Goal: Task Accomplishment & Management: Complete application form

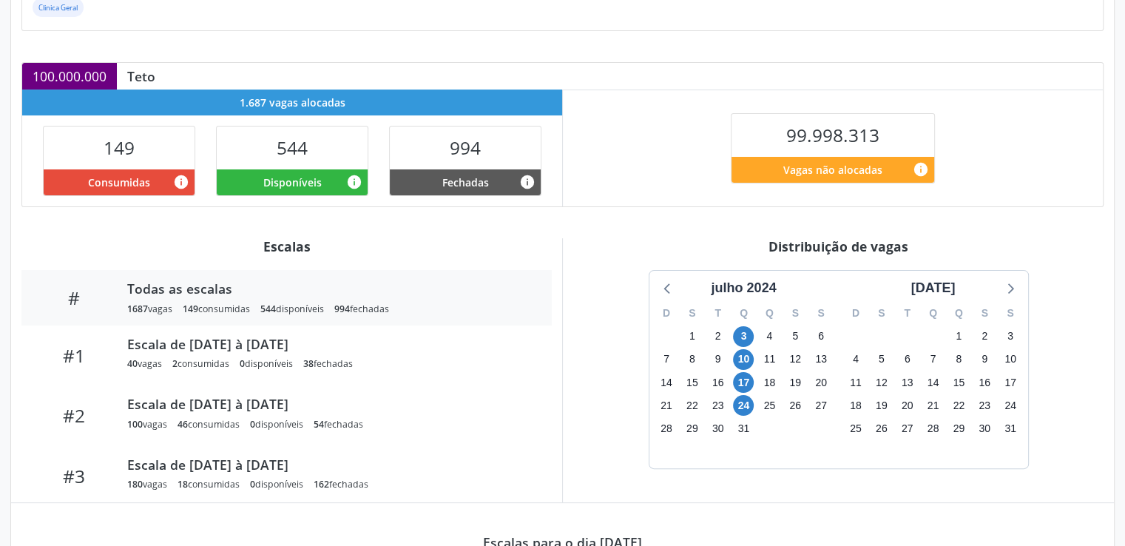
scroll to position [284, 0]
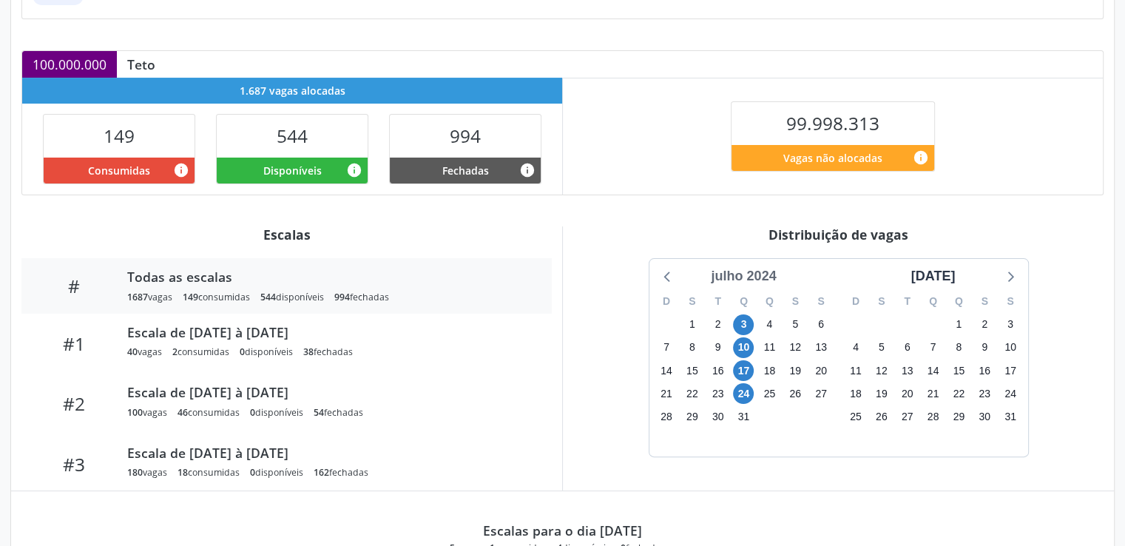
click at [764, 276] on div "julho 2024" at bounding box center [743, 276] width 77 height 20
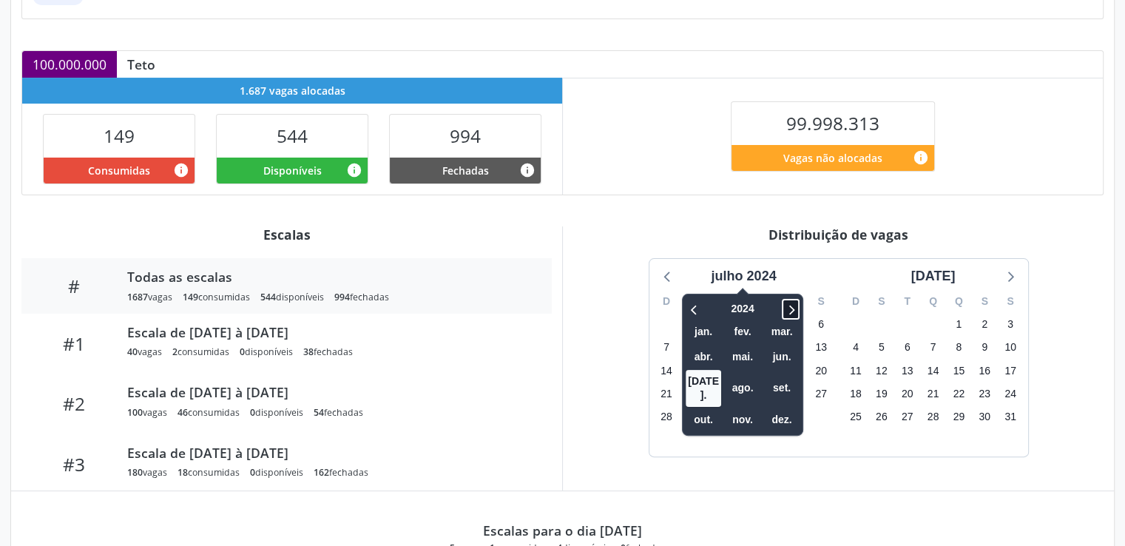
click at [793, 309] on icon at bounding box center [792, 310] width 5 height 10
click at [737, 383] on span "ago." at bounding box center [743, 388] width 36 height 23
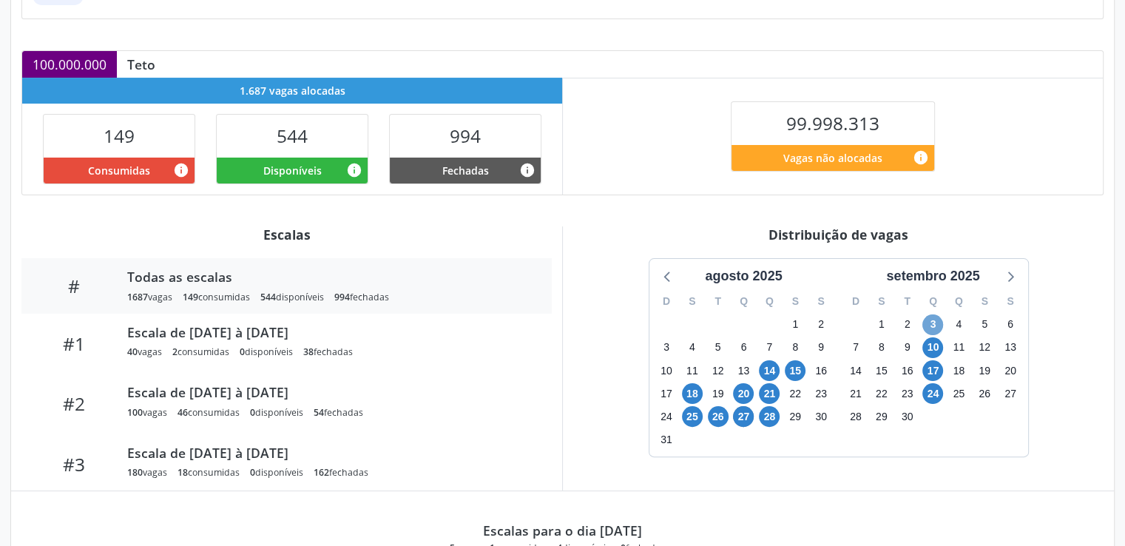
click at [933, 326] on span "3" at bounding box center [933, 324] width 21 height 21
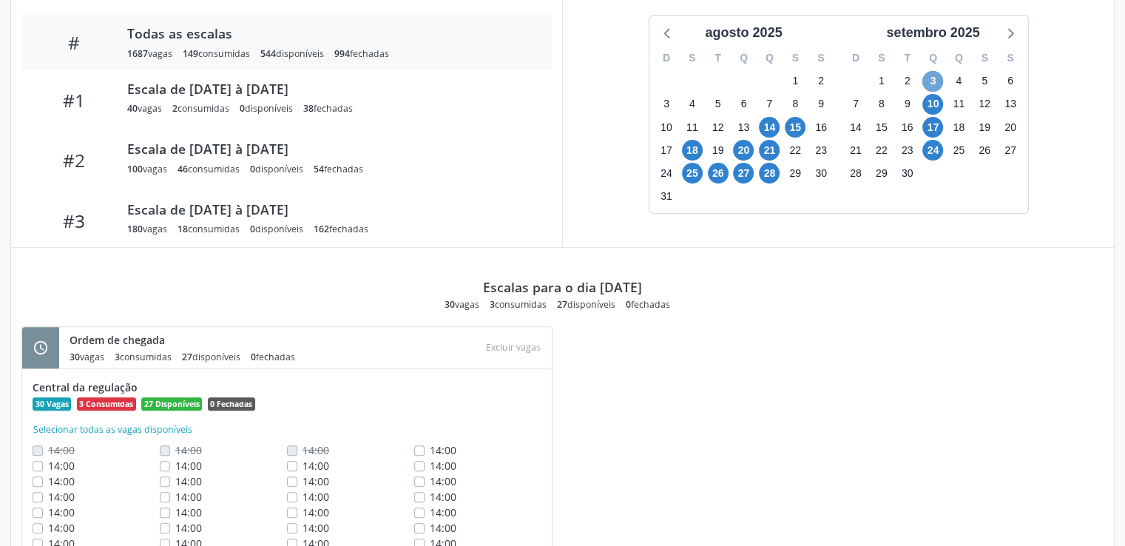
scroll to position [502, 0]
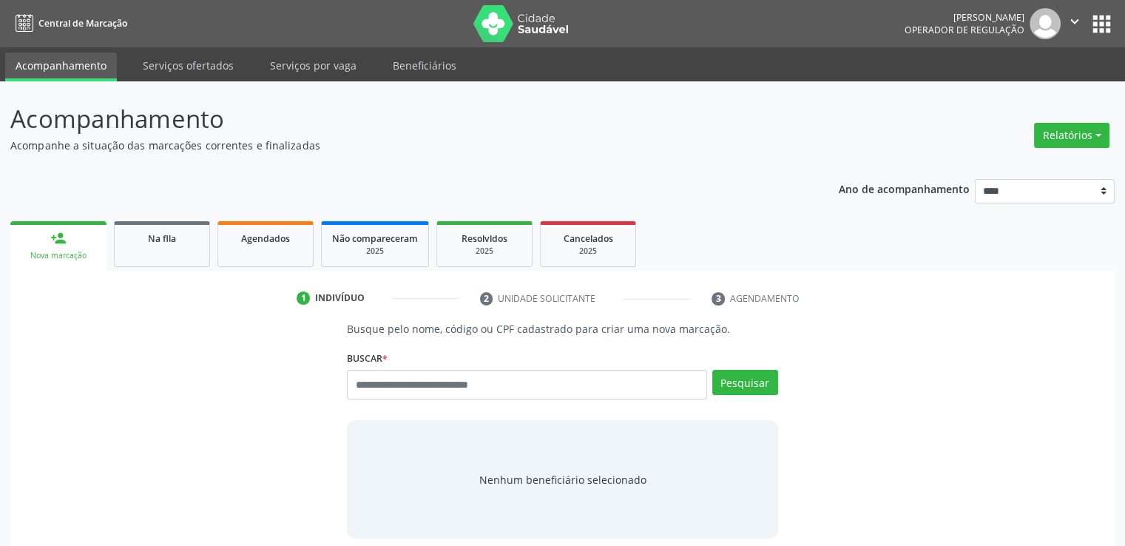
drag, startPoint x: 249, startPoint y: 391, endPoint x: 396, endPoint y: 390, distance: 147.3
click at [396, 390] on div "Busque pelo nome, código ou CPF cadastrado para criar uma nova marcação. Buscar…" at bounding box center [563, 430] width 1084 height 218
click at [396, 390] on input "text" at bounding box center [527, 385] width 360 height 30
paste input "**********"
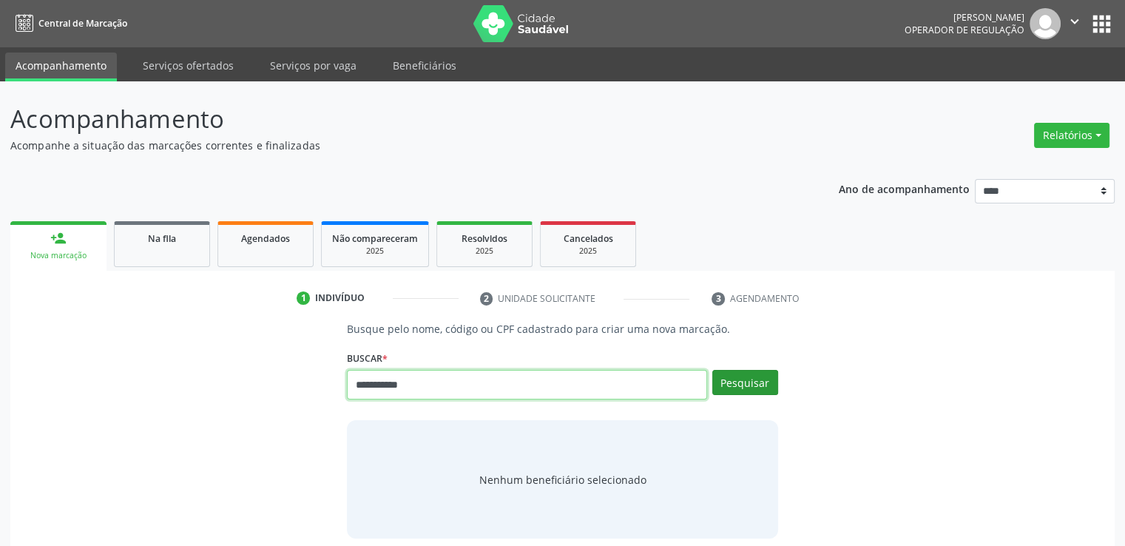
type input "**********"
click at [754, 383] on button "Pesquisar" at bounding box center [746, 382] width 66 height 25
type input "**********"
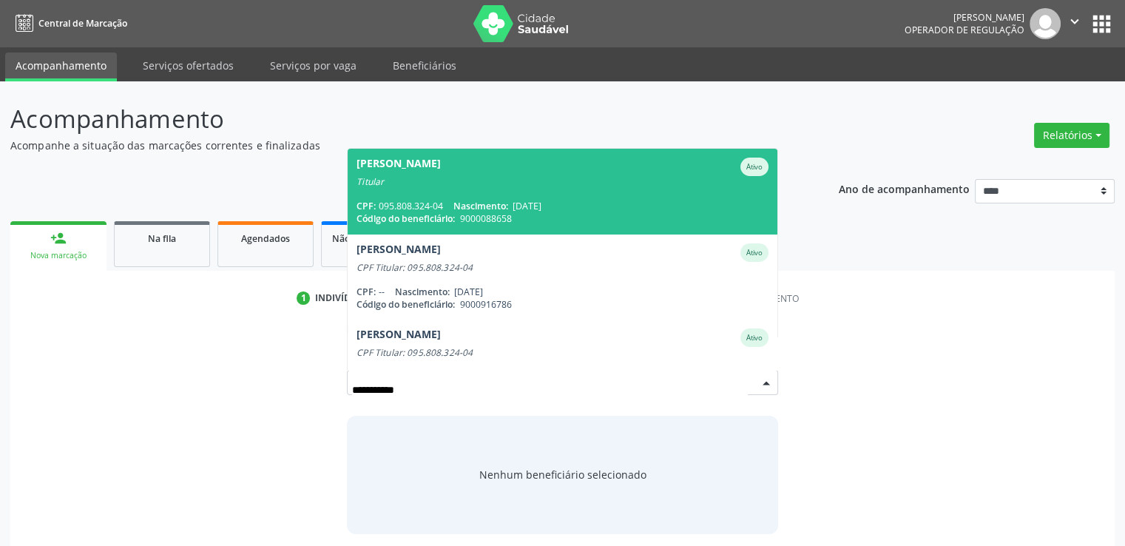
click at [666, 206] on div "CPF: 095.808.324-04 Nascimento: 13/09/1953" at bounding box center [562, 206] width 411 height 13
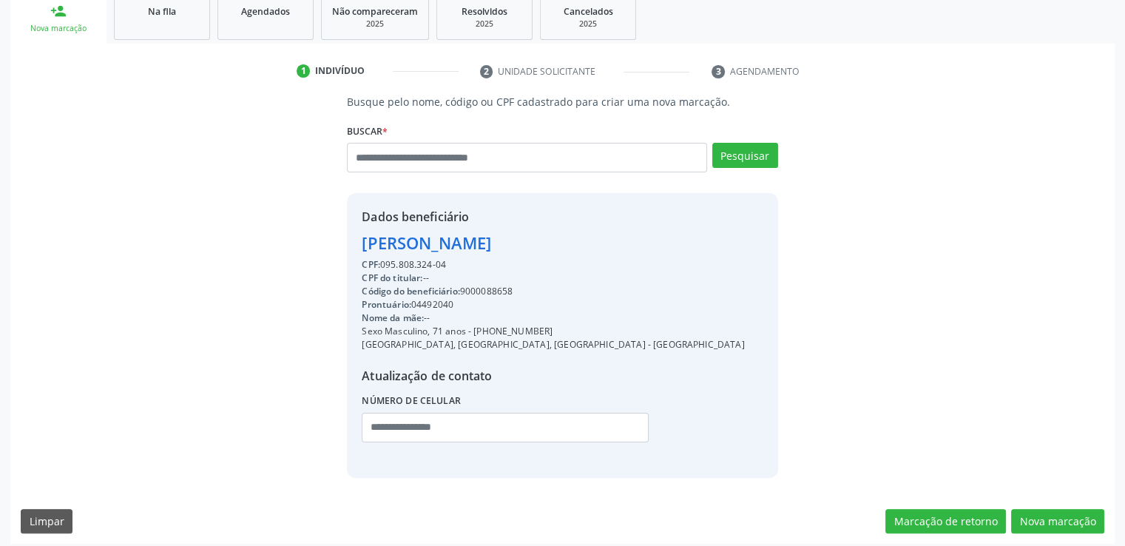
scroll to position [235, 0]
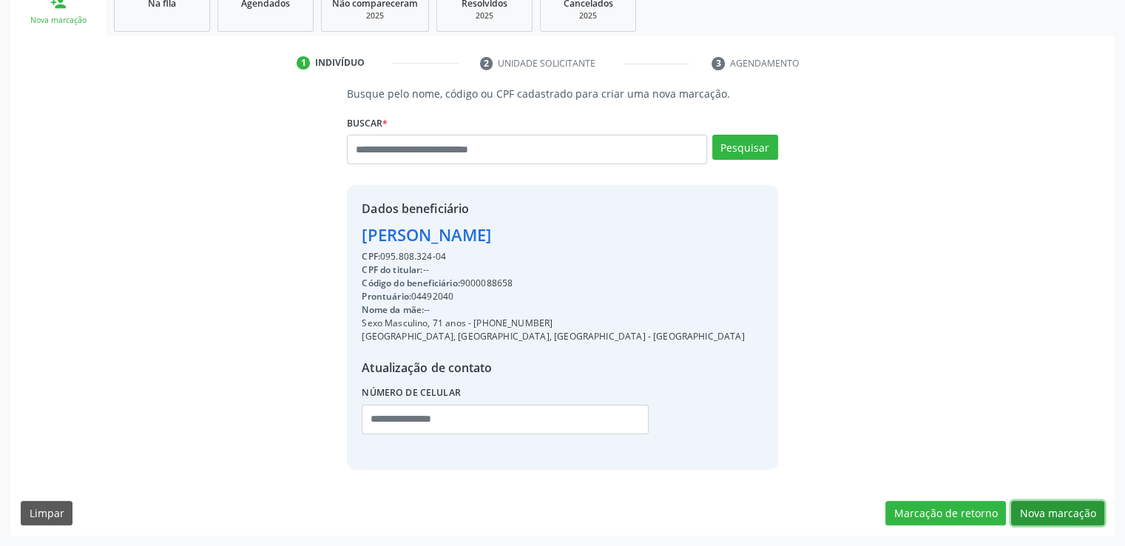
click at [1041, 522] on button "Nova marcação" at bounding box center [1057, 513] width 93 height 25
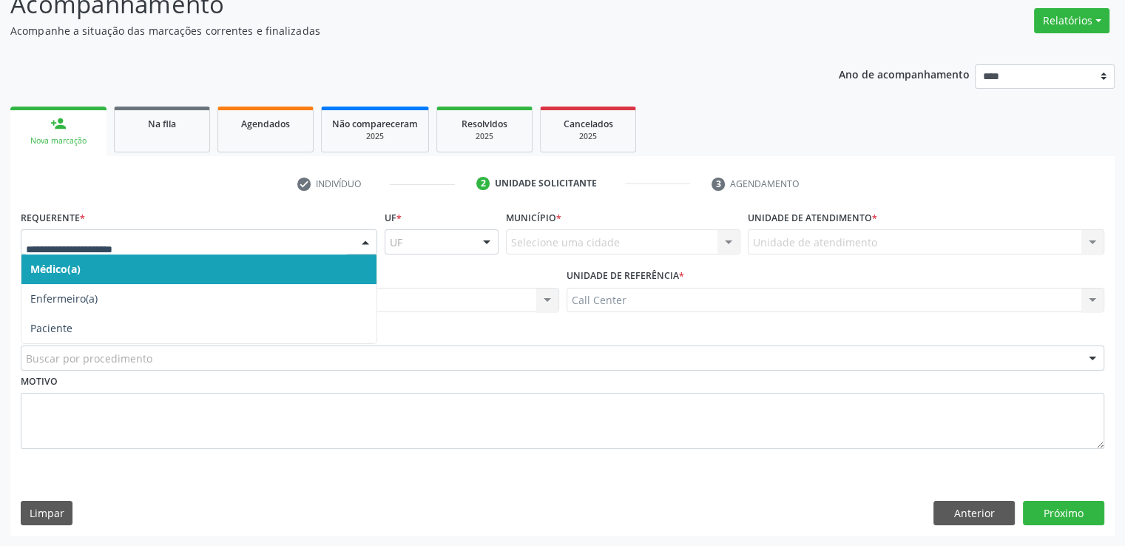
click at [239, 232] on div at bounding box center [199, 241] width 357 height 25
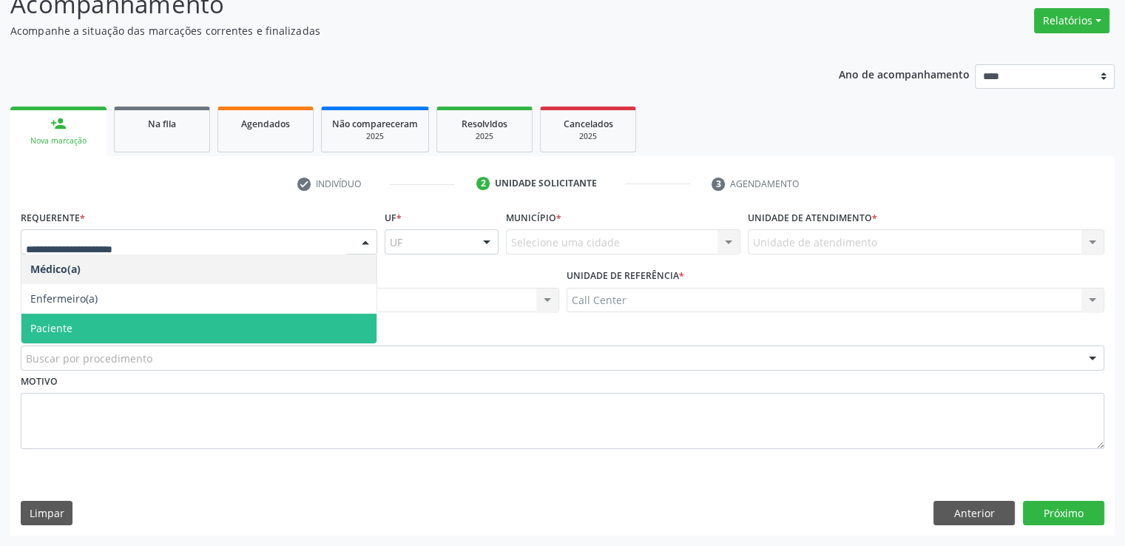
click at [178, 326] on span "Paciente" at bounding box center [198, 329] width 355 height 30
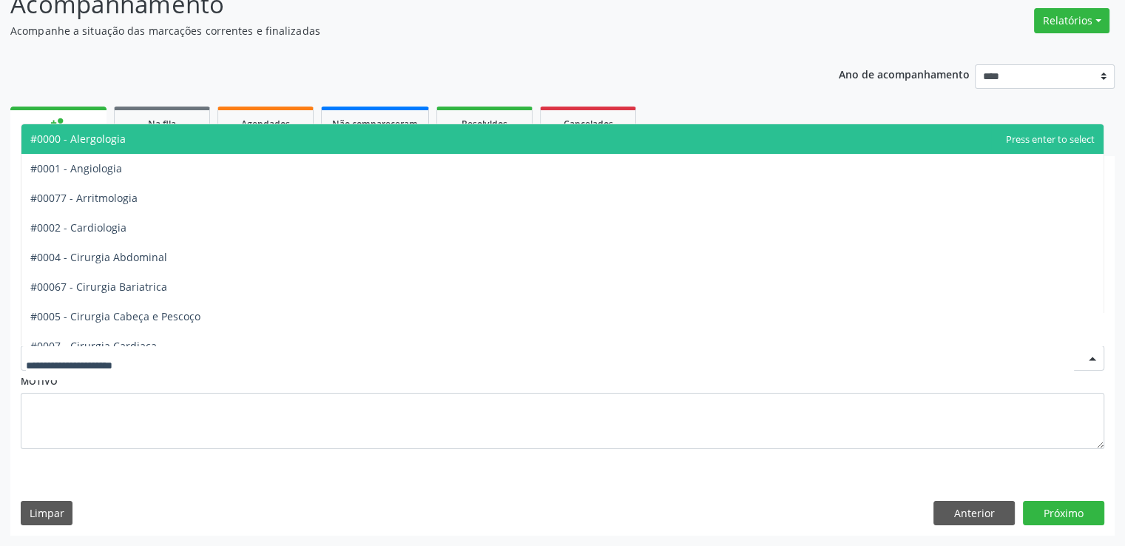
click at [170, 356] on div at bounding box center [563, 358] width 1084 height 25
type input "**"
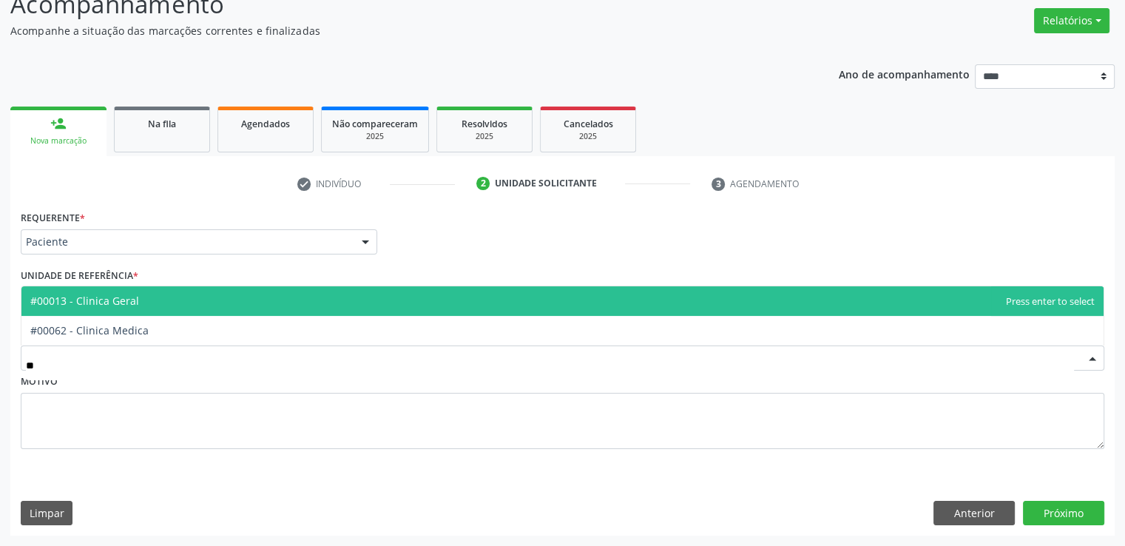
click at [175, 306] on span "#00013 - Clinica Geral" at bounding box center [562, 301] width 1082 height 30
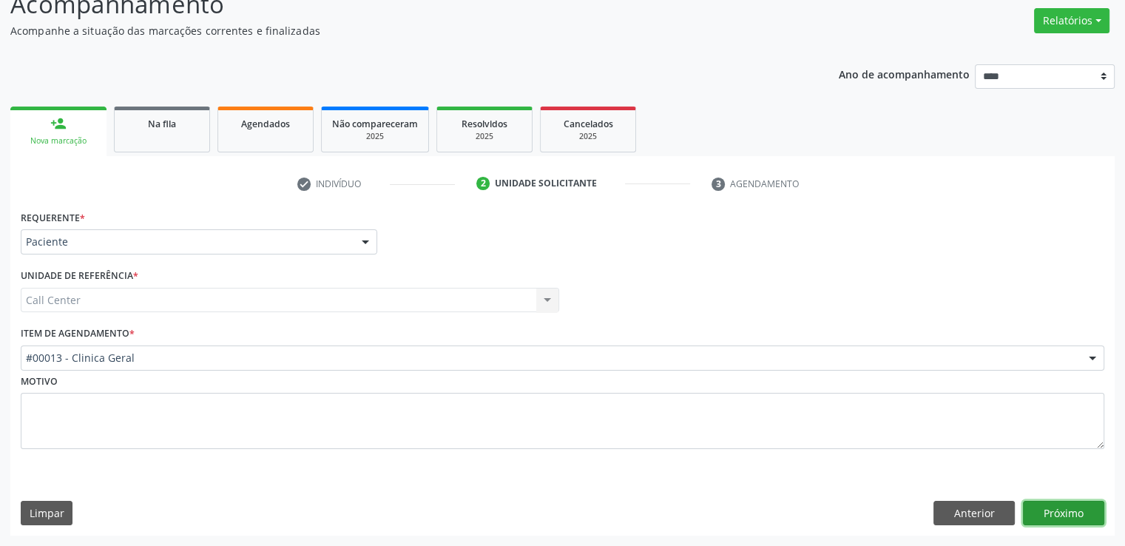
click at [1051, 510] on button "Próximo" at bounding box center [1063, 513] width 81 height 25
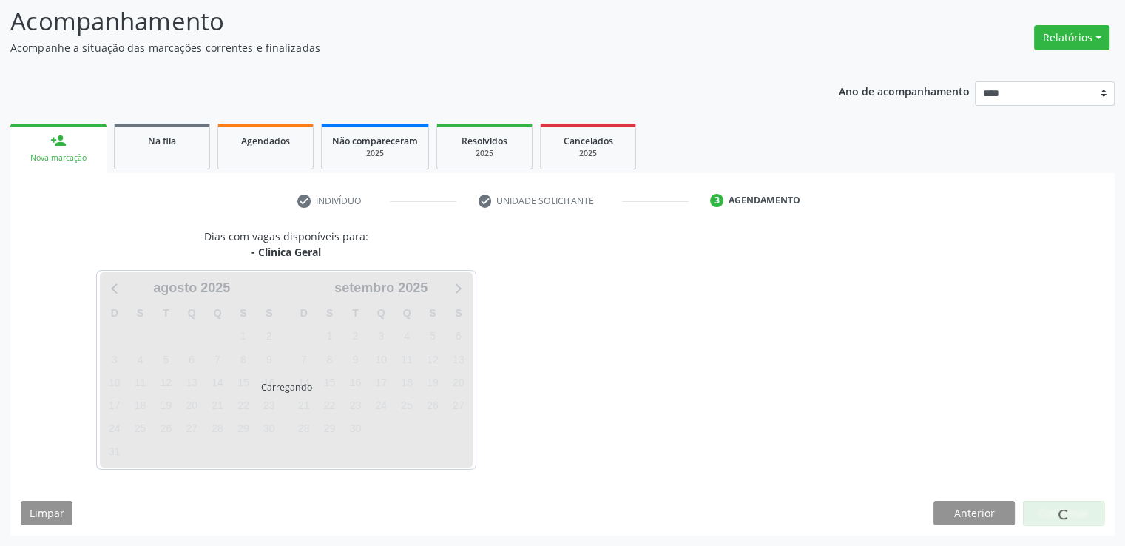
scroll to position [98, 0]
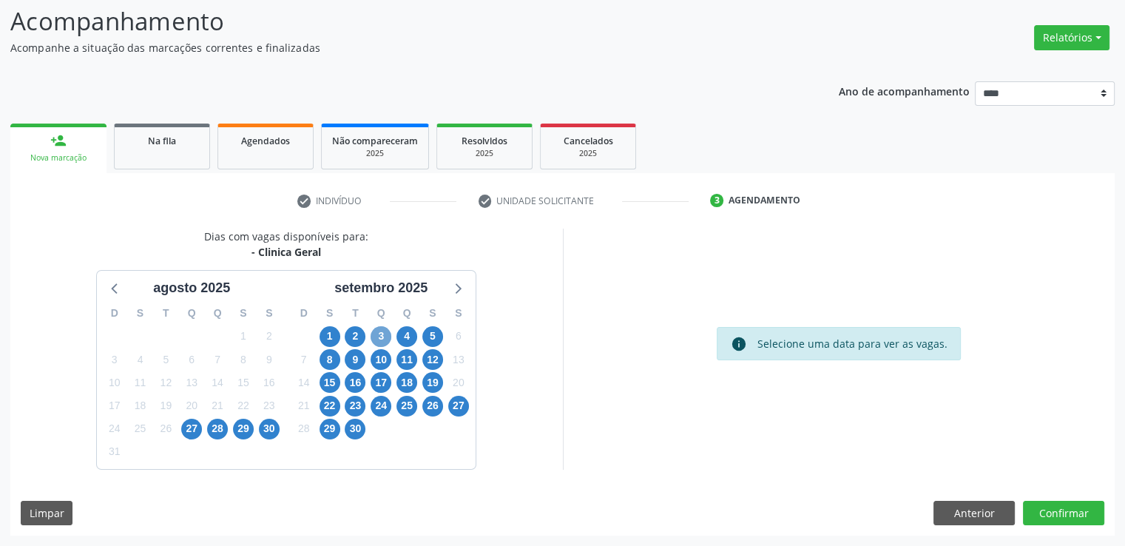
click at [381, 335] on span "3" at bounding box center [381, 336] width 21 height 21
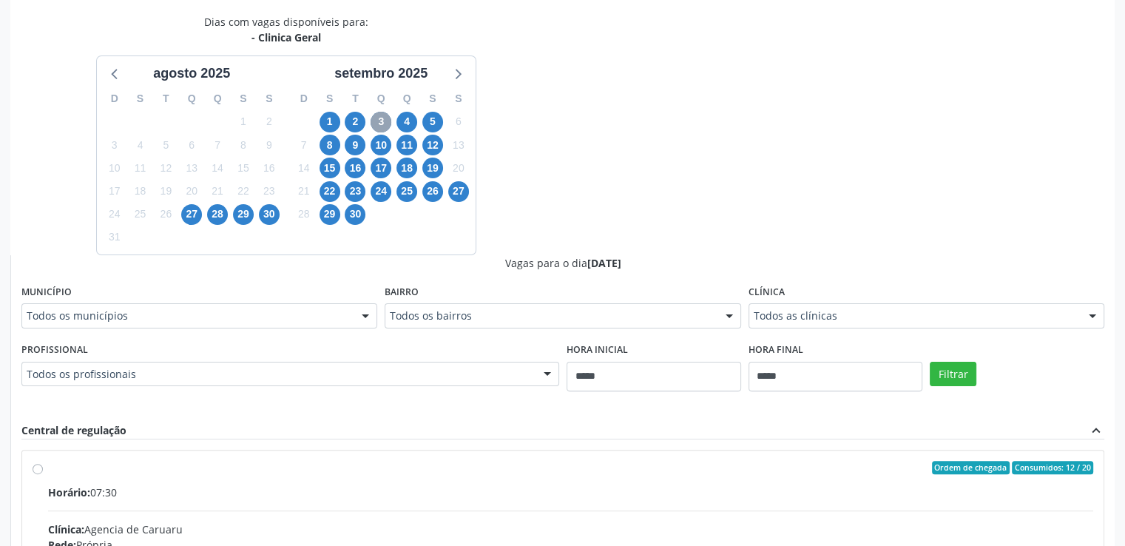
scroll to position [315, 0]
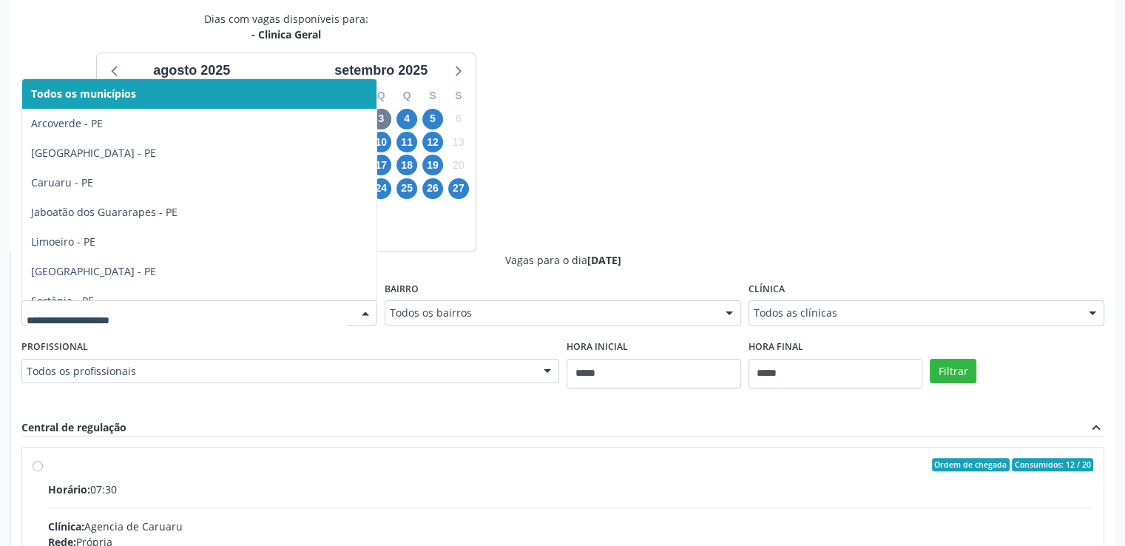
click at [321, 303] on div at bounding box center [199, 312] width 356 height 25
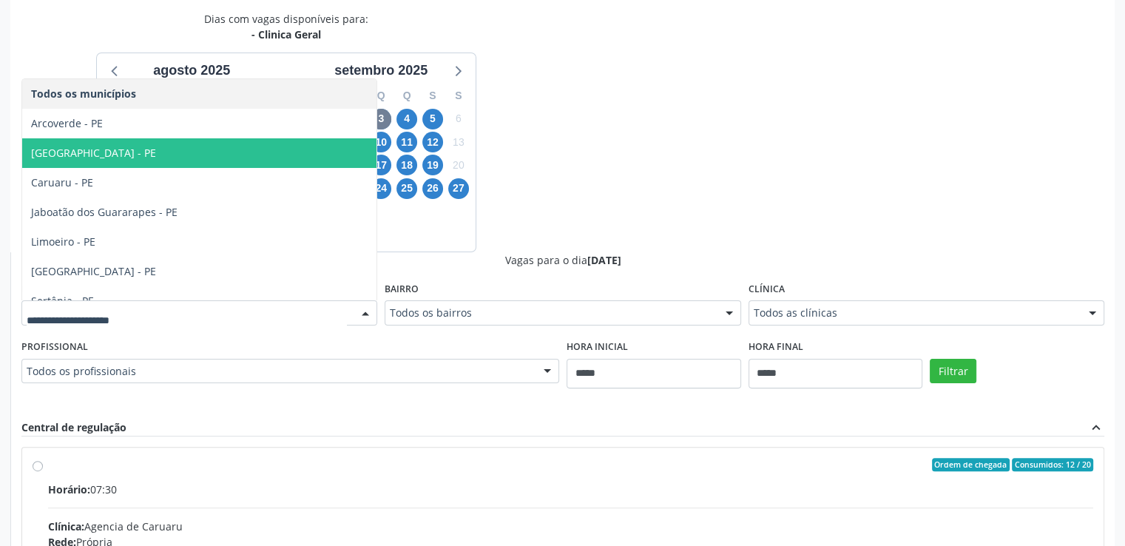
click at [220, 154] on span "Cabo de Santo Agostinho - PE" at bounding box center [199, 153] width 354 height 30
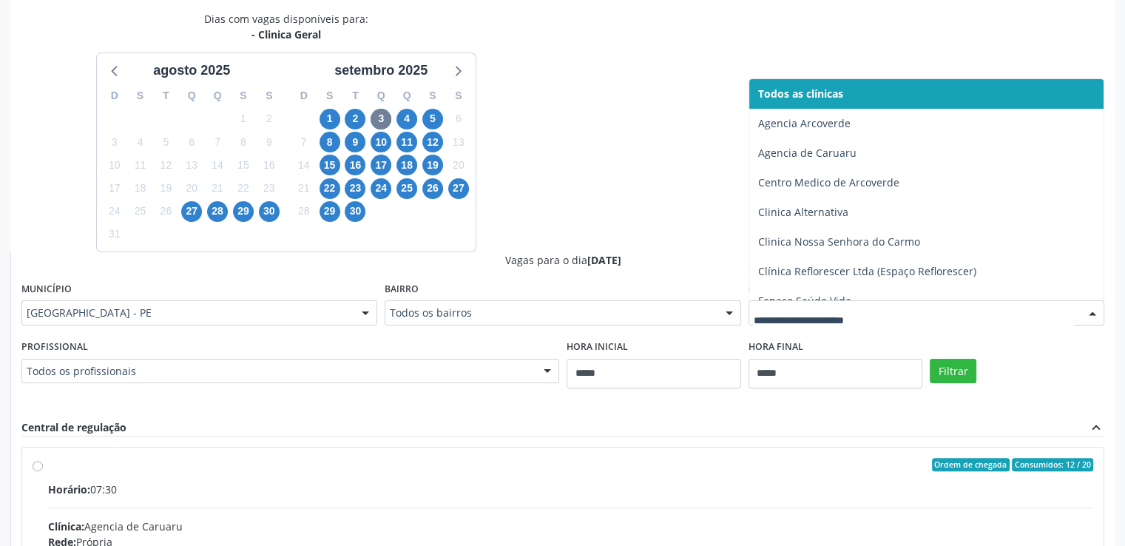
click at [806, 321] on div at bounding box center [927, 312] width 356 height 25
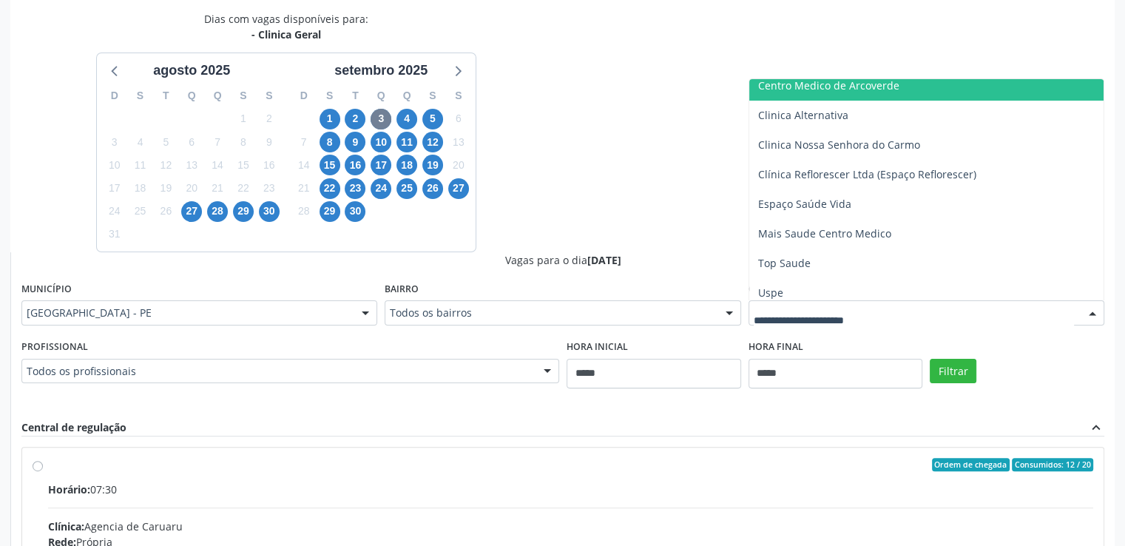
scroll to position [104, 0]
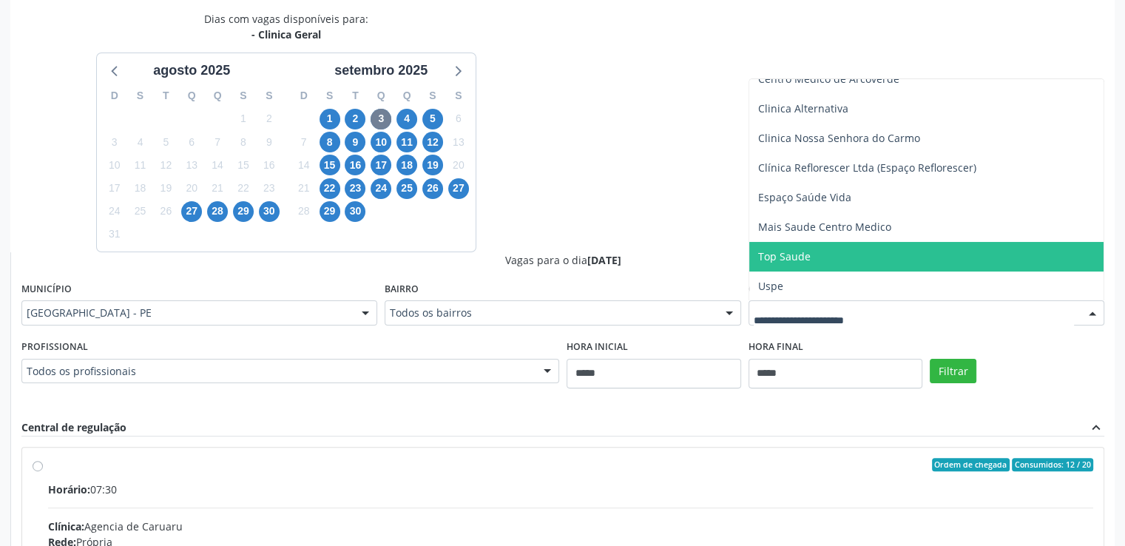
click at [1044, 245] on span "Top Saude" at bounding box center [927, 257] width 354 height 30
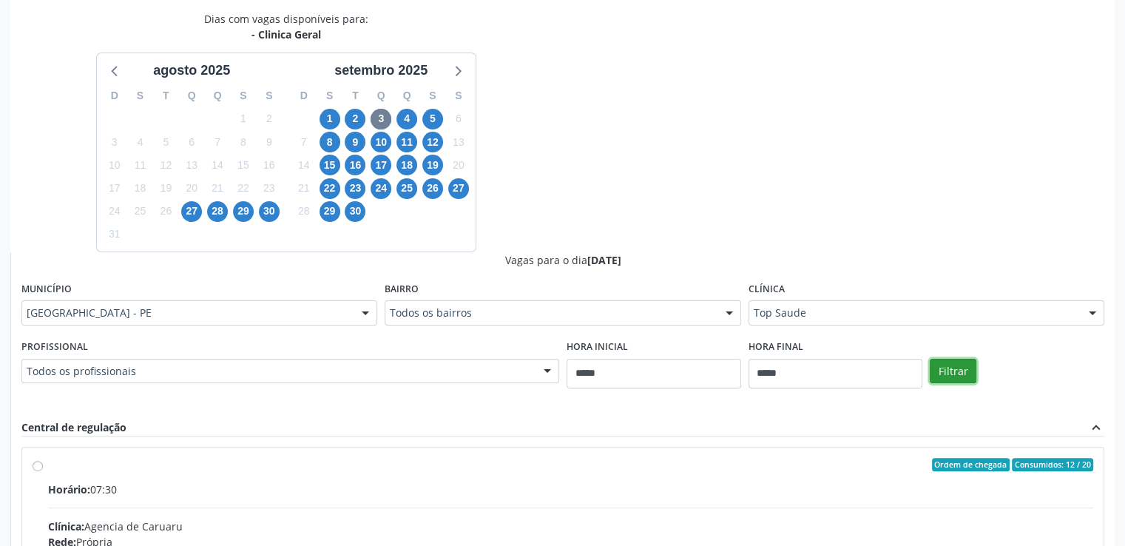
click at [946, 367] on button "Filtrar" at bounding box center [953, 371] width 47 height 25
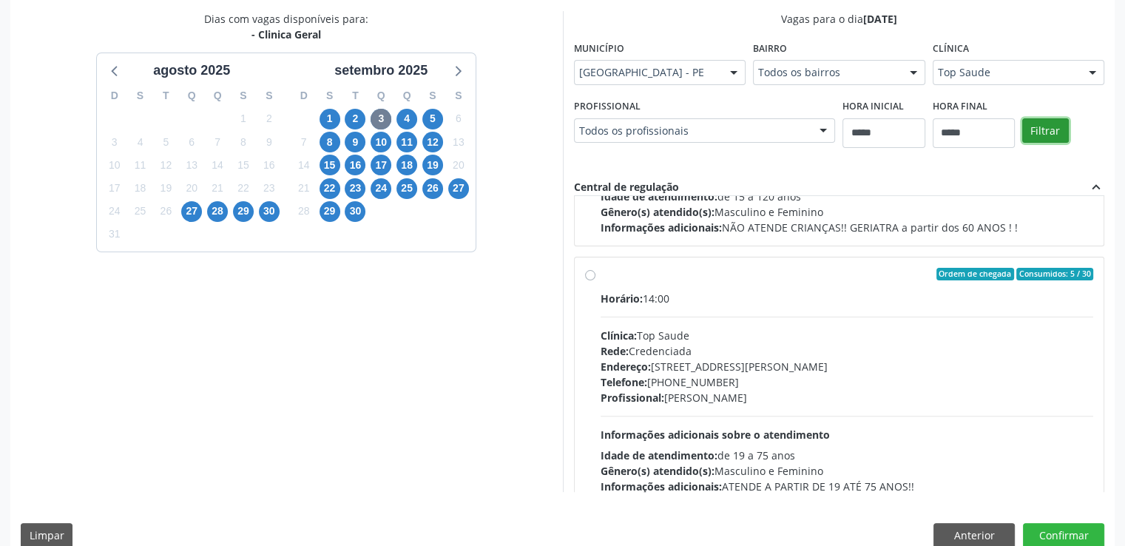
scroll to position [212, 0]
click at [589, 276] on div "Ordem de chegada Consumidos: 5 / 30 Horário: 14:00 Clínica: Top Saude Rede: Cre…" at bounding box center [839, 379] width 509 height 227
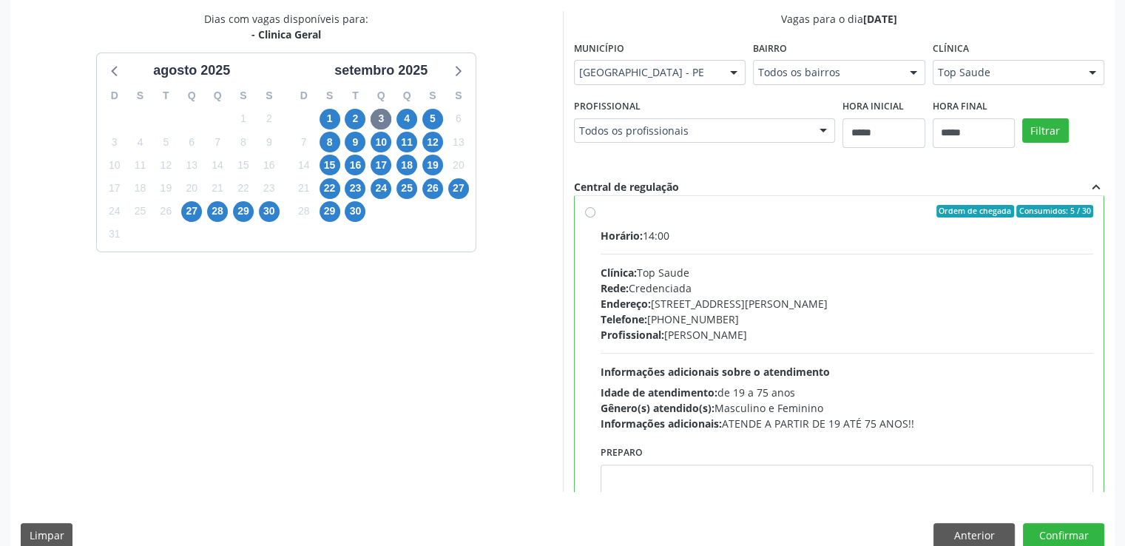
scroll to position [331, 0]
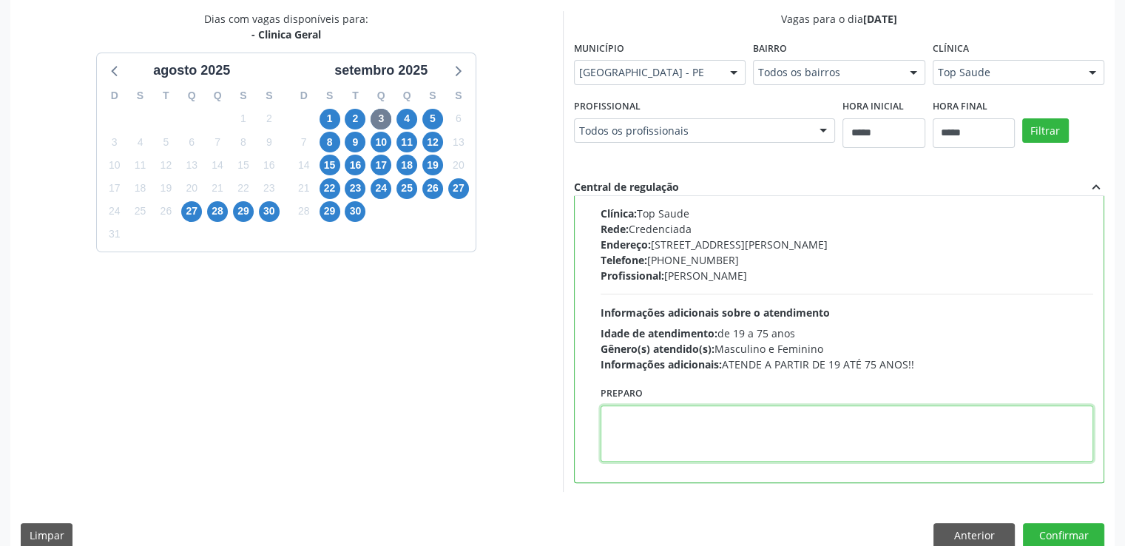
click at [901, 427] on textarea at bounding box center [848, 433] width 494 height 56
paste textarea "**********"
type textarea "**********"
click at [650, 405] on textarea "**********" at bounding box center [848, 433] width 494 height 56
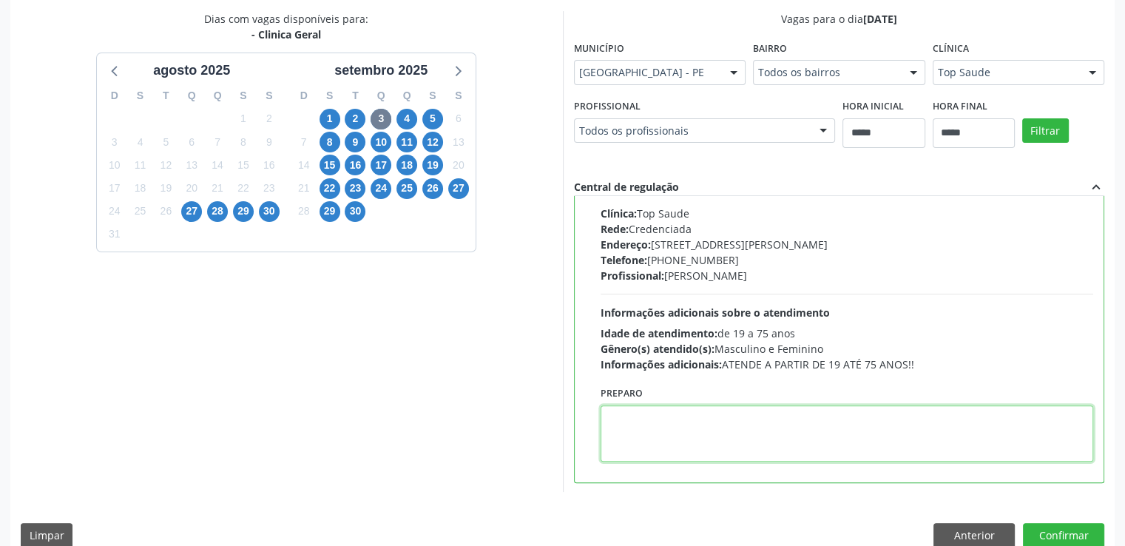
click at [707, 431] on textarea at bounding box center [848, 433] width 494 height 56
paste textarea "**********"
type textarea "**********"
click at [1071, 525] on button "Confirmar" at bounding box center [1063, 535] width 81 height 25
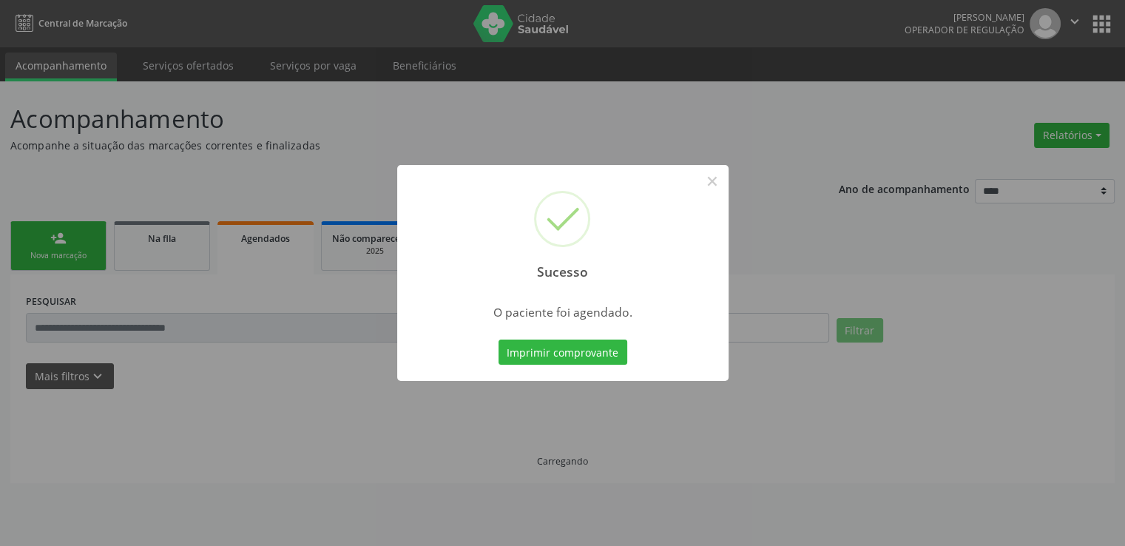
scroll to position [0, 0]
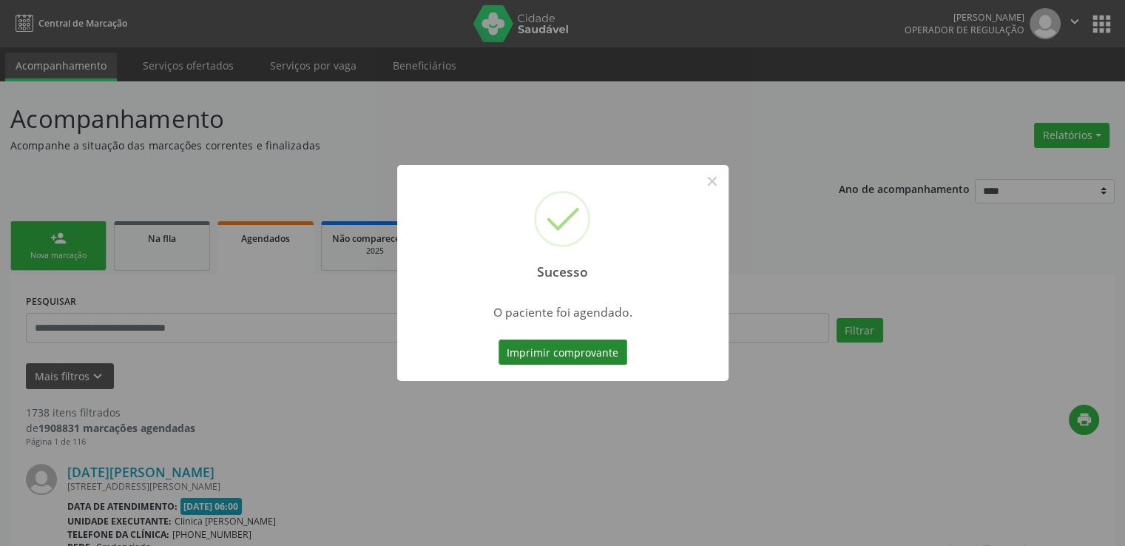
click at [602, 354] on button "Imprimir comprovante" at bounding box center [563, 352] width 129 height 25
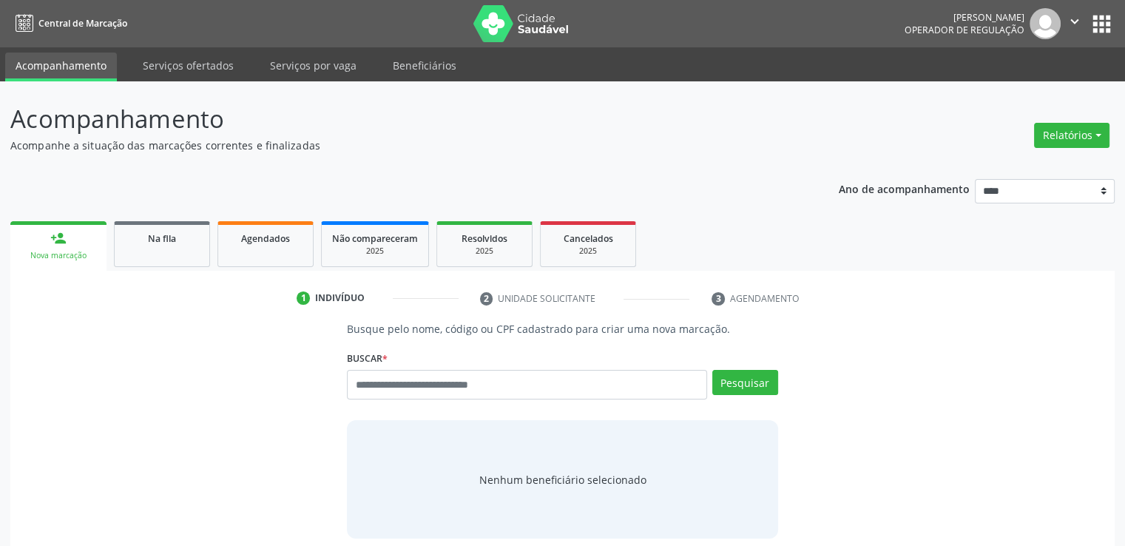
click at [920, 319] on div "1 Indivíduo 2 Unidade solicitante 3 Agendamento Busque pelo nome, código ou CPF…" at bounding box center [562, 445] width 1105 height 319
click at [601, 389] on input "text" at bounding box center [527, 385] width 360 height 30
paste input "**********"
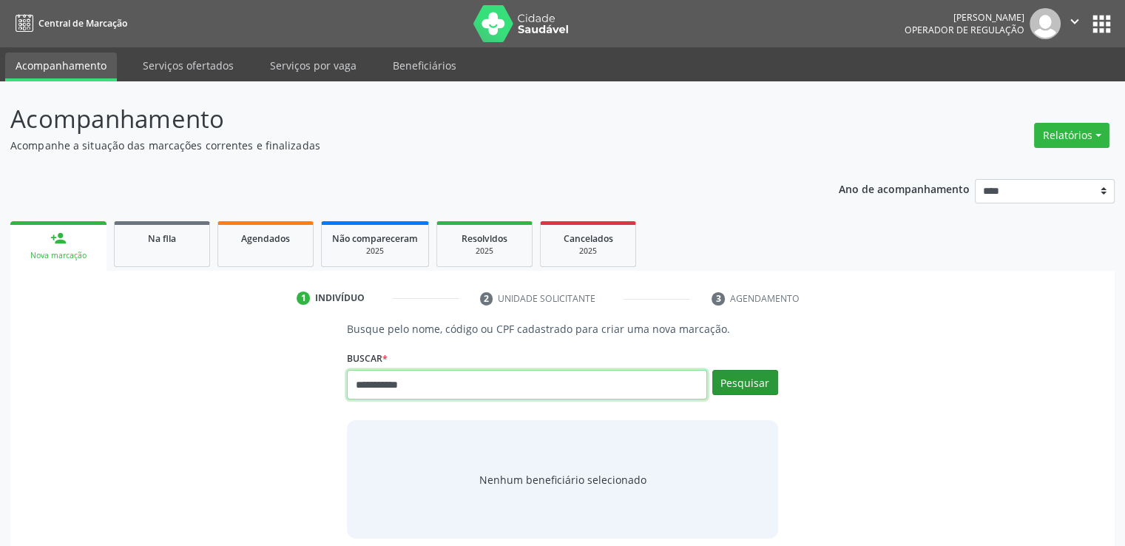
type input "**********"
click at [760, 377] on button "Pesquisar" at bounding box center [746, 382] width 66 height 25
type input "**********"
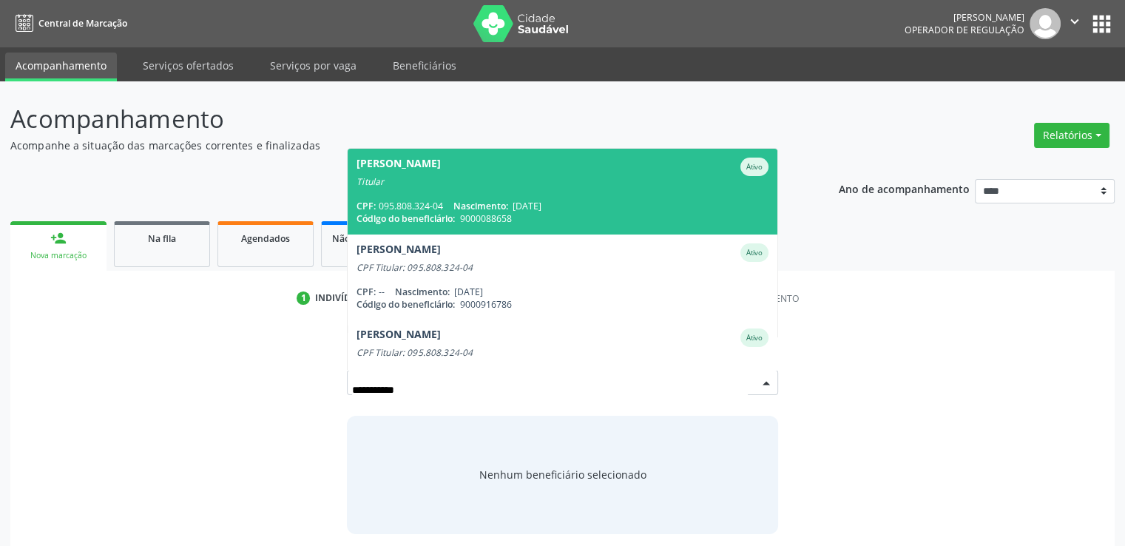
click at [662, 218] on div "Código do beneficiário: 9000088658" at bounding box center [562, 218] width 411 height 13
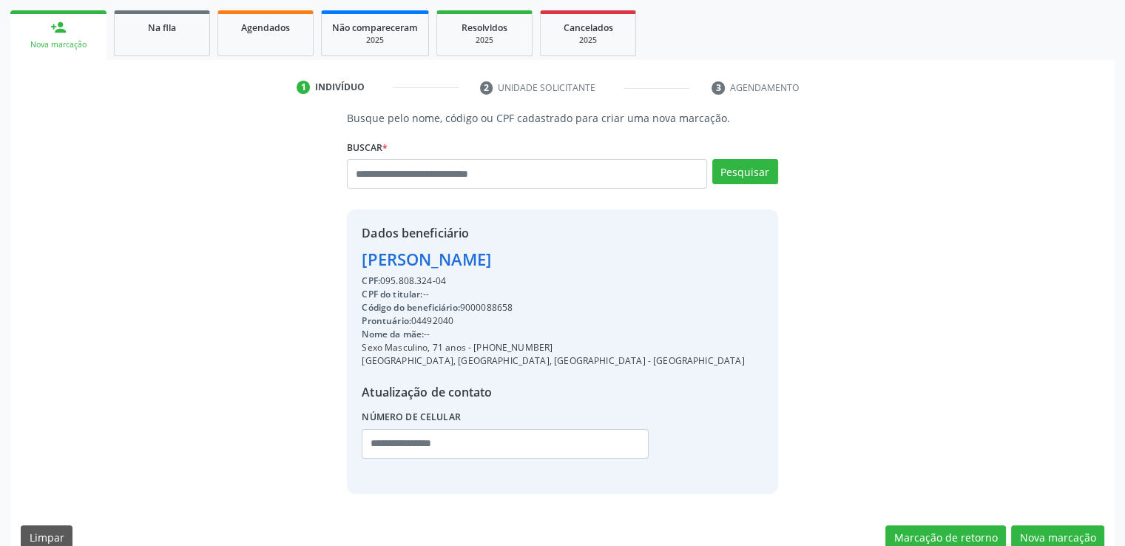
scroll to position [235, 0]
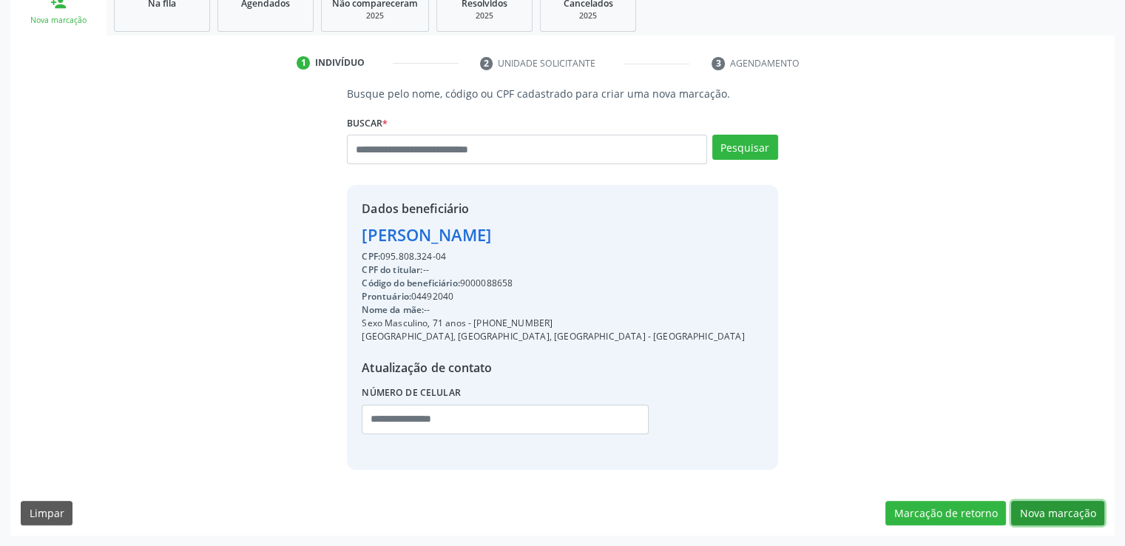
click at [1077, 509] on button "Nova marcação" at bounding box center [1057, 513] width 93 height 25
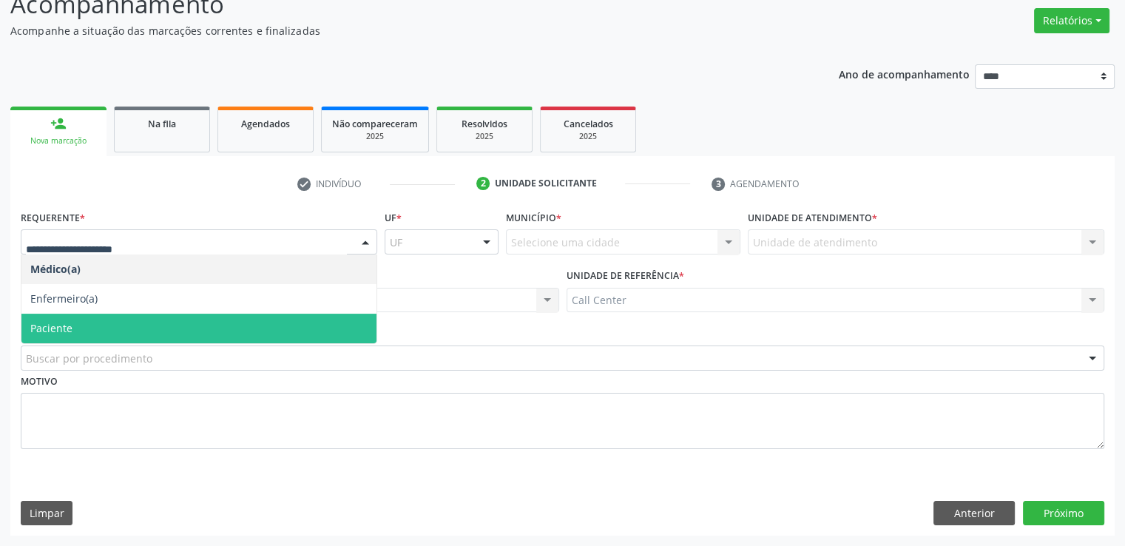
click at [63, 331] on span "Paciente" at bounding box center [51, 328] width 42 height 14
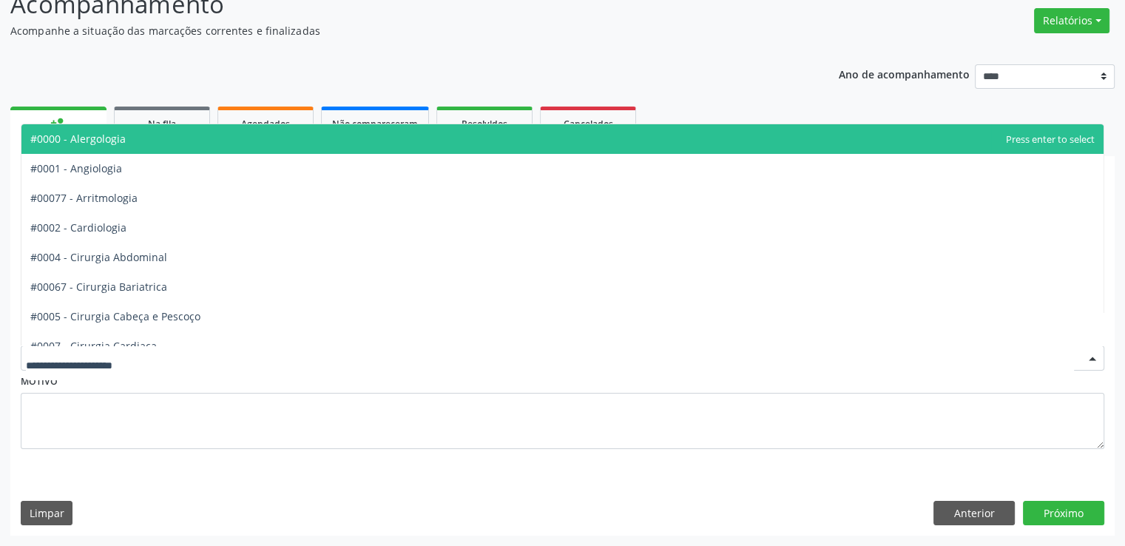
click at [123, 368] on div at bounding box center [563, 358] width 1084 height 25
type input "**"
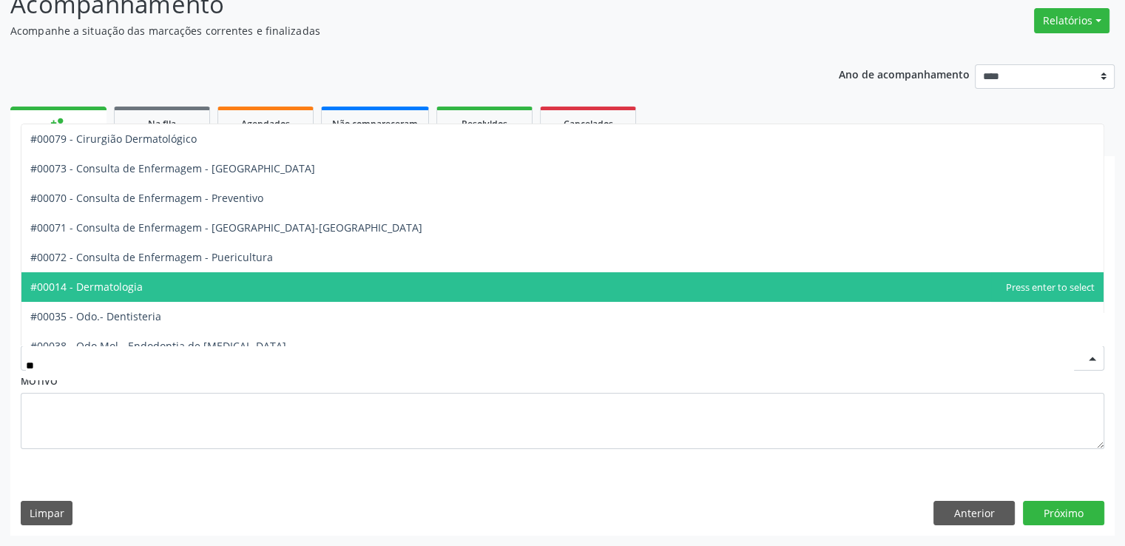
click at [142, 292] on span "#00014 - Dermatologia" at bounding box center [562, 287] width 1082 height 30
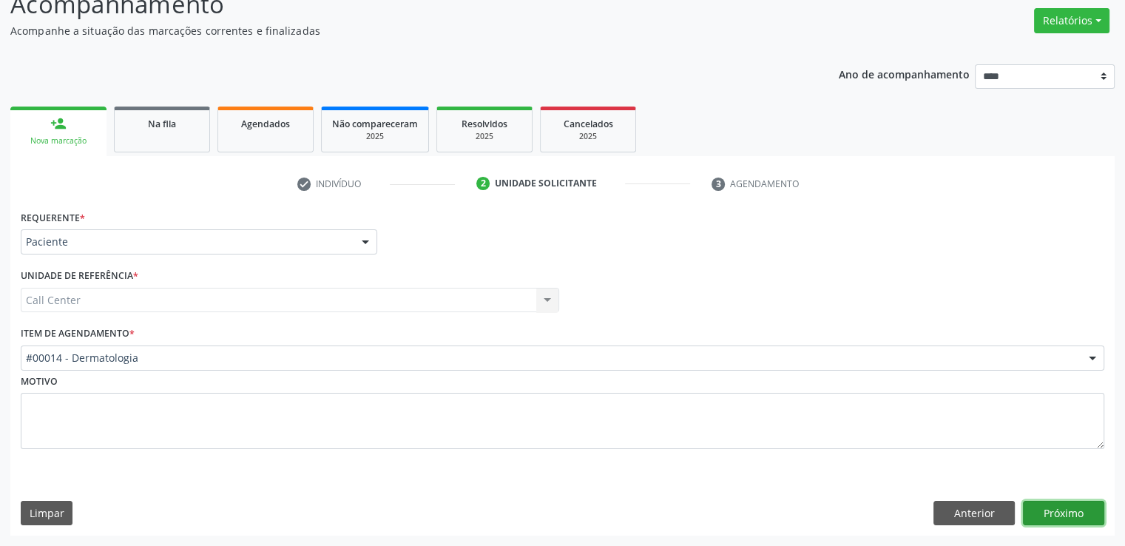
click at [1049, 517] on button "Próximo" at bounding box center [1063, 513] width 81 height 25
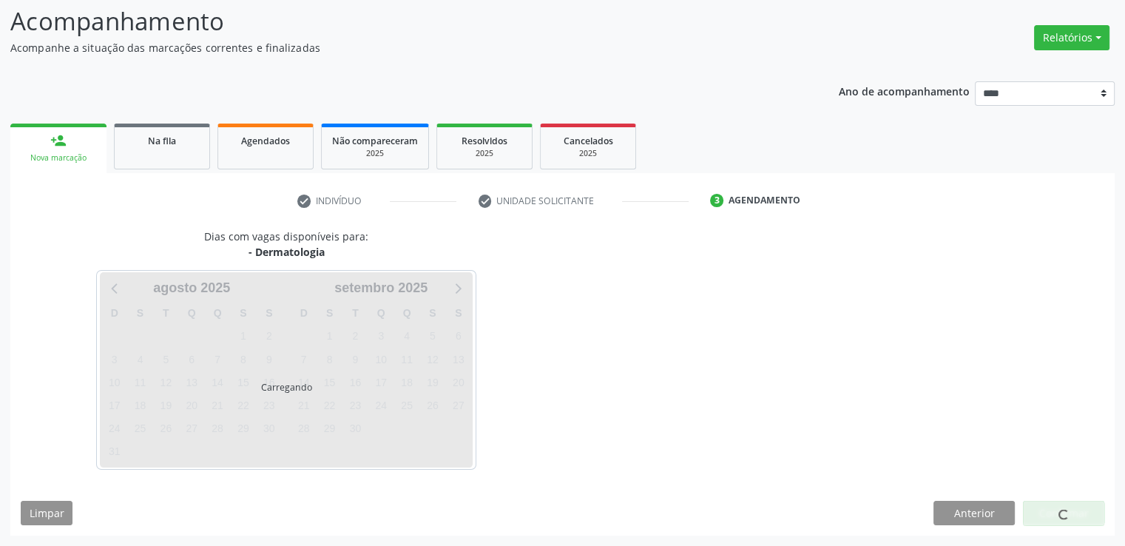
scroll to position [98, 0]
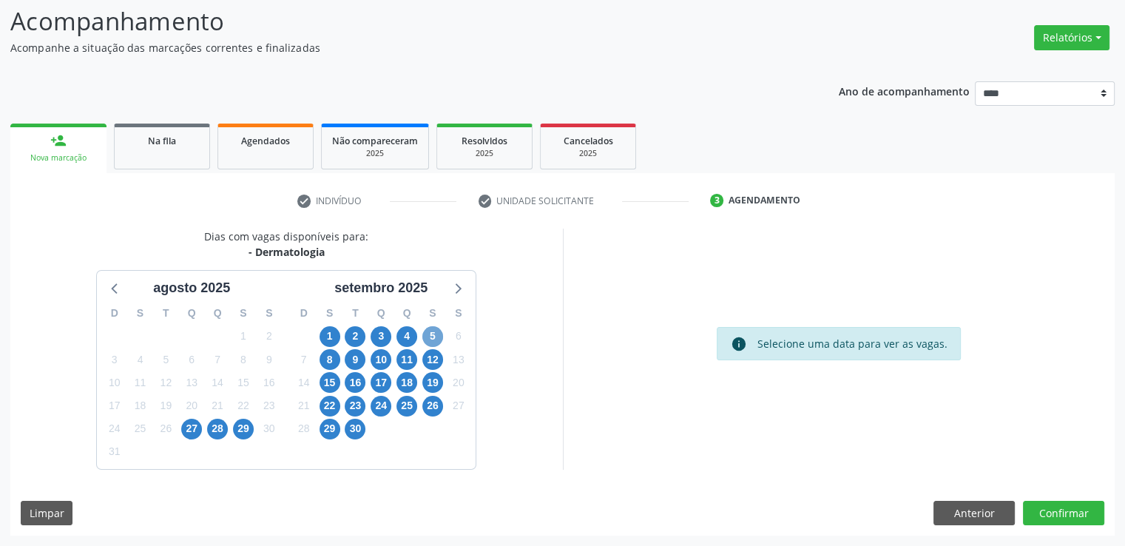
click at [430, 332] on span "5" at bounding box center [432, 336] width 21 height 21
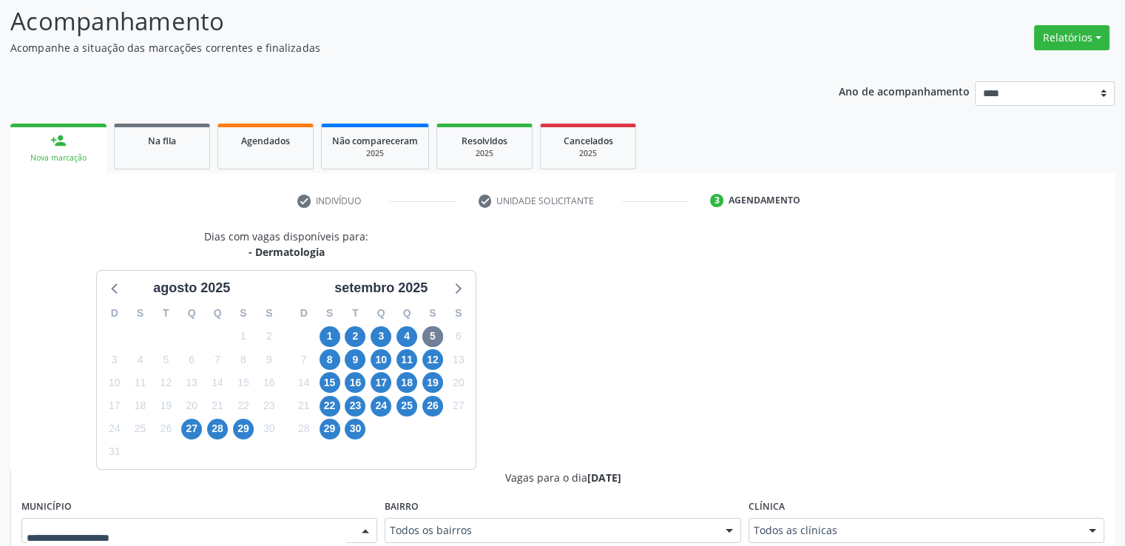
scroll to position [104, 0]
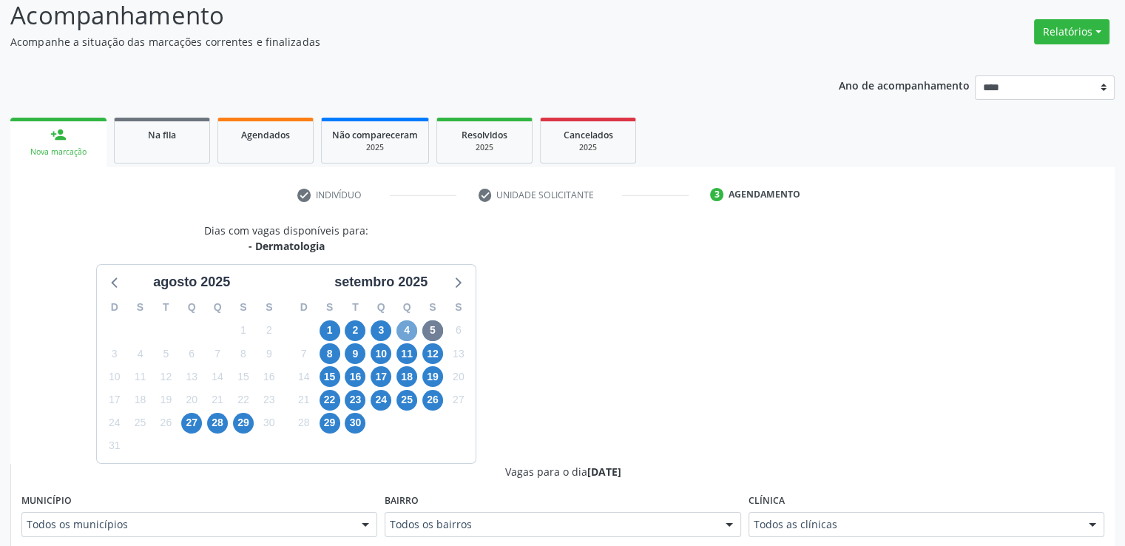
click at [405, 328] on span "4" at bounding box center [407, 330] width 21 height 21
click at [428, 330] on span "5" at bounding box center [432, 330] width 21 height 21
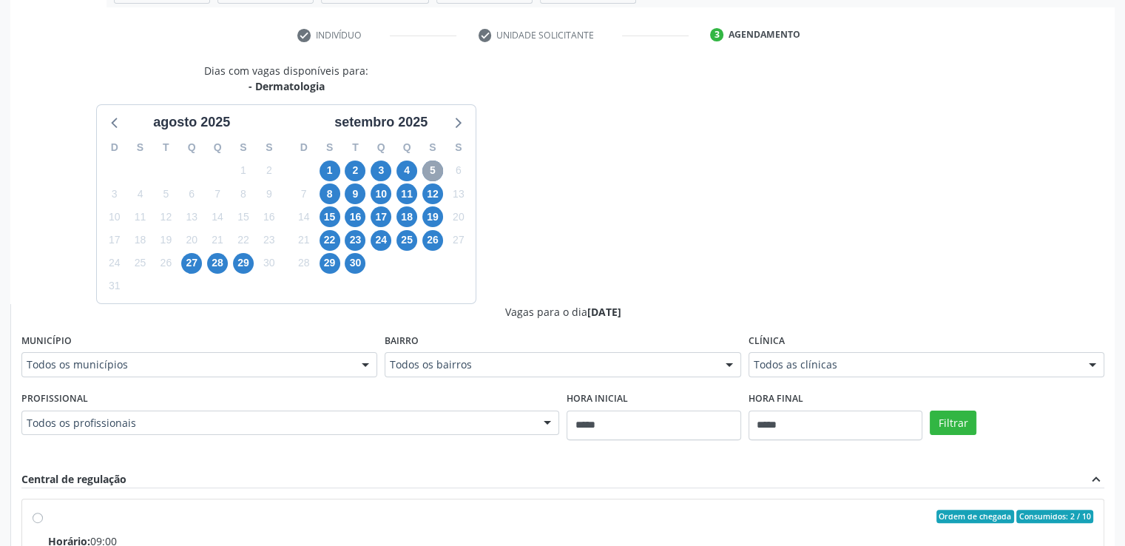
scroll to position [265, 0]
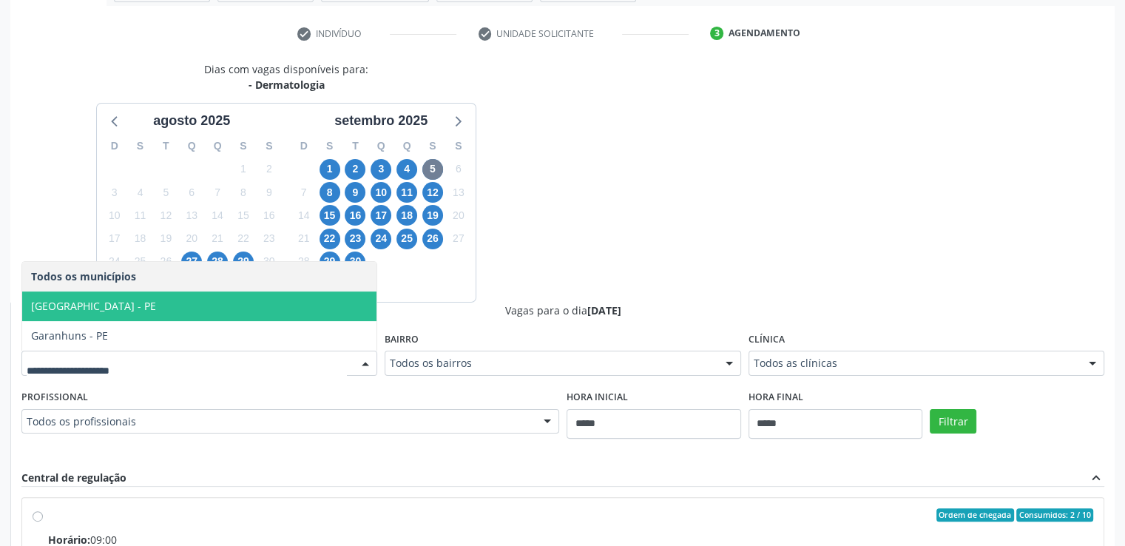
click at [203, 310] on span "Cabo de Santo Agostinho - PE" at bounding box center [199, 307] width 354 height 30
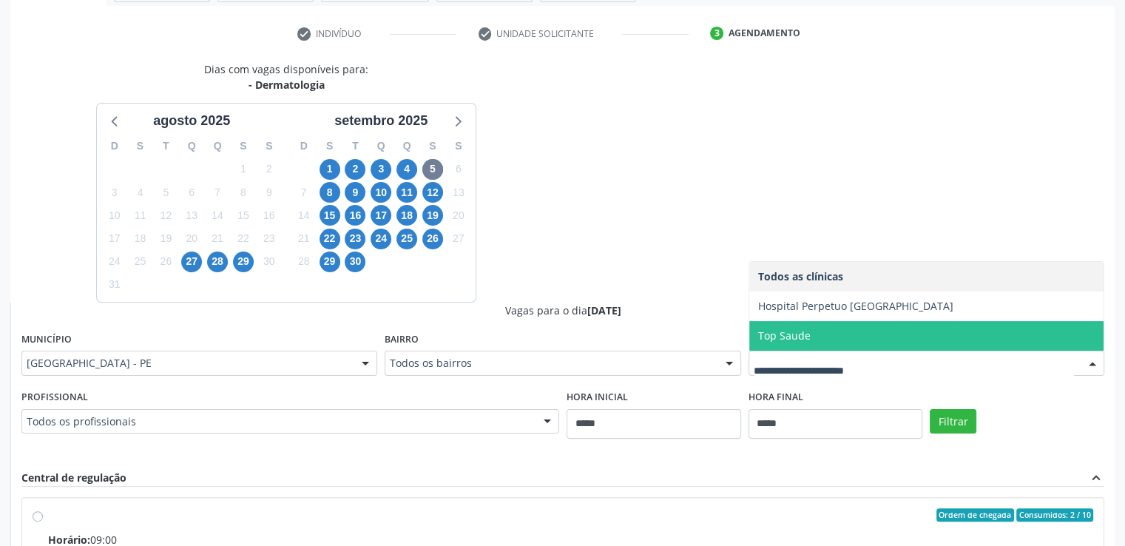
click at [903, 340] on span "Top Saude" at bounding box center [927, 336] width 354 height 30
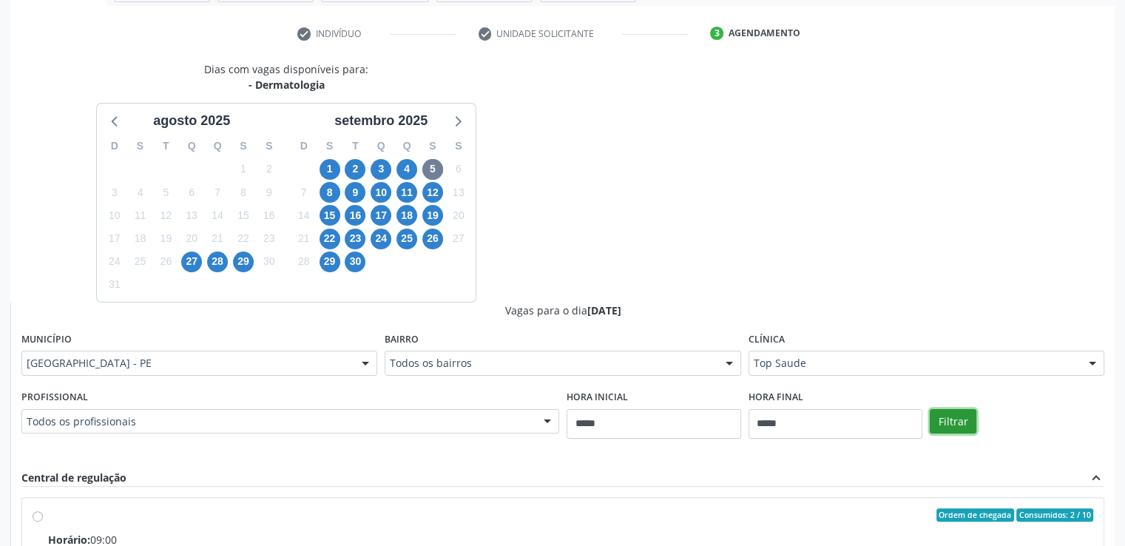
click at [955, 412] on button "Filtrar" at bounding box center [953, 421] width 47 height 25
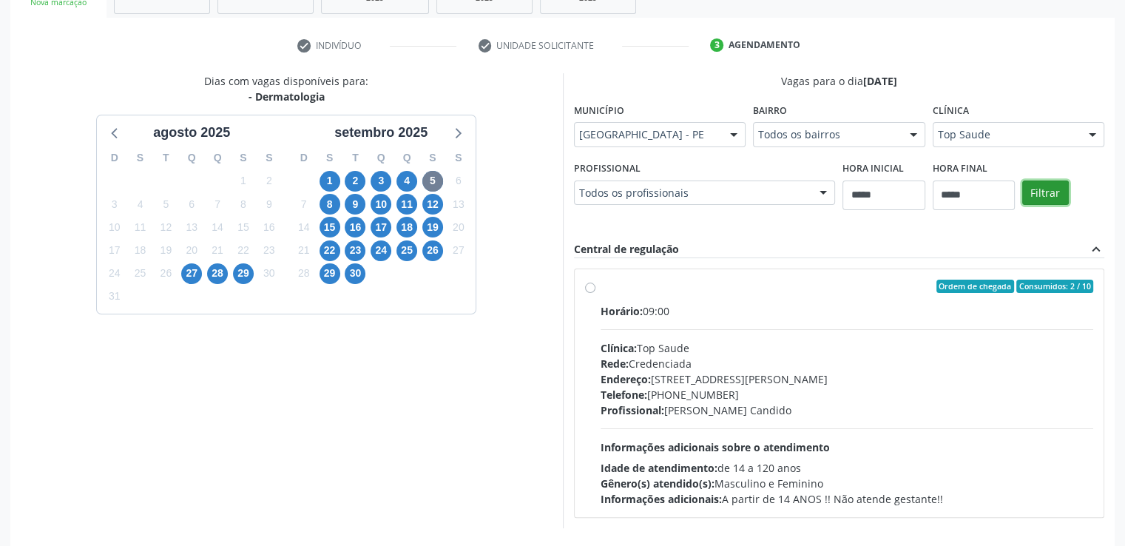
scroll to position [240, 0]
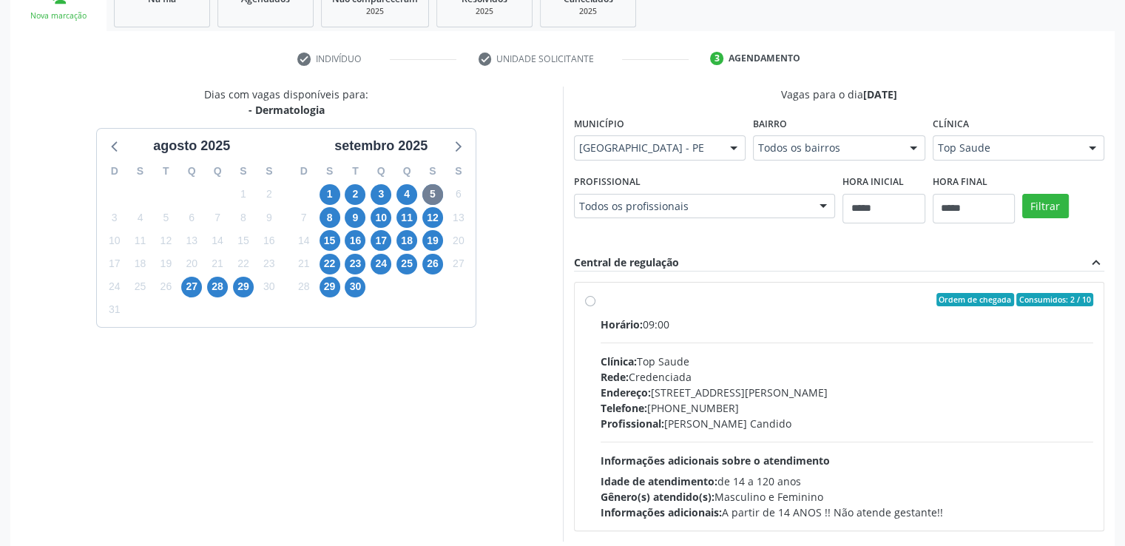
click at [601, 302] on label "Ordem de chegada Consumidos: 2 / 10 Horário: 09:00 Clínica: Top Saude Rede: Cre…" at bounding box center [848, 406] width 494 height 227
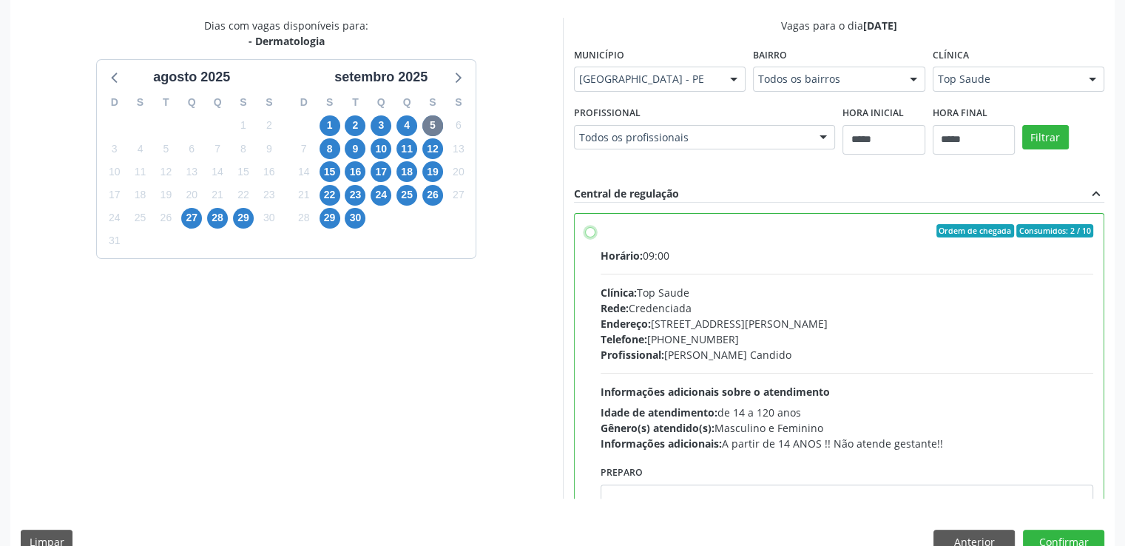
scroll to position [337, 0]
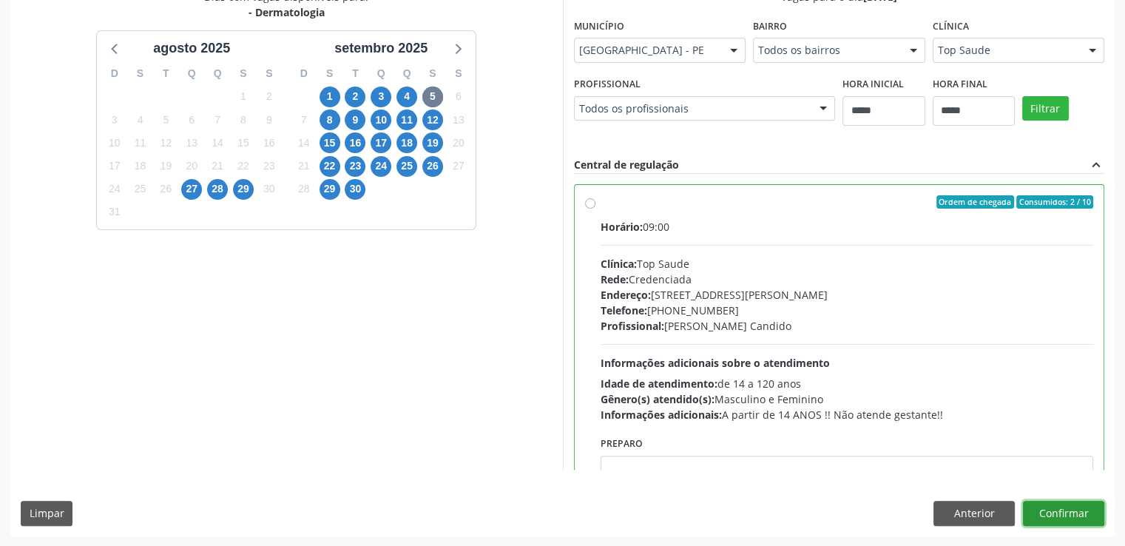
click at [1085, 512] on button "Confirmar" at bounding box center [1063, 513] width 81 height 25
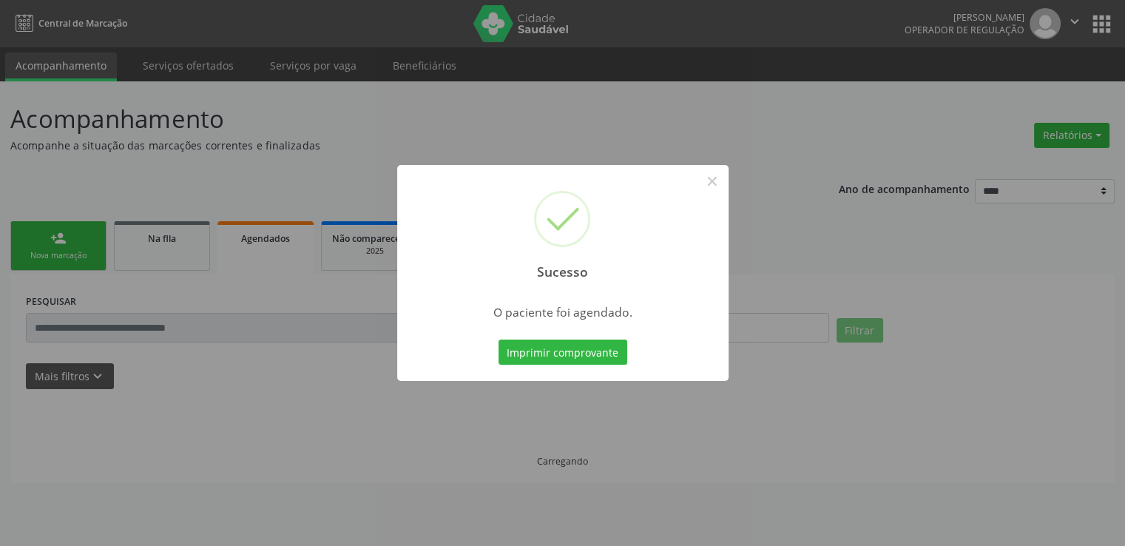
scroll to position [0, 0]
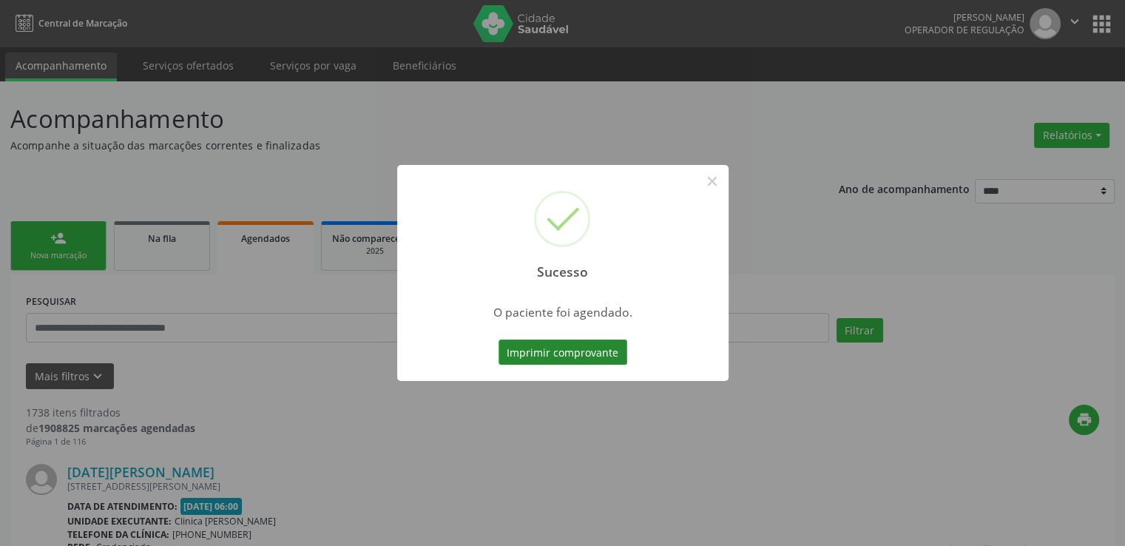
click at [598, 352] on button "Imprimir comprovante" at bounding box center [563, 352] width 129 height 25
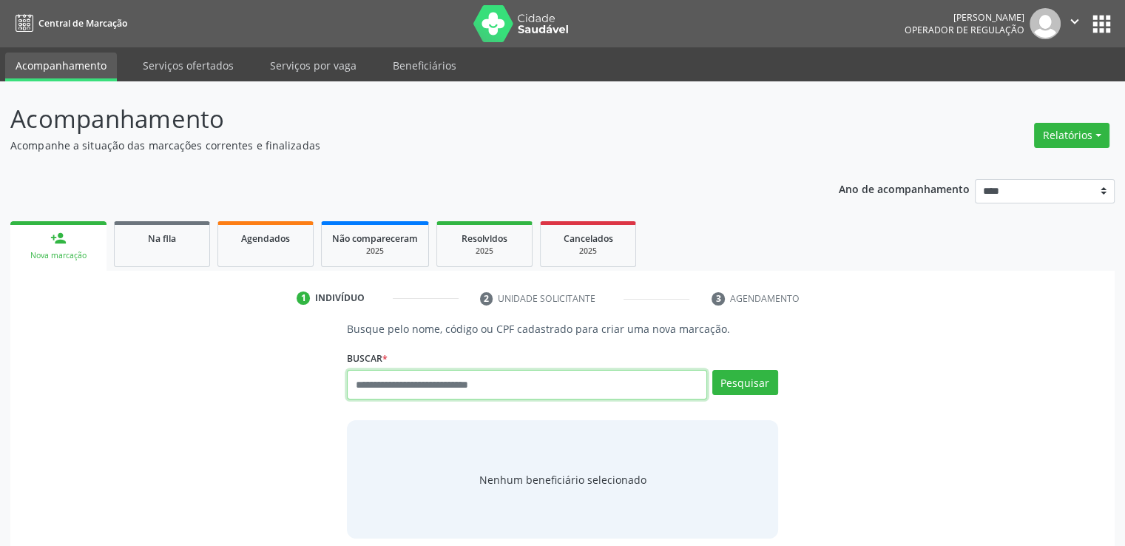
click at [474, 385] on input "text" at bounding box center [527, 385] width 360 height 30
paste input "**********"
type input "**********"
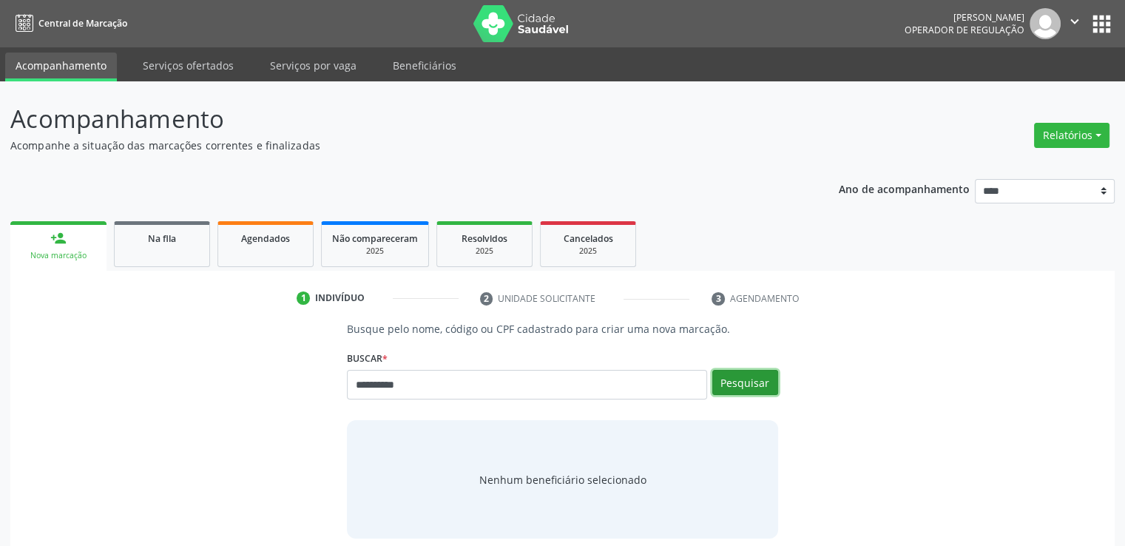
click at [753, 385] on button "Pesquisar" at bounding box center [746, 382] width 66 height 25
type input "**********"
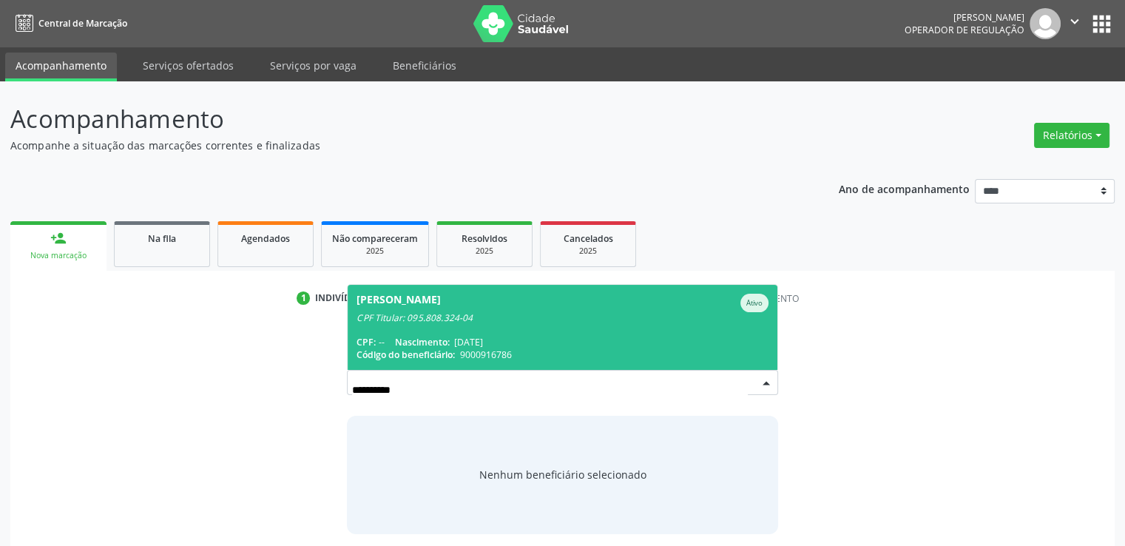
click at [633, 326] on span "Iraneide Alves da Silva Santos Ativo CPF Titular: 095.808.324-04 CPF: -- Nascim…" at bounding box center [562, 327] width 429 height 85
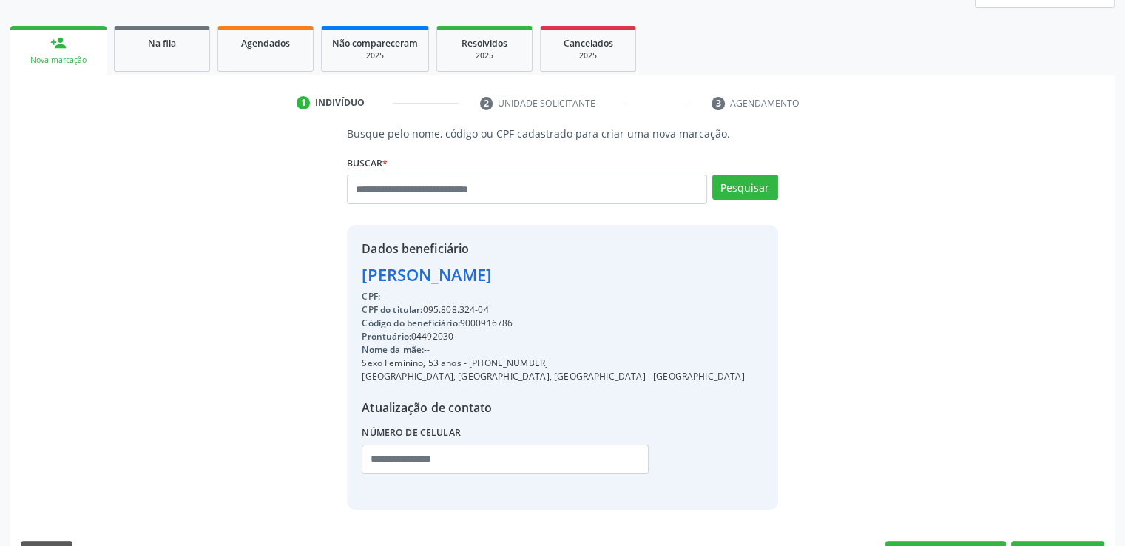
scroll to position [235, 0]
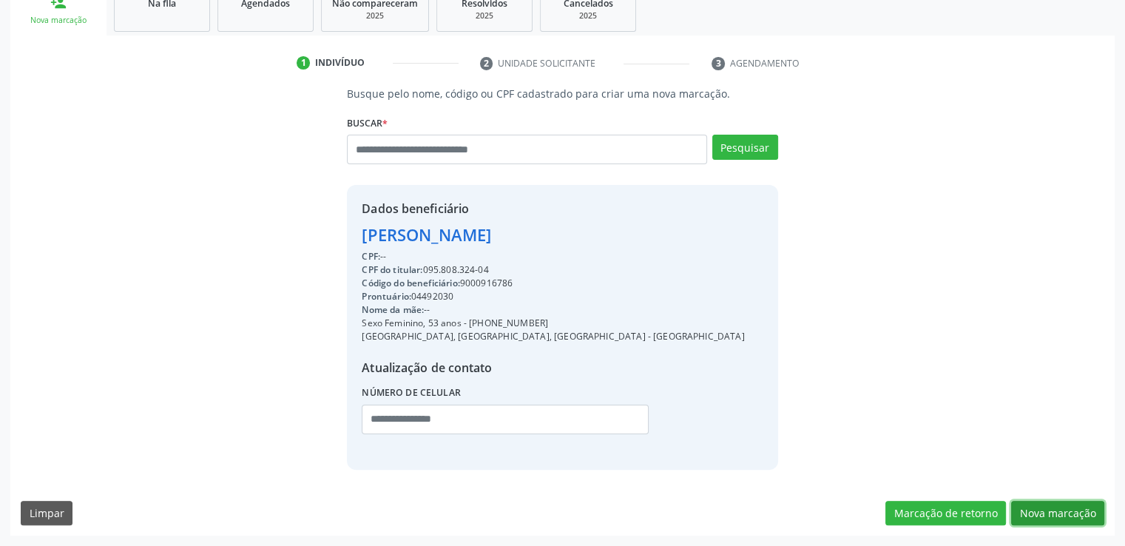
click at [1069, 508] on button "Nova marcação" at bounding box center [1057, 513] width 93 height 25
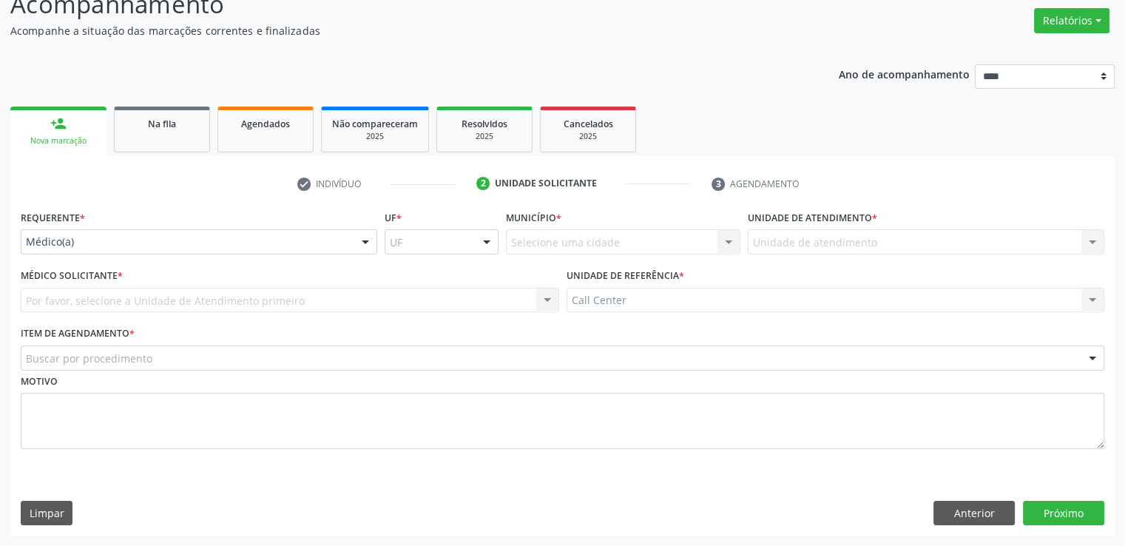
click at [184, 231] on div "Médico(a)" at bounding box center [199, 241] width 357 height 25
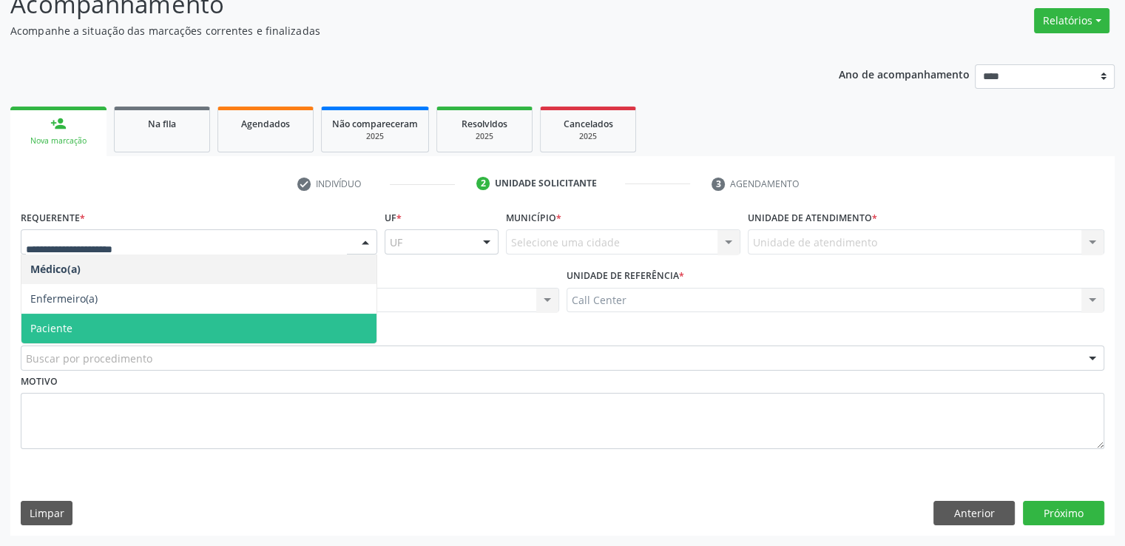
click at [136, 328] on span "Paciente" at bounding box center [198, 329] width 355 height 30
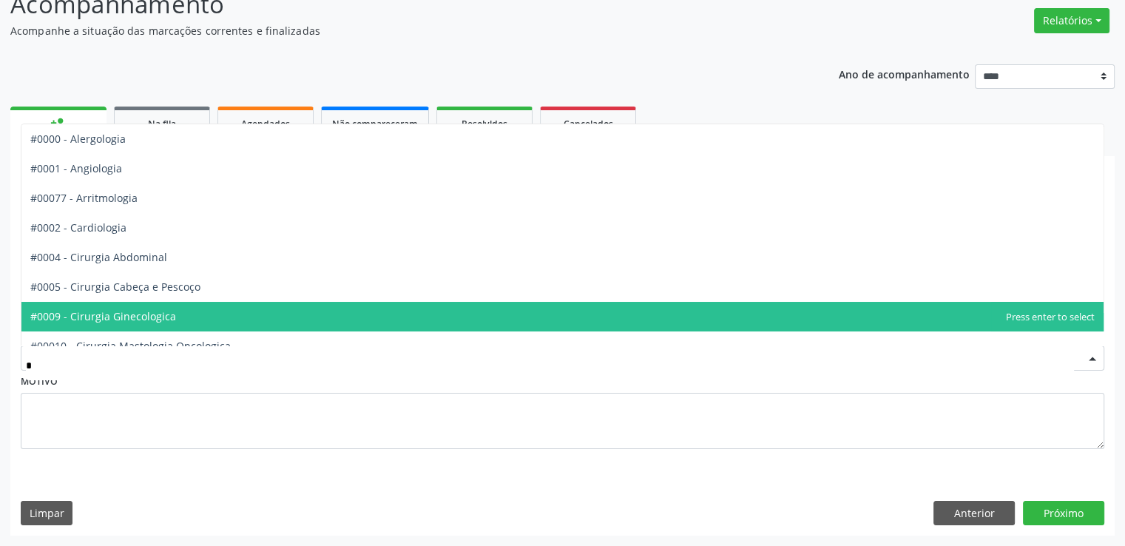
type input "**"
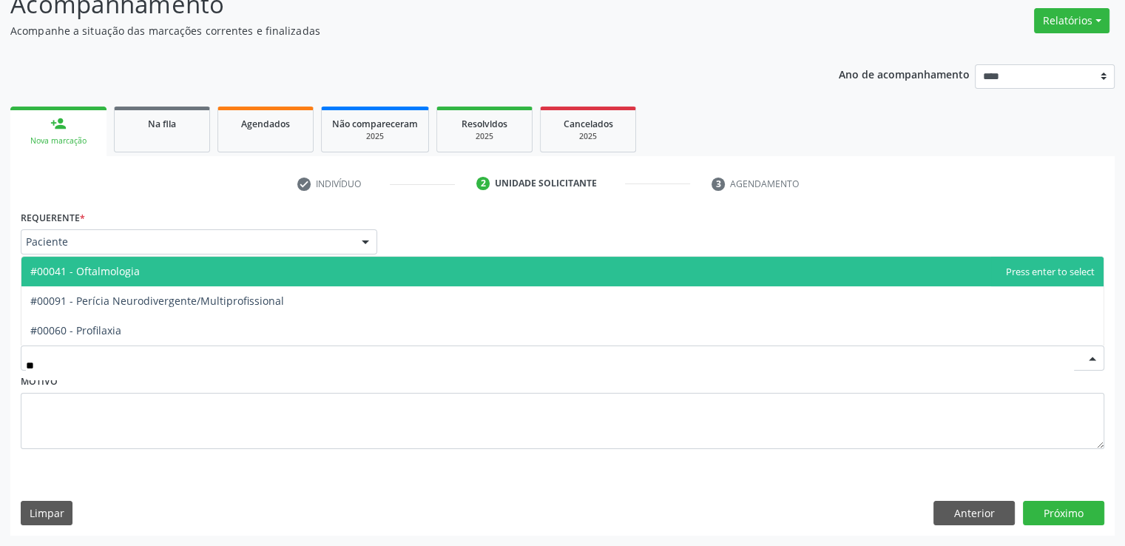
click at [215, 270] on span "#00041 - Oftalmologia" at bounding box center [562, 272] width 1082 height 30
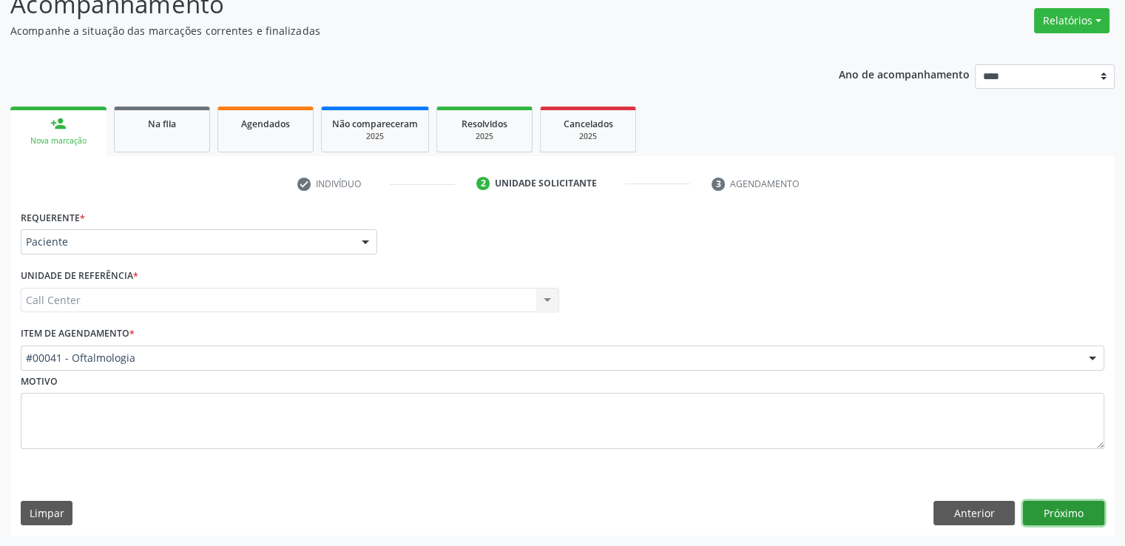
click at [1054, 513] on button "Próximo" at bounding box center [1063, 513] width 81 height 25
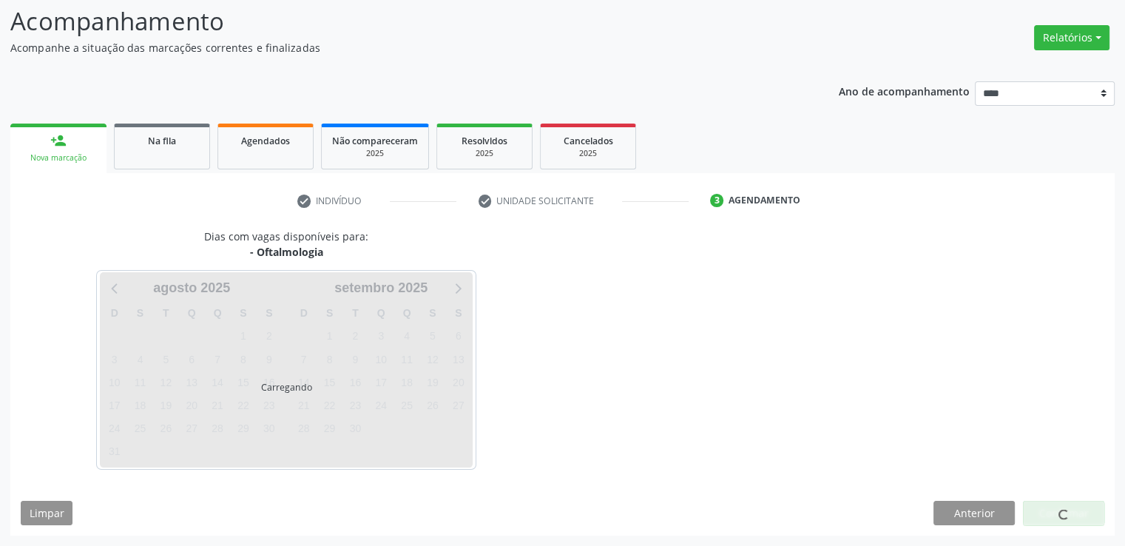
scroll to position [98, 0]
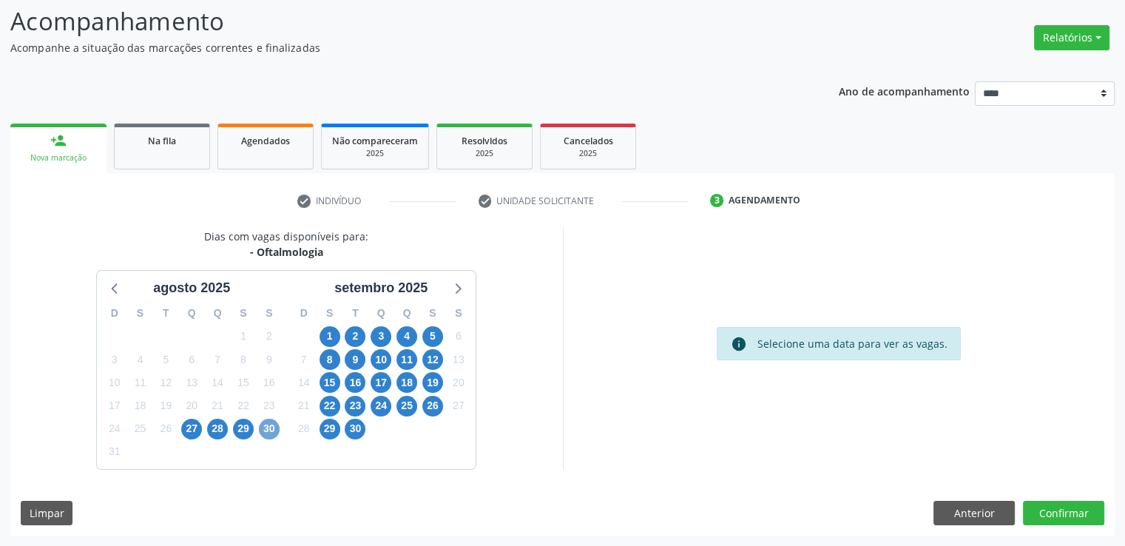
click at [272, 428] on span "30" at bounding box center [269, 429] width 21 height 21
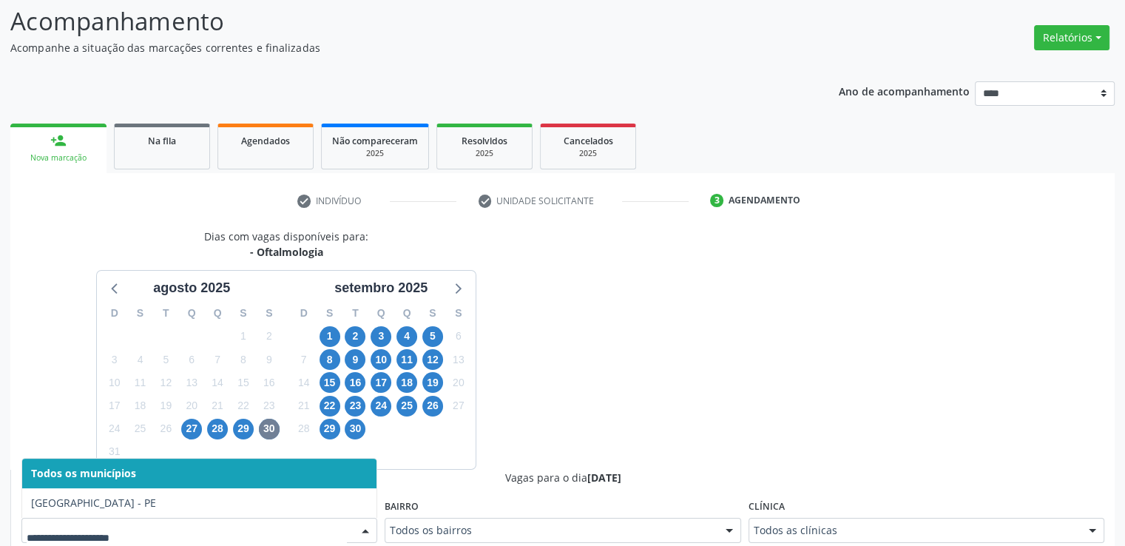
scroll to position [104, 0]
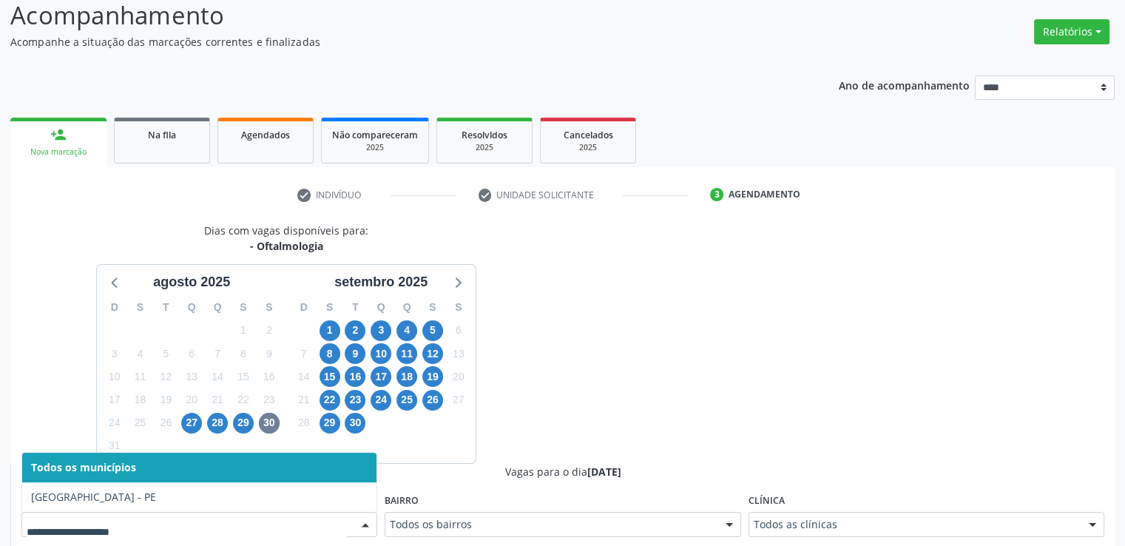
click at [356, 535] on div at bounding box center [365, 525] width 22 height 25
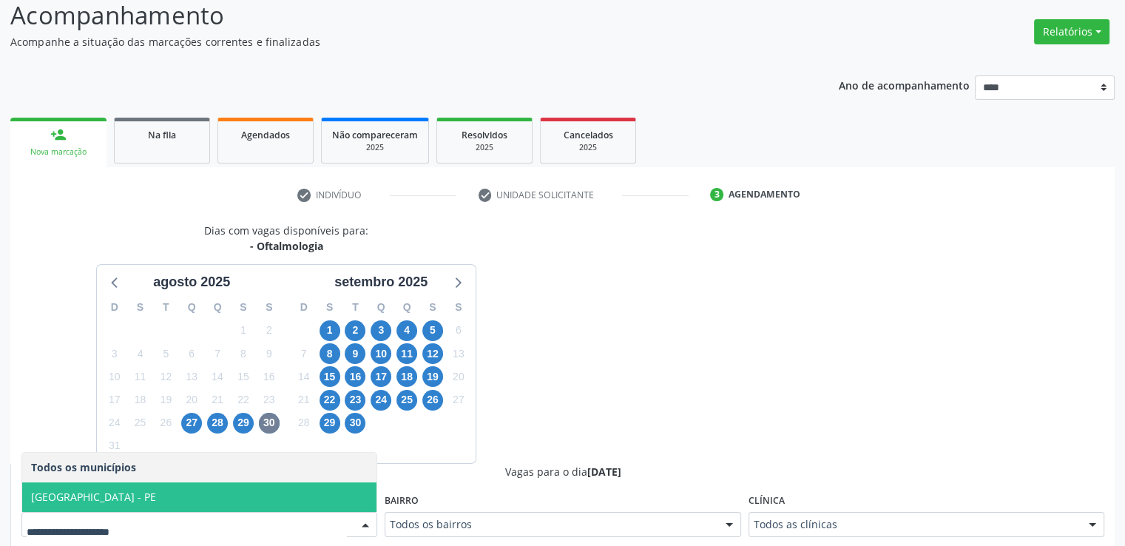
click at [253, 502] on span "[GEOGRAPHIC_DATA] - PE" at bounding box center [199, 497] width 354 height 30
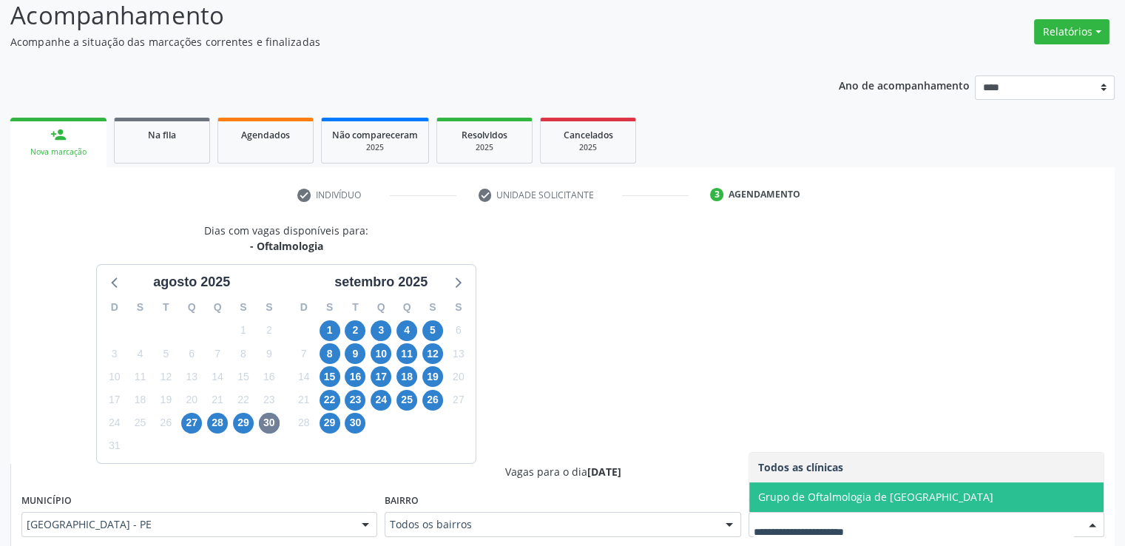
click at [919, 496] on span "Grupo de Oftalmologia de Pernambuco" at bounding box center [875, 497] width 235 height 14
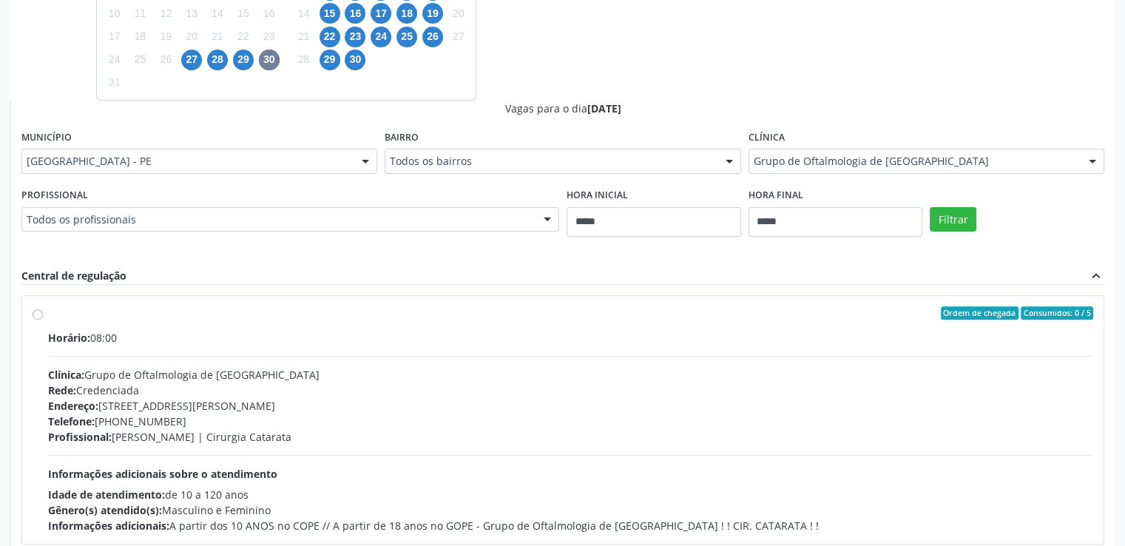
scroll to position [478, 0]
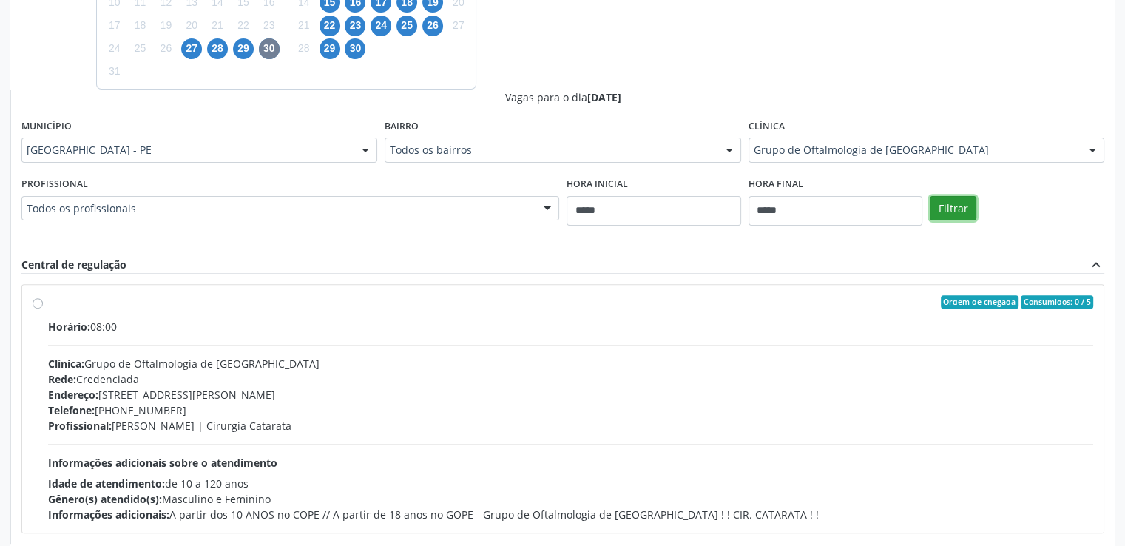
click at [963, 210] on button "Filtrar" at bounding box center [953, 208] width 47 height 25
click at [48, 300] on label "Ordem de chegada Consumidos: 0 / 5 Horário: 08:00 Clínica: Grupo de Oftalmologi…" at bounding box center [570, 408] width 1045 height 227
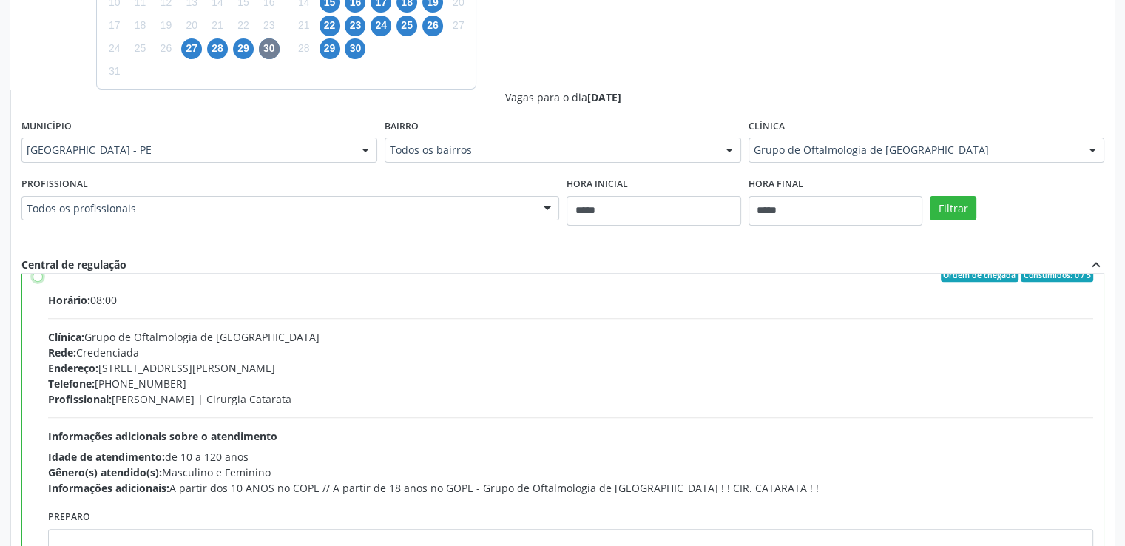
scroll to position [73, 0]
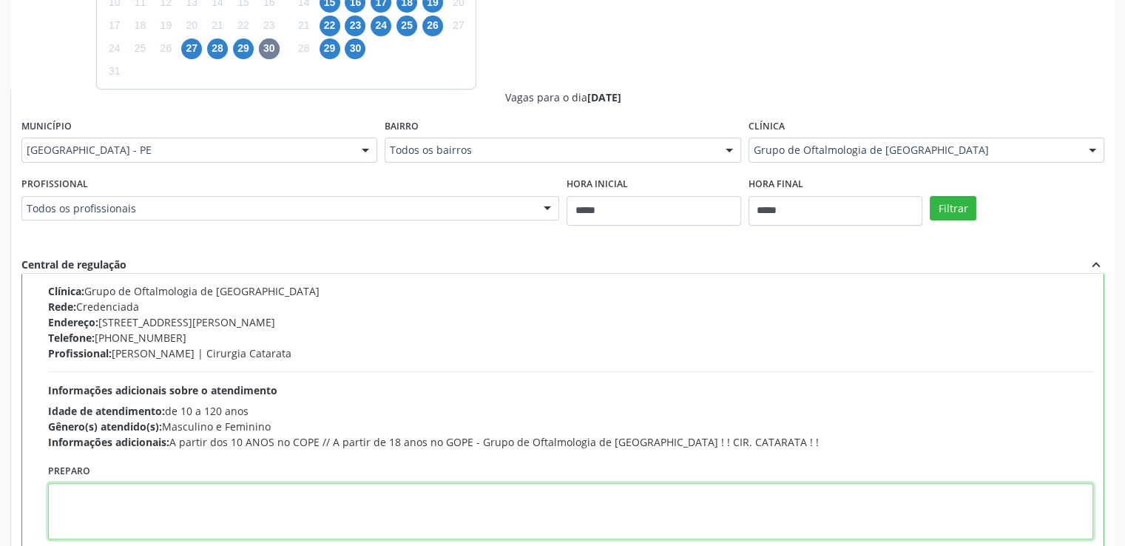
click at [808, 521] on textarea at bounding box center [570, 511] width 1045 height 56
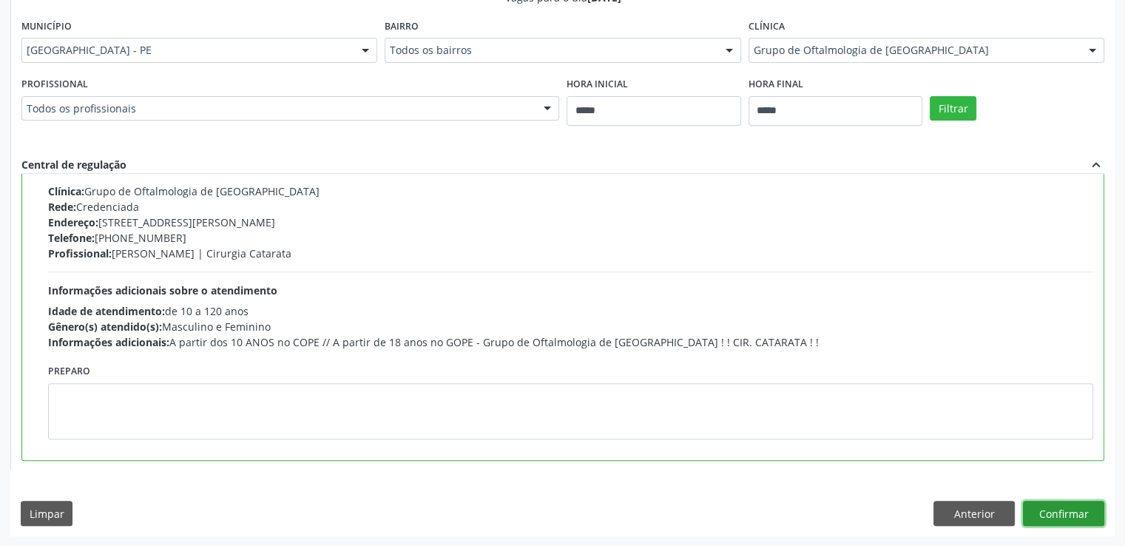
click at [1084, 510] on button "Confirmar" at bounding box center [1063, 513] width 81 height 25
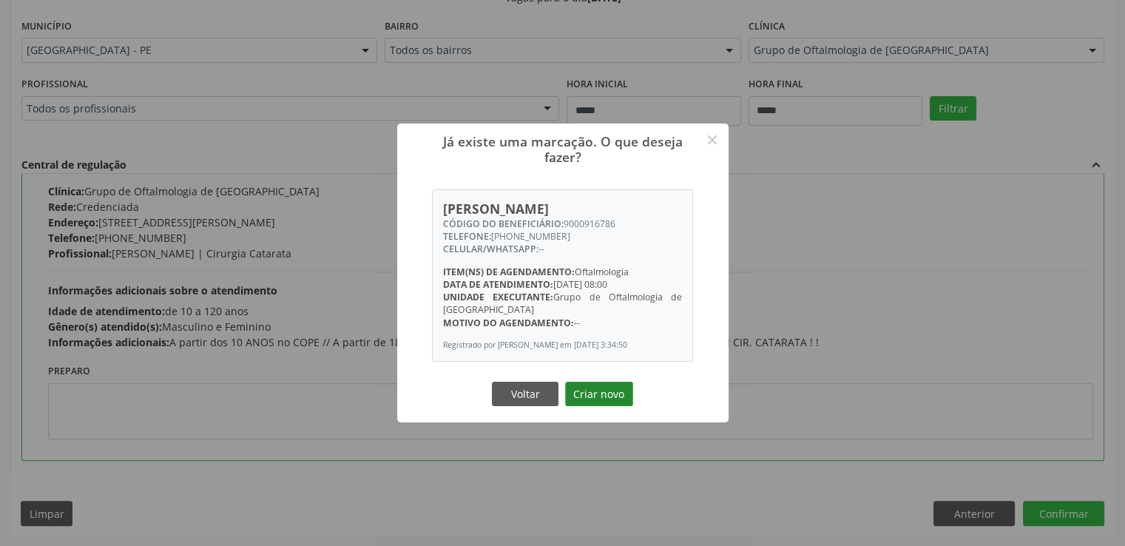
click at [606, 400] on button "Criar novo" at bounding box center [599, 394] width 68 height 25
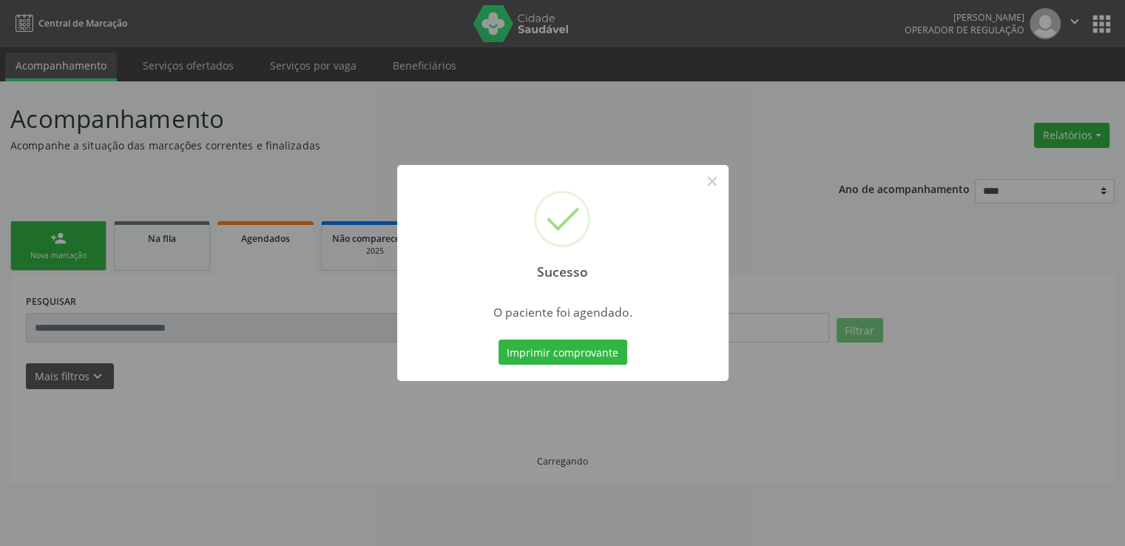
scroll to position [0, 0]
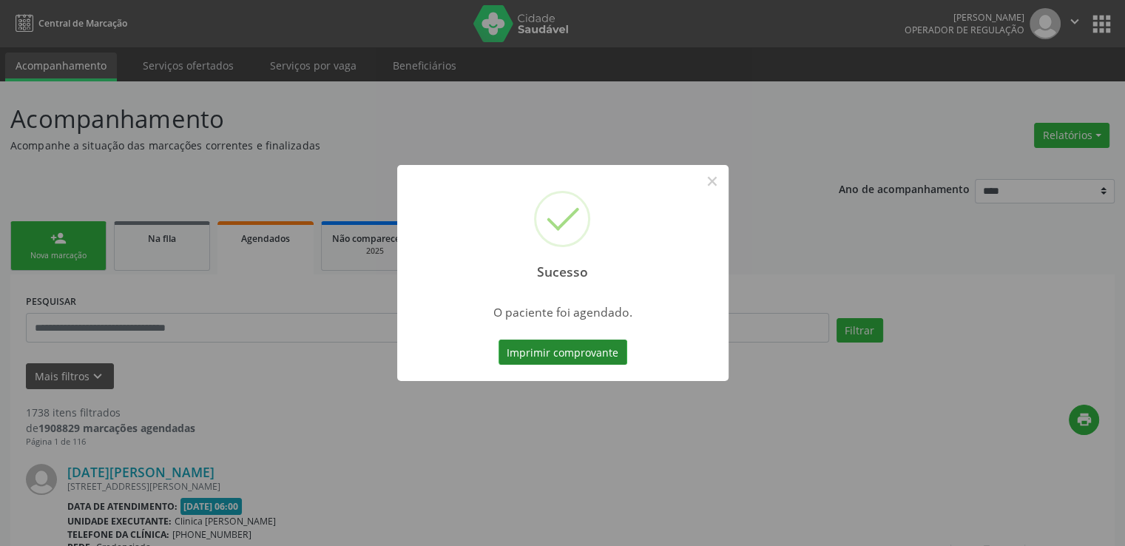
click at [562, 344] on button "Imprimir comprovante" at bounding box center [563, 352] width 129 height 25
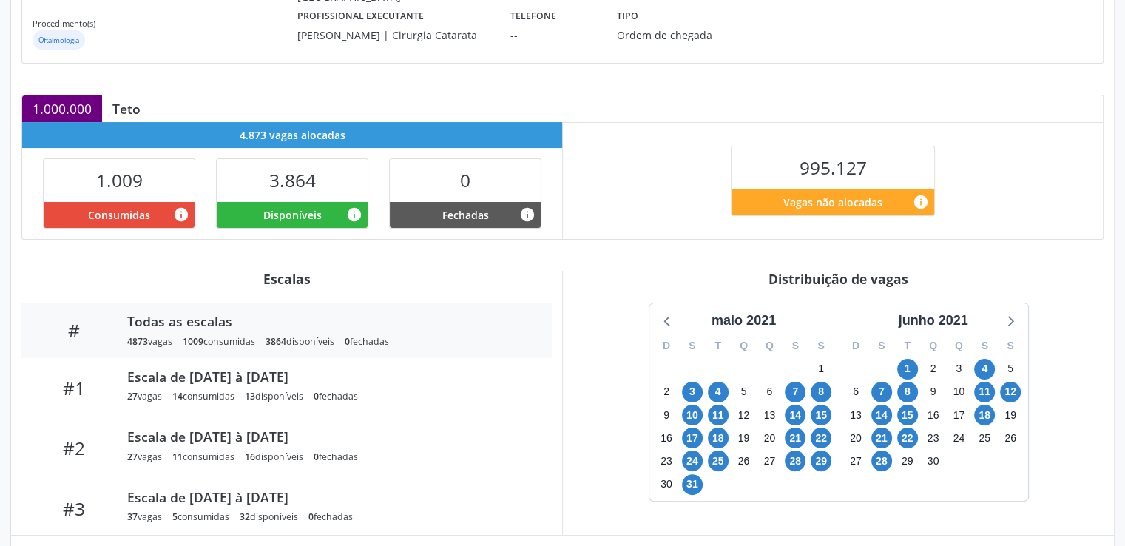
scroll to position [240, 0]
click at [760, 314] on div "maio 2021" at bounding box center [744, 321] width 76 height 20
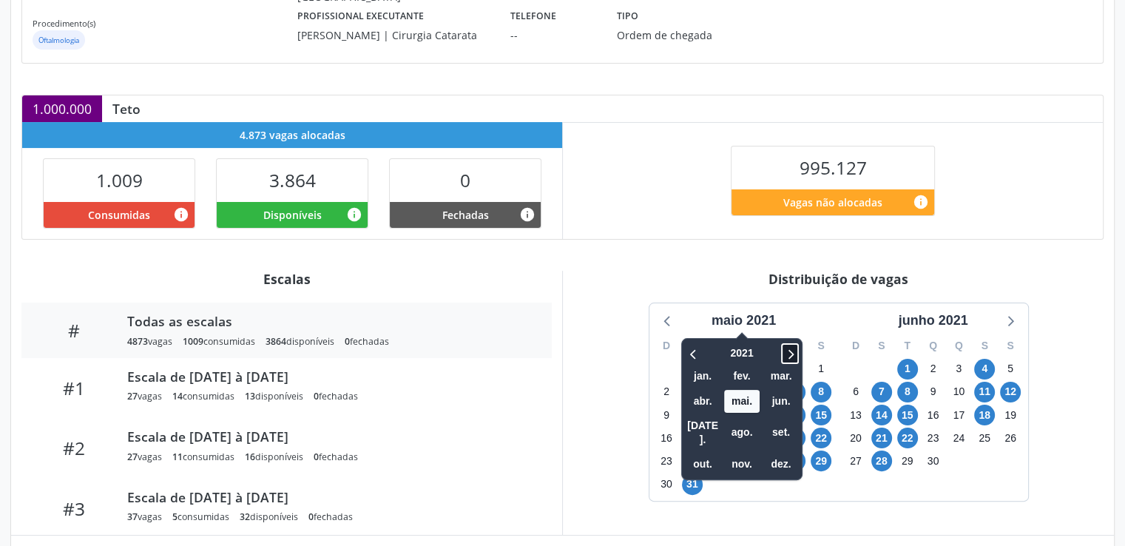
click at [796, 348] on icon at bounding box center [790, 354] width 15 height 18
click at [739, 421] on span "ago." at bounding box center [742, 432] width 36 height 23
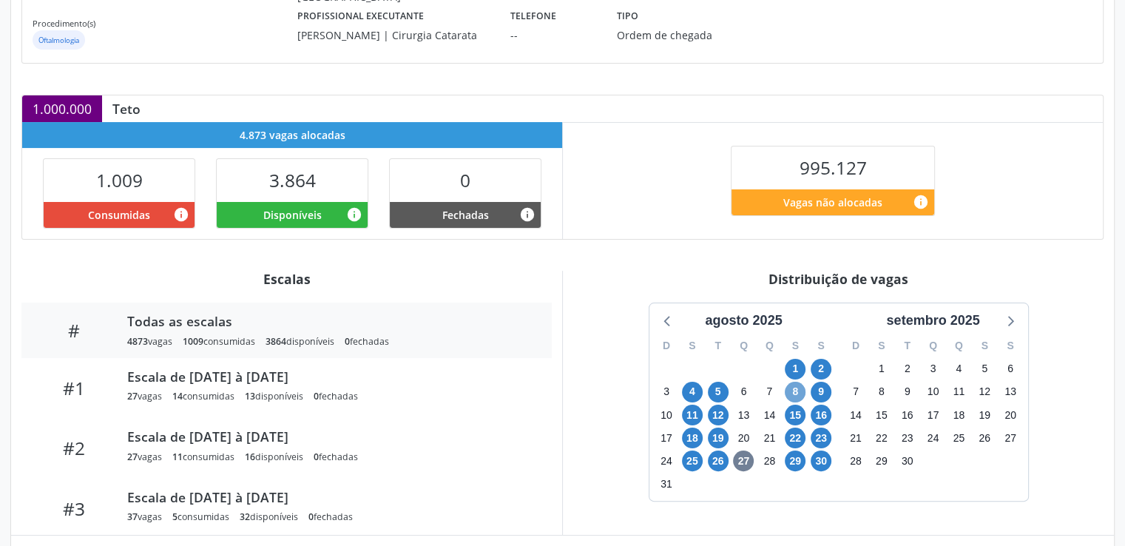
click at [798, 391] on span "8" at bounding box center [795, 392] width 21 height 21
click at [821, 453] on span "30" at bounding box center [821, 461] width 21 height 21
drag, startPoint x: 821, startPoint y: 453, endPoint x: 822, endPoint y: 460, distance: 7.5
click at [822, 460] on span "30" at bounding box center [821, 461] width 21 height 21
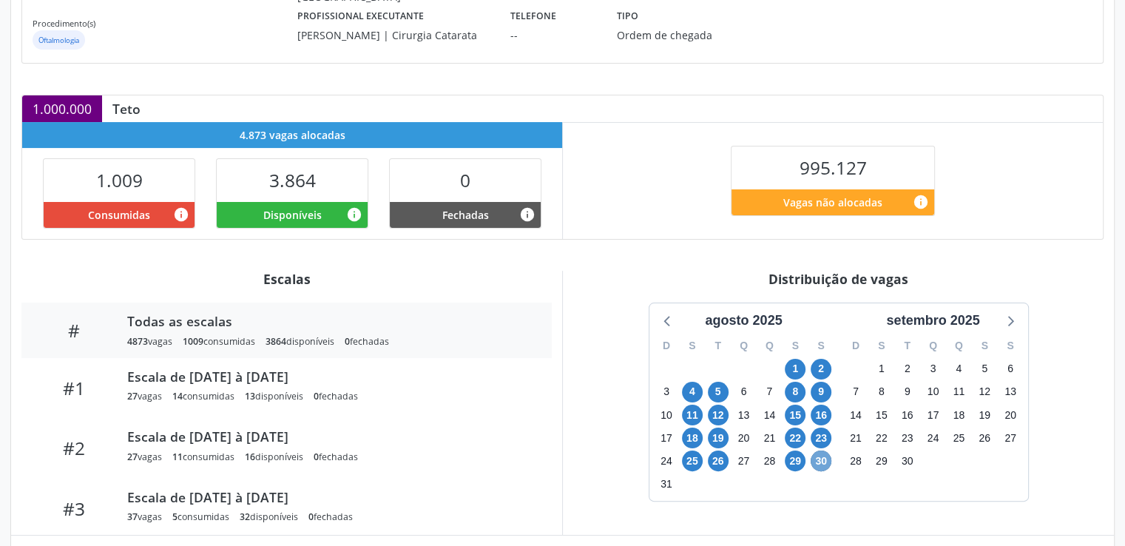
click at [822, 460] on span "30" at bounding box center [821, 461] width 21 height 21
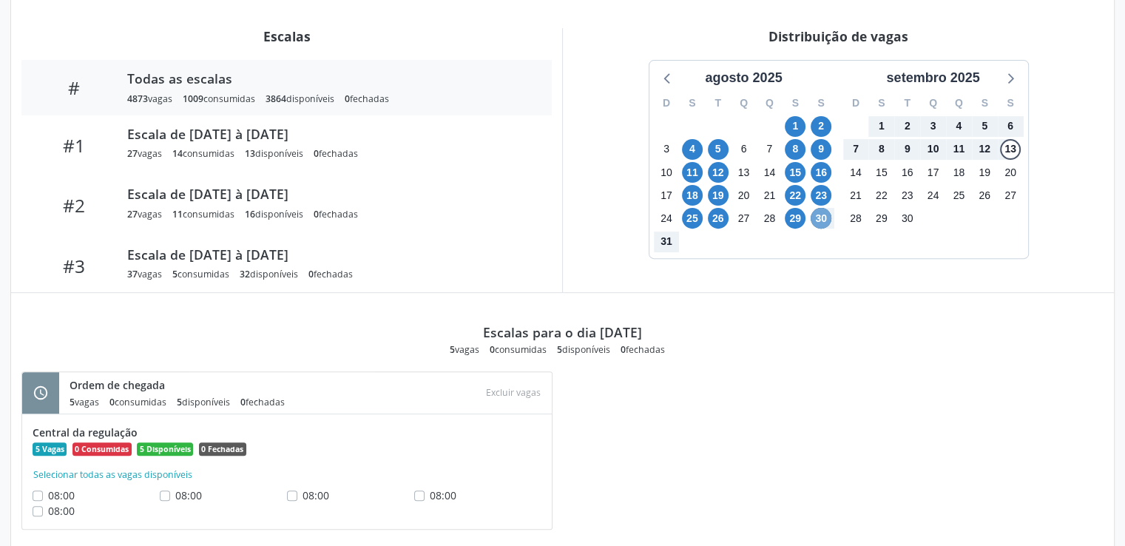
scroll to position [512, 0]
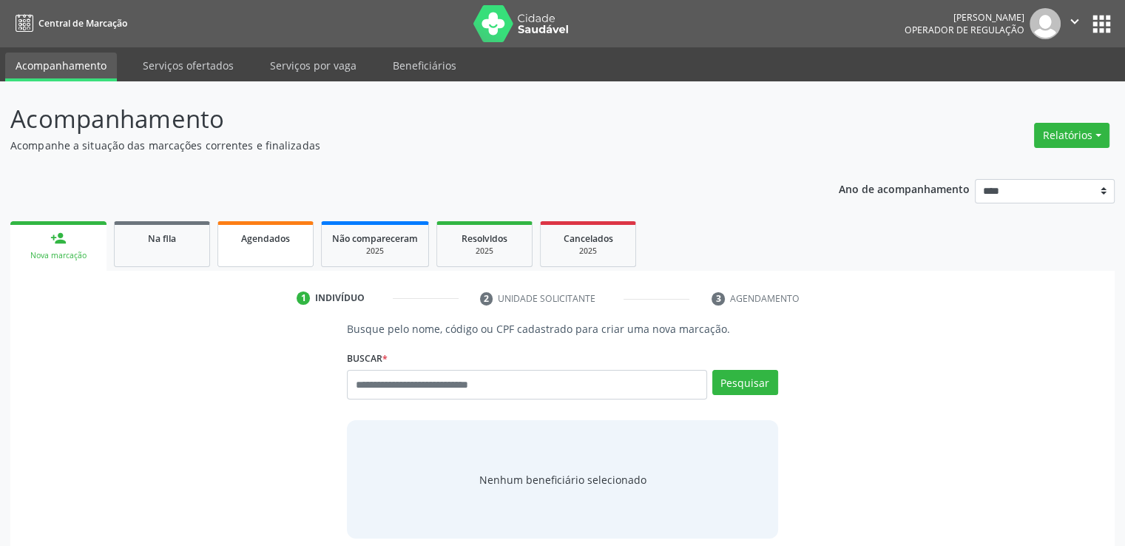
click at [292, 255] on link "Agendados" at bounding box center [266, 244] width 96 height 46
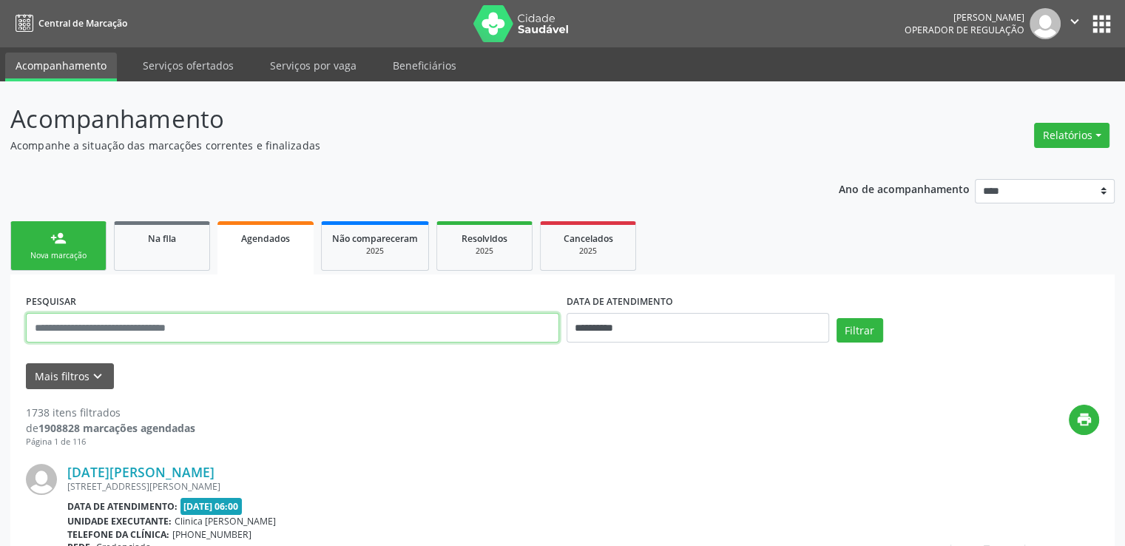
click at [418, 325] on input "text" at bounding box center [292, 328] width 533 height 30
paste input "**********"
type input "**********"
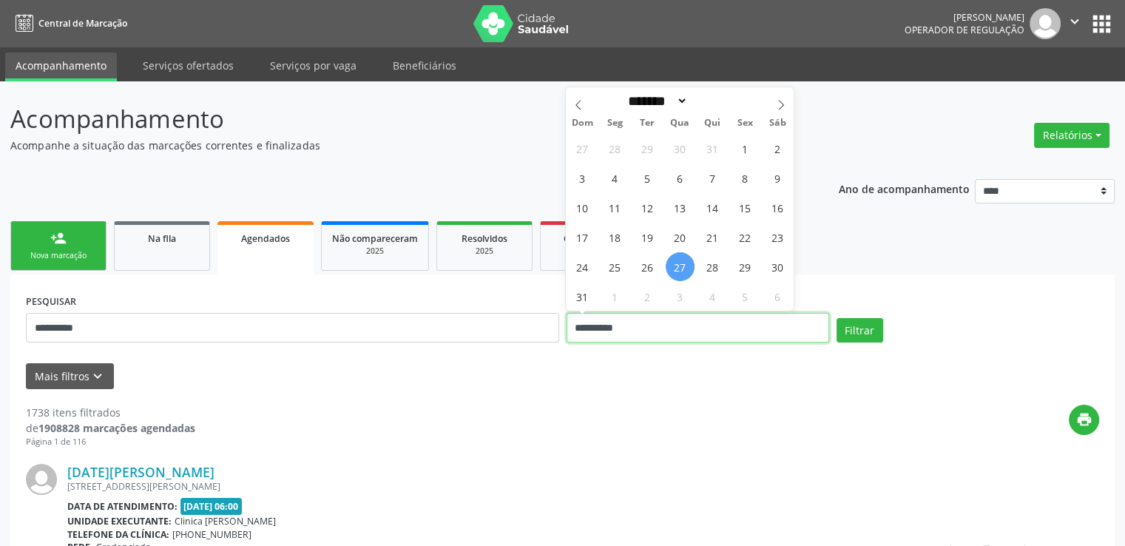
click at [706, 323] on input "**********" at bounding box center [698, 328] width 263 height 30
click at [583, 104] on icon at bounding box center [578, 105] width 10 height 10
select select "*"
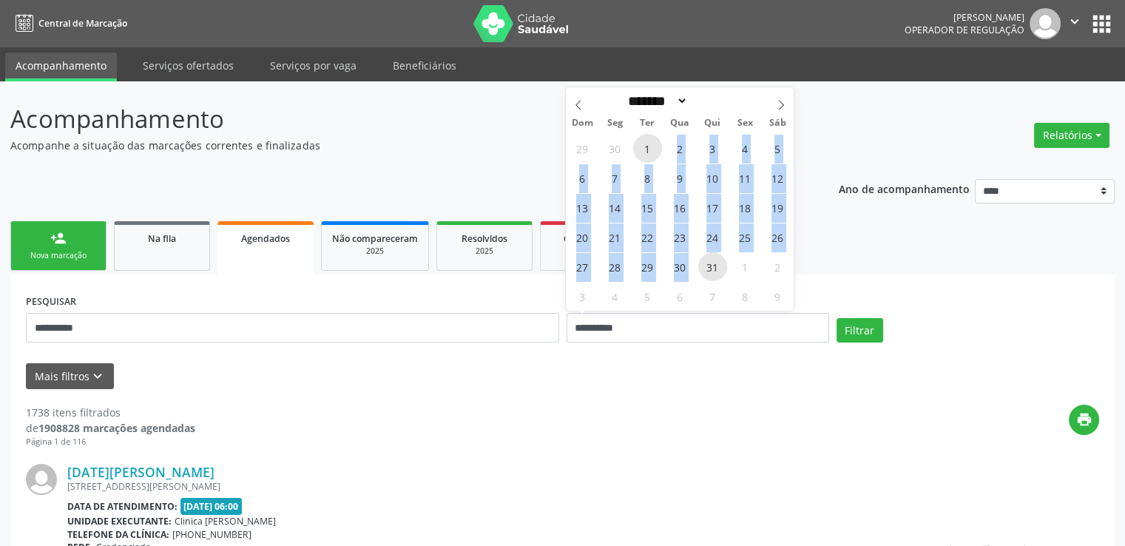
drag, startPoint x: 648, startPoint y: 147, endPoint x: 707, endPoint y: 264, distance: 131.7
click at [707, 264] on div "29 30 1 2 3 4 5 6 7 8 9 10 11 12 13 14 15 16 17 18 19 20 21 22 23 24 25 26 27 2…" at bounding box center [680, 222] width 228 height 178
click at [707, 264] on span "31" at bounding box center [712, 266] width 29 height 29
type input "**********"
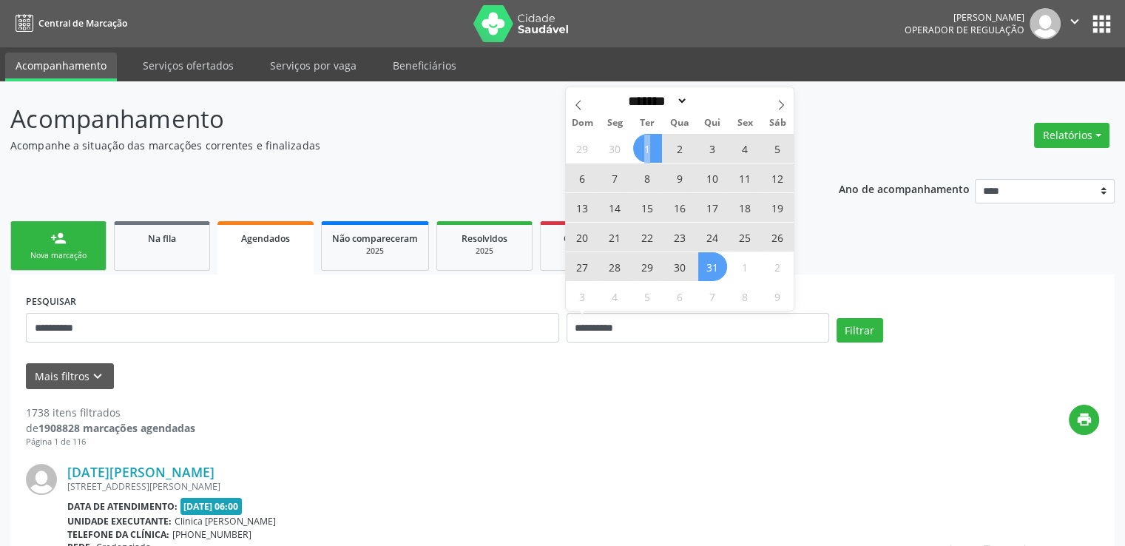
drag, startPoint x: 645, startPoint y: 159, endPoint x: 654, endPoint y: 154, distance: 10.3
click at [654, 154] on span "1" at bounding box center [647, 148] width 29 height 29
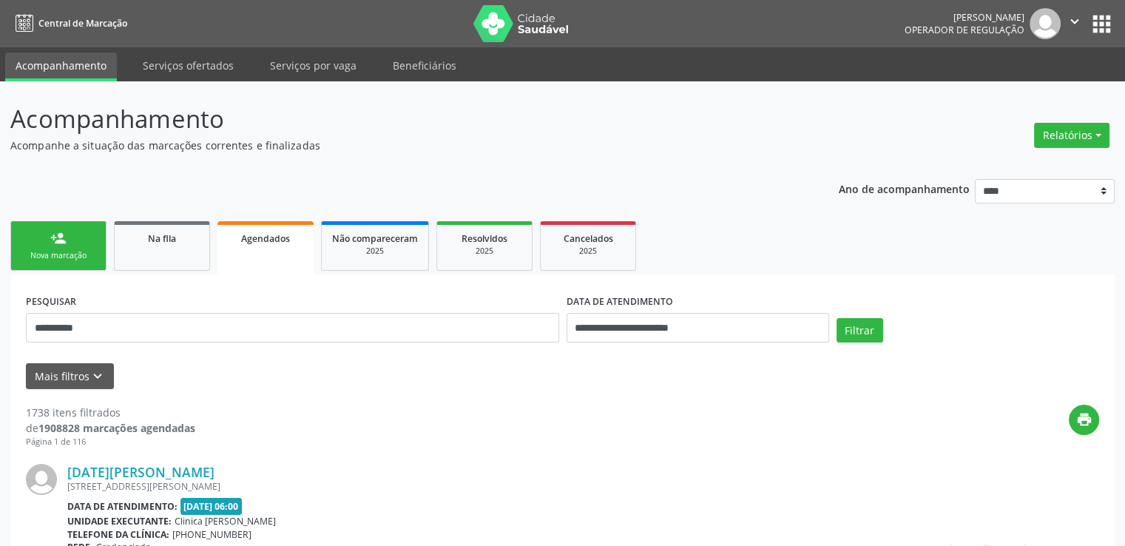
click at [851, 327] on button "Filtrar" at bounding box center [860, 330] width 47 height 25
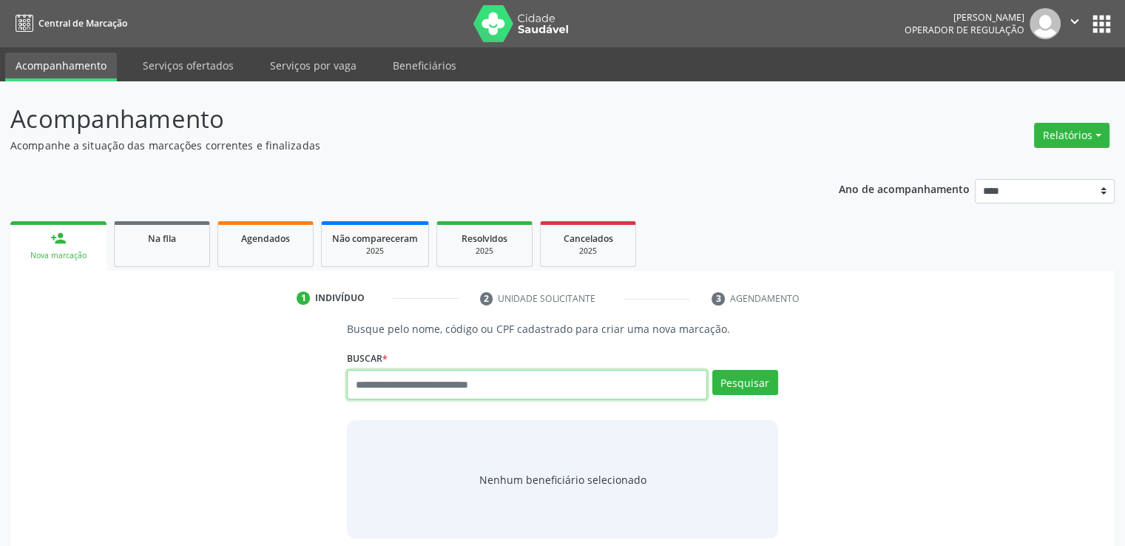
click at [420, 396] on input "text" at bounding box center [527, 385] width 360 height 30
paste input "**********"
type input "**********"
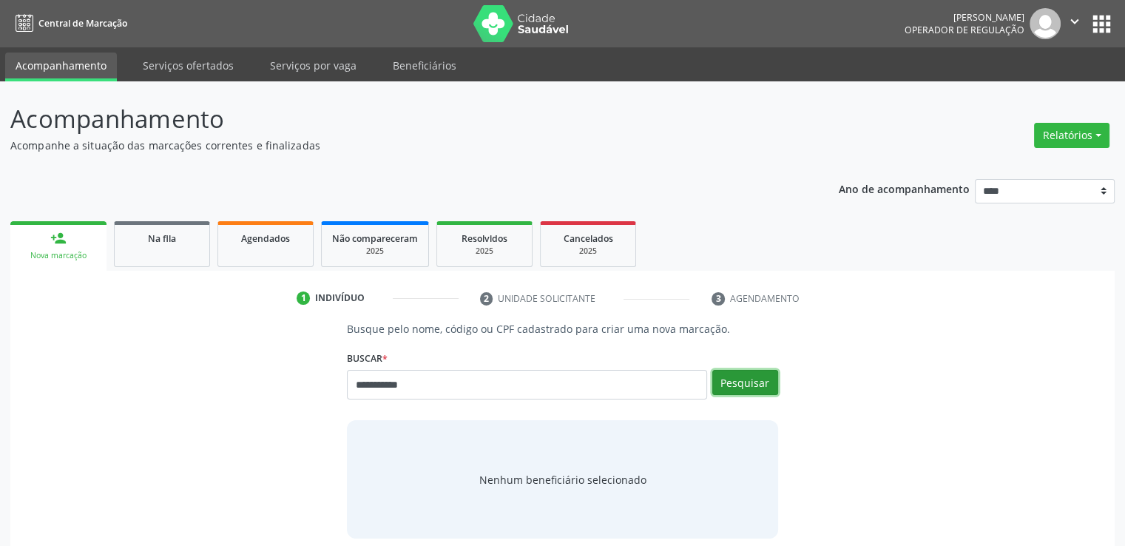
click at [738, 393] on button "Pesquisar" at bounding box center [746, 382] width 66 height 25
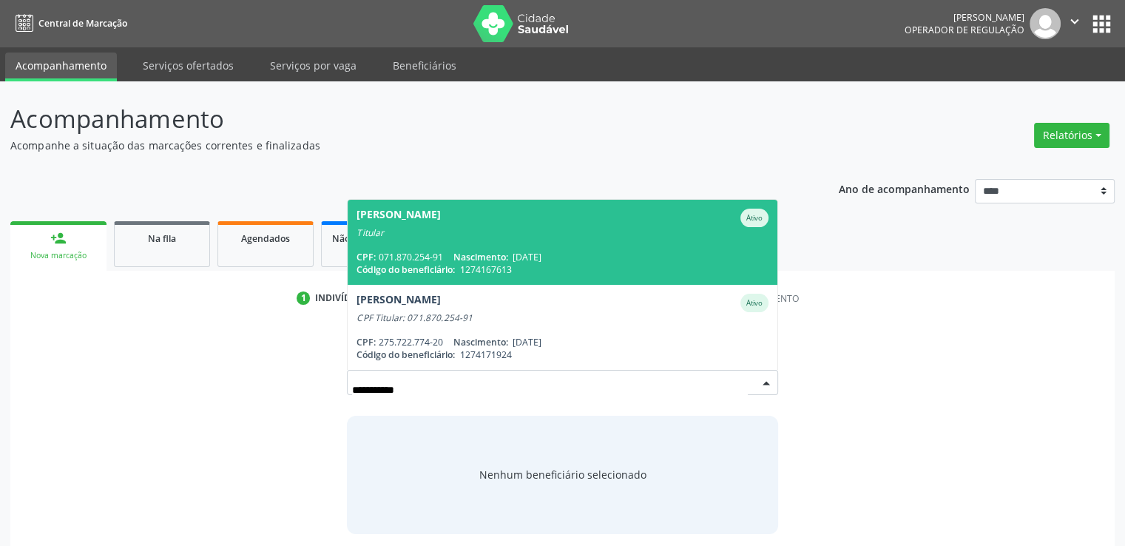
click at [633, 272] on div "Código do beneficiário: 1274167613" at bounding box center [562, 269] width 411 height 13
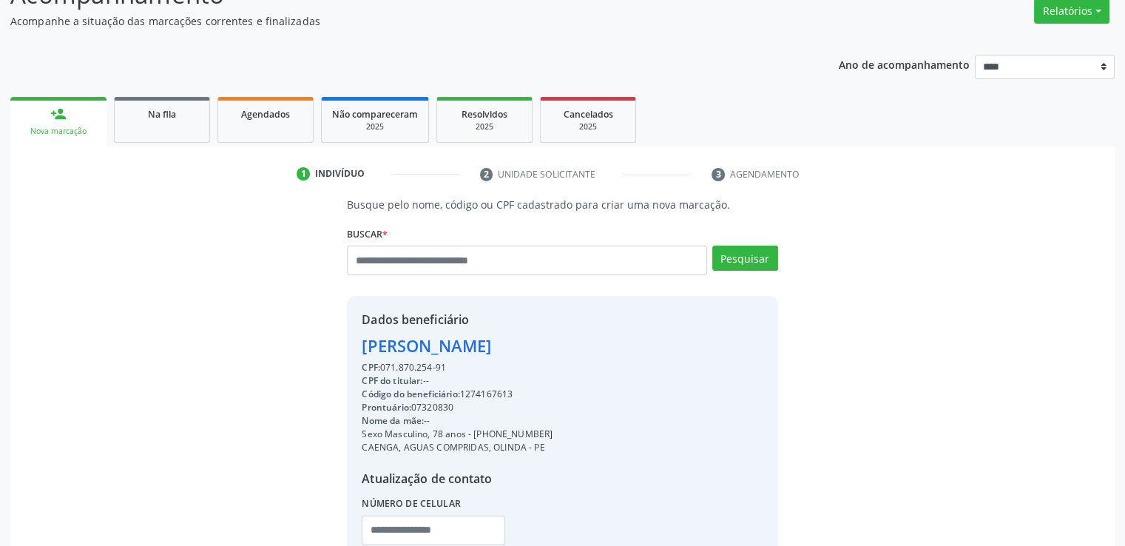
scroll to position [155, 0]
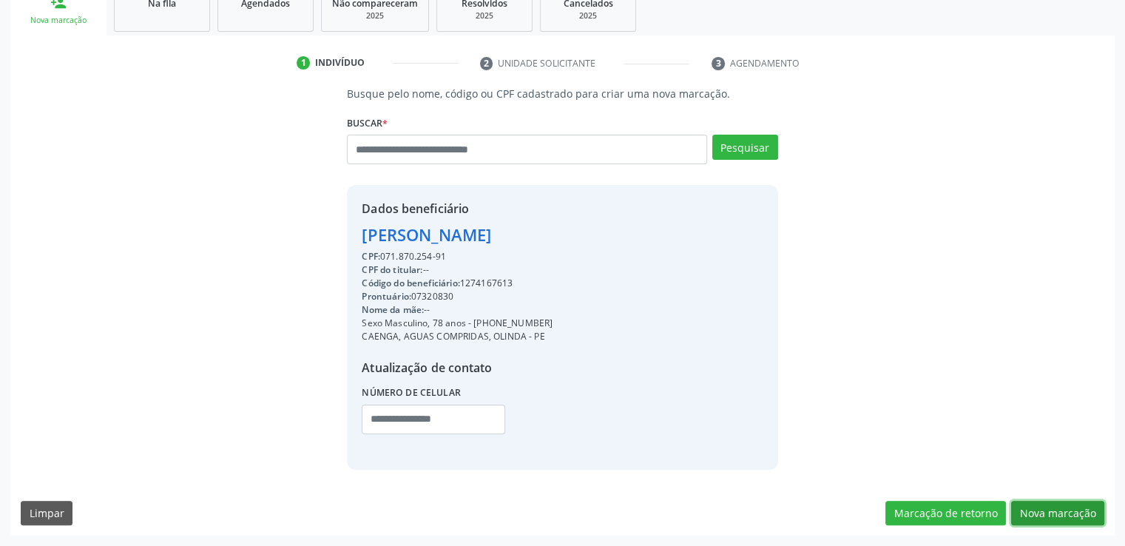
click at [1074, 504] on button "Nova marcação" at bounding box center [1057, 513] width 93 height 25
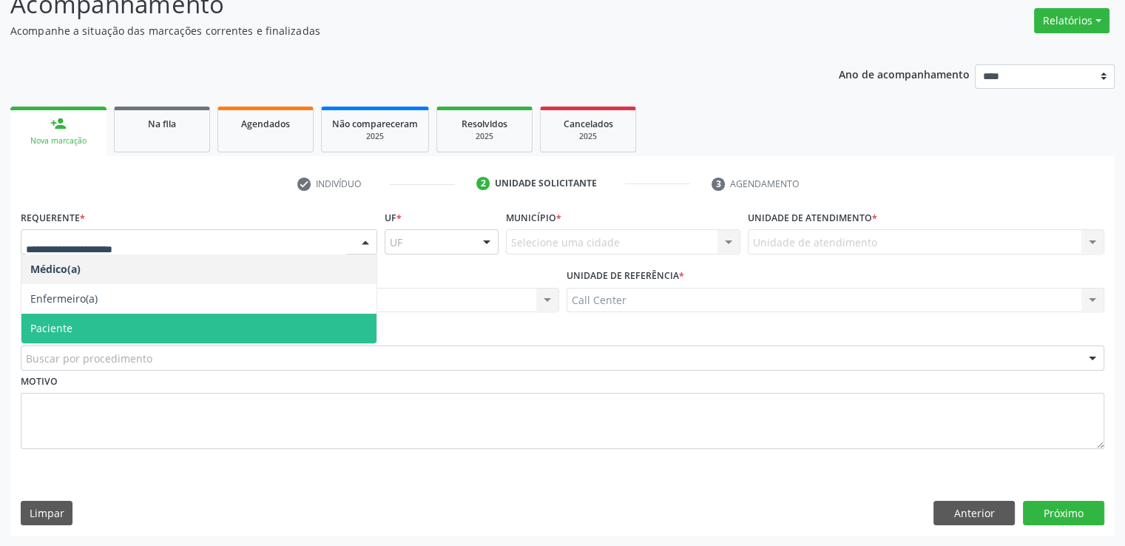
click at [112, 328] on span "Paciente" at bounding box center [198, 329] width 355 height 30
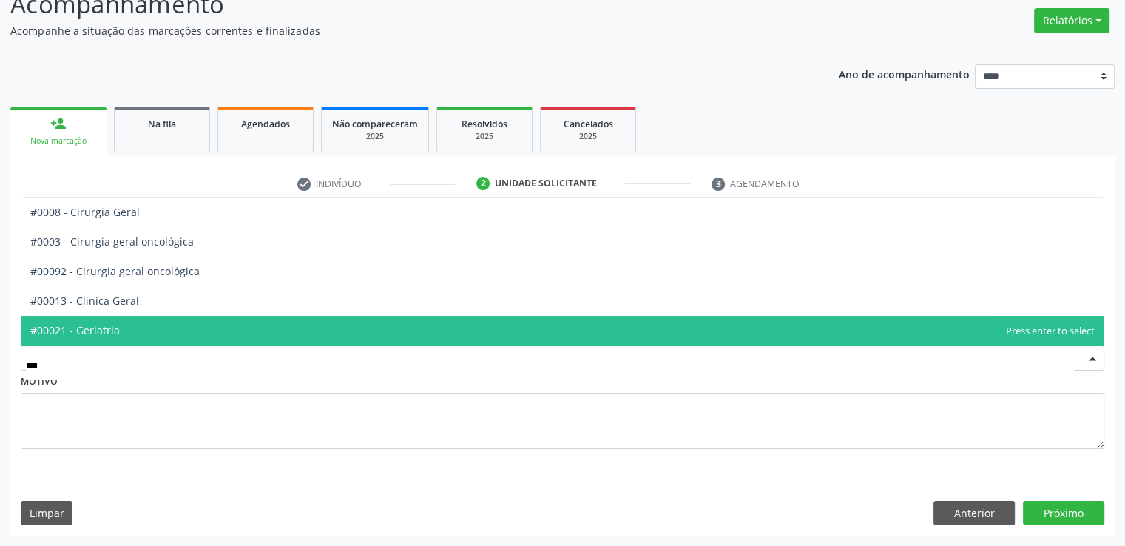
click at [126, 326] on span "#00021 - Geriatria" at bounding box center [562, 331] width 1082 height 30
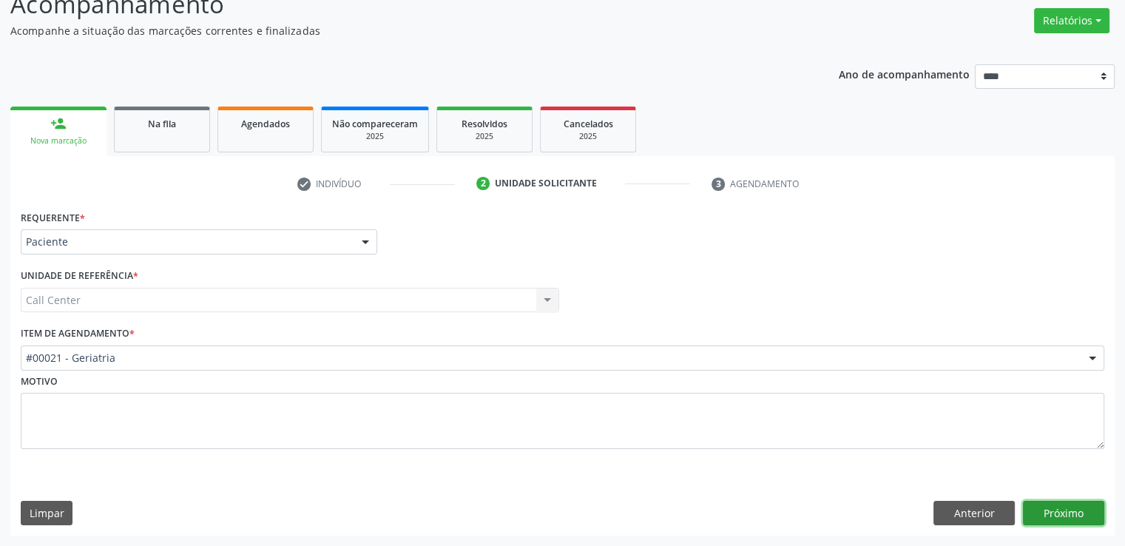
click at [1050, 514] on button "Próximo" at bounding box center [1063, 513] width 81 height 25
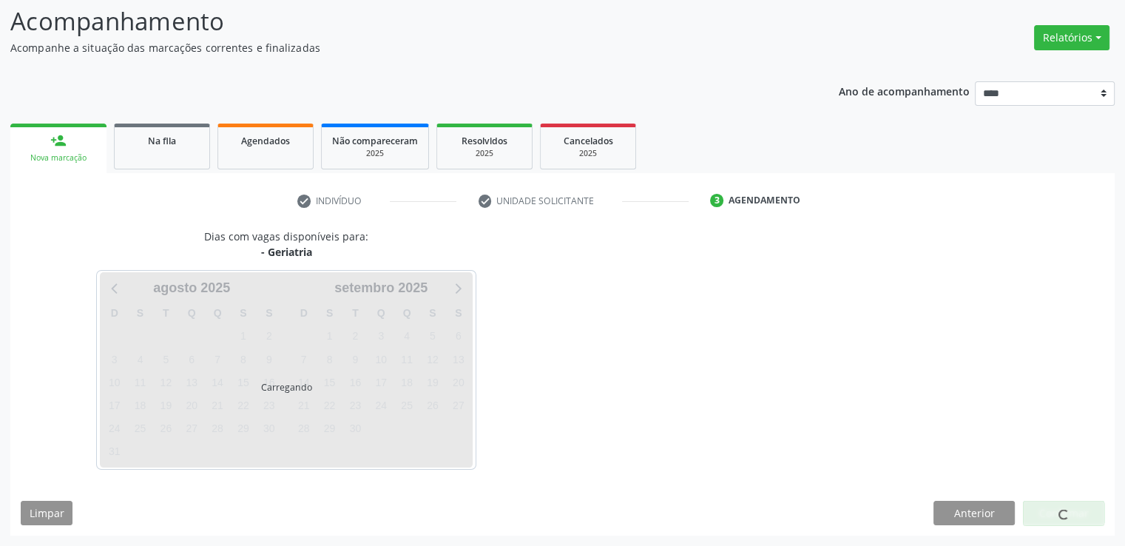
scroll to position [98, 0]
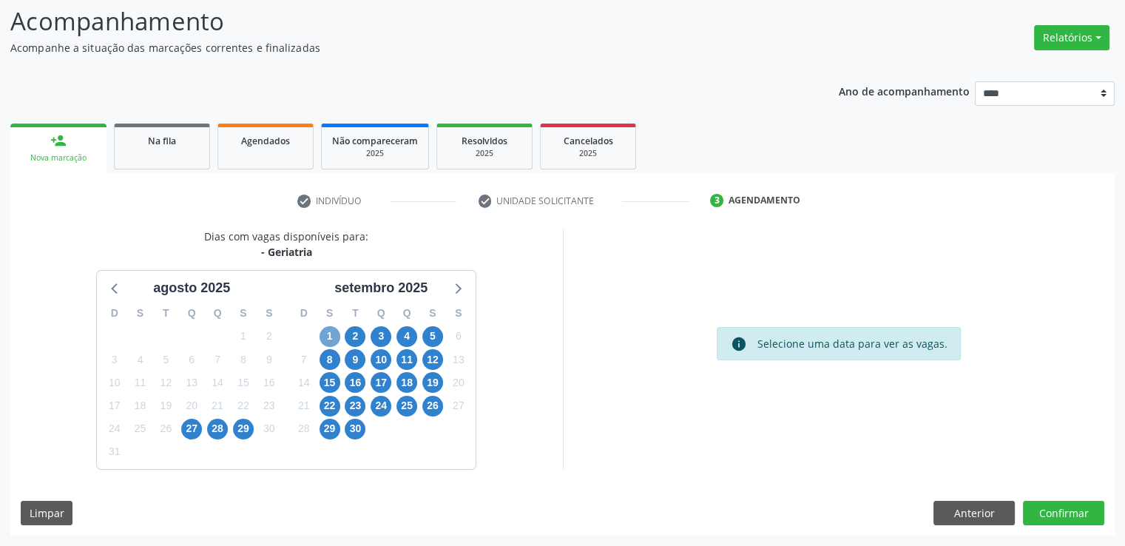
click at [331, 331] on span "1" at bounding box center [330, 336] width 21 height 21
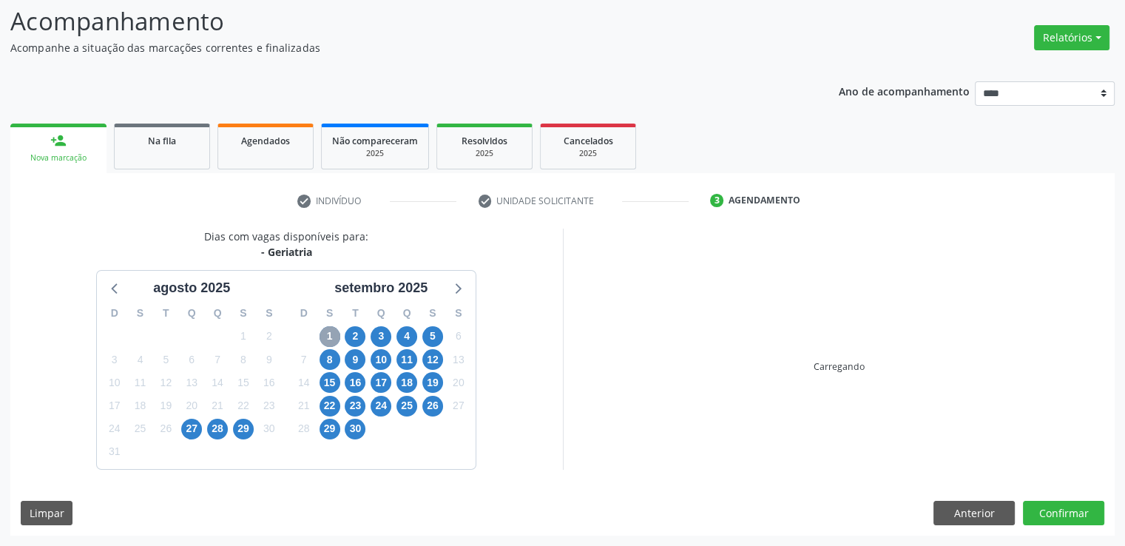
click at [331, 331] on span "1" at bounding box center [330, 336] width 21 height 21
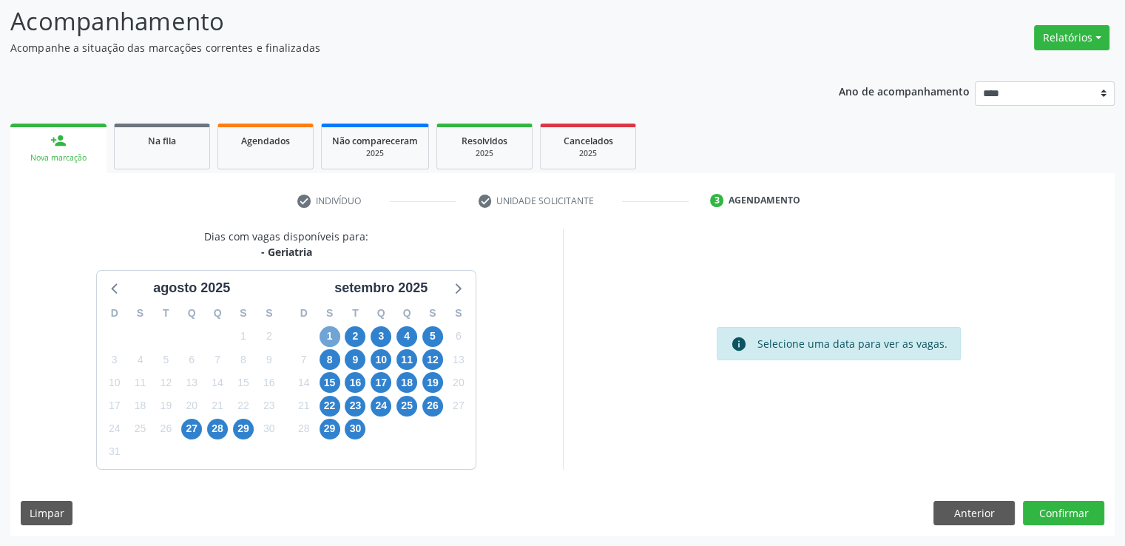
click at [326, 334] on span "1" at bounding box center [330, 336] width 21 height 21
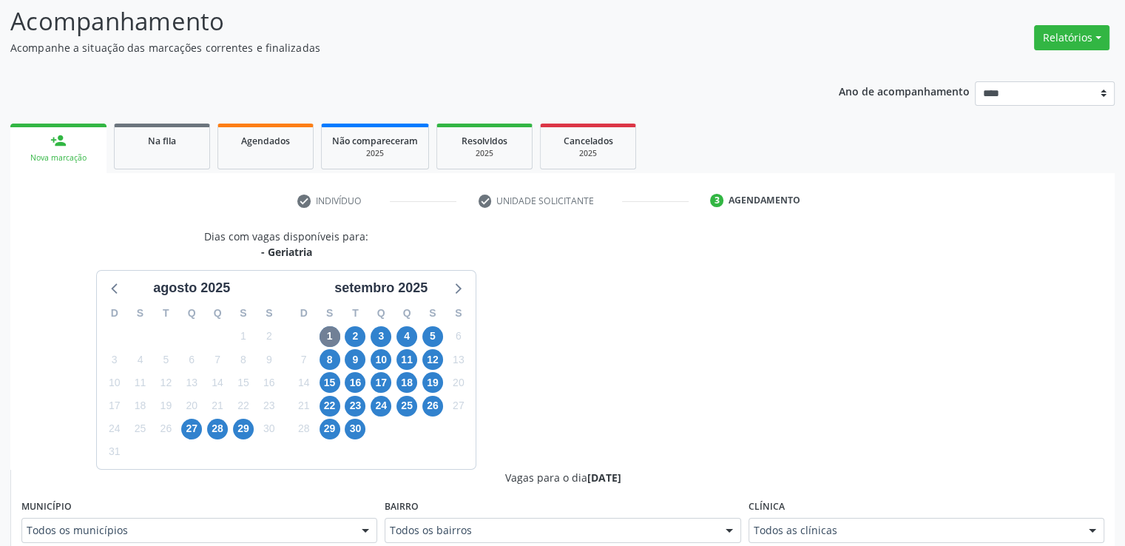
drag, startPoint x: 1122, startPoint y: 162, endPoint x: 1134, endPoint y: 187, distance: 27.5
click at [1125, 187] on html "Central de Marcação [PERSON_NAME] Operador de regulação  Configurações Sair ap…" at bounding box center [562, 175] width 1125 height 546
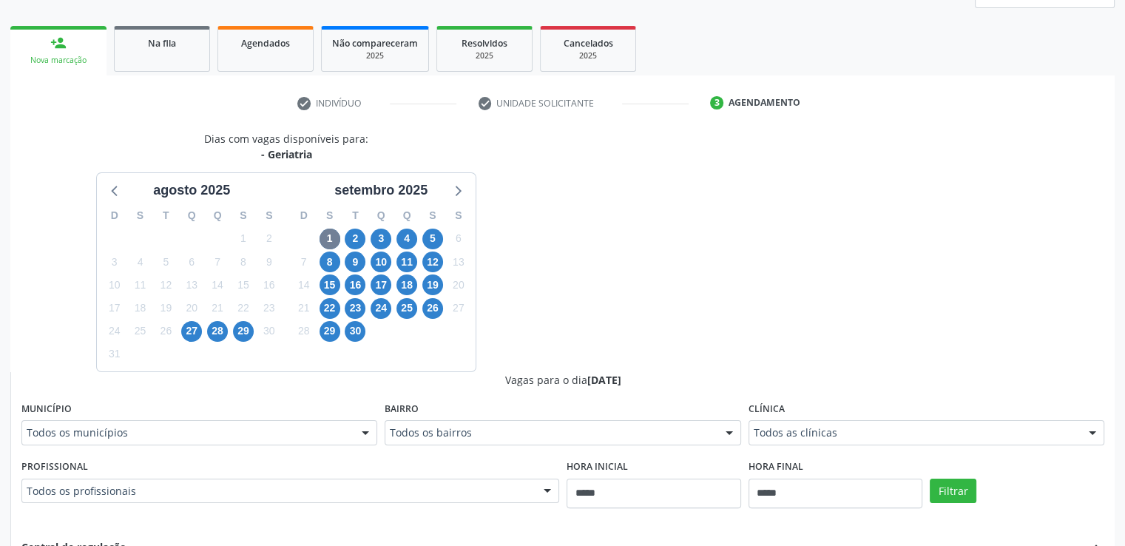
scroll to position [197, 0]
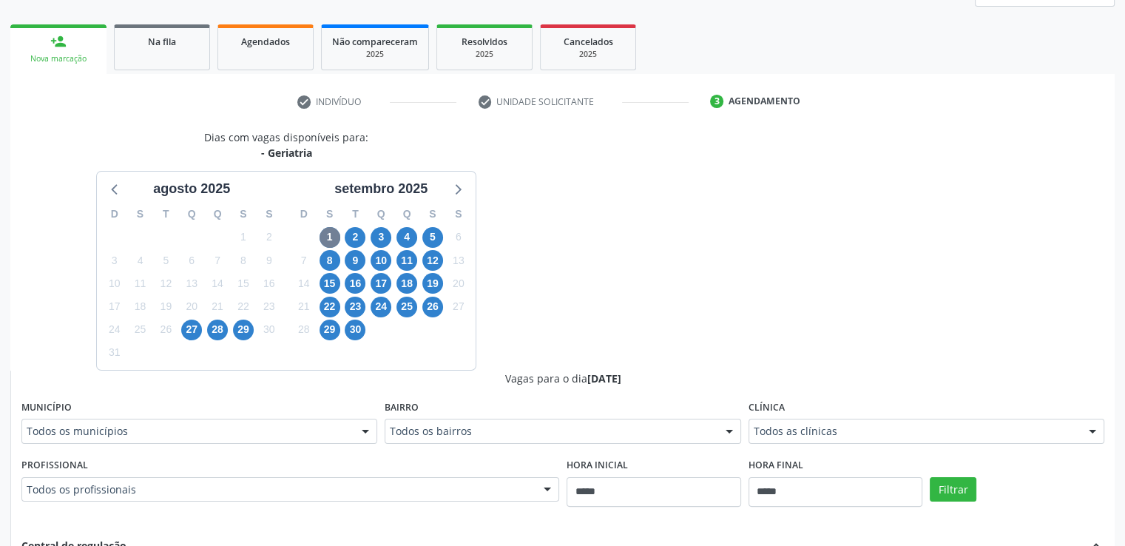
click at [331, 442] on div "Todos os municípios" at bounding box center [199, 431] width 356 height 25
click at [358, 235] on span "2" at bounding box center [355, 237] width 21 height 21
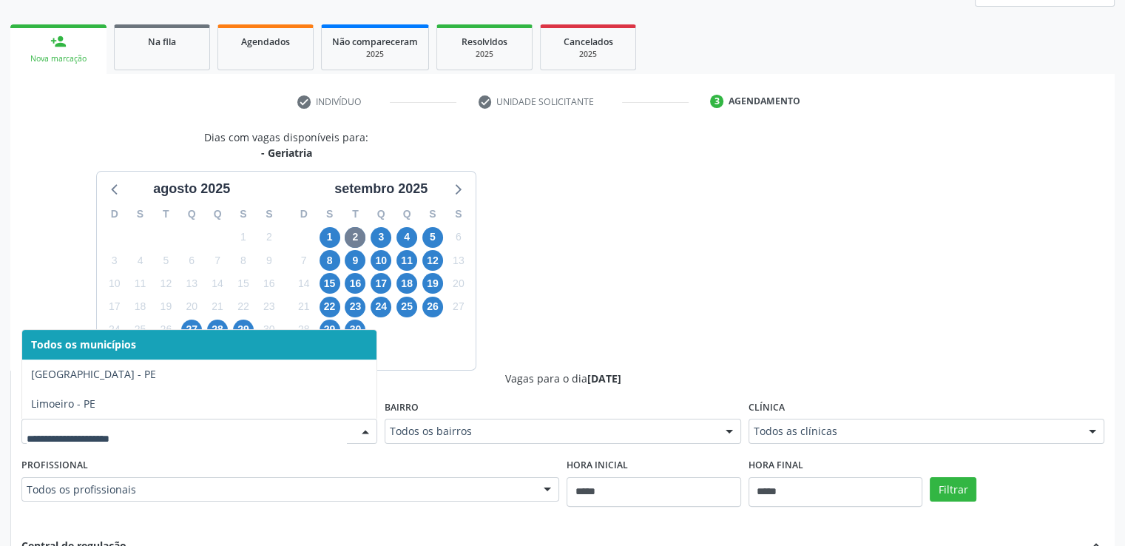
click at [354, 428] on div "Todos os municípios [GEOGRAPHIC_DATA] - [GEOGRAPHIC_DATA] Limoeiro - [GEOGRAPHI…" at bounding box center [199, 431] width 356 height 25
click at [382, 235] on span "3" at bounding box center [381, 237] width 21 height 21
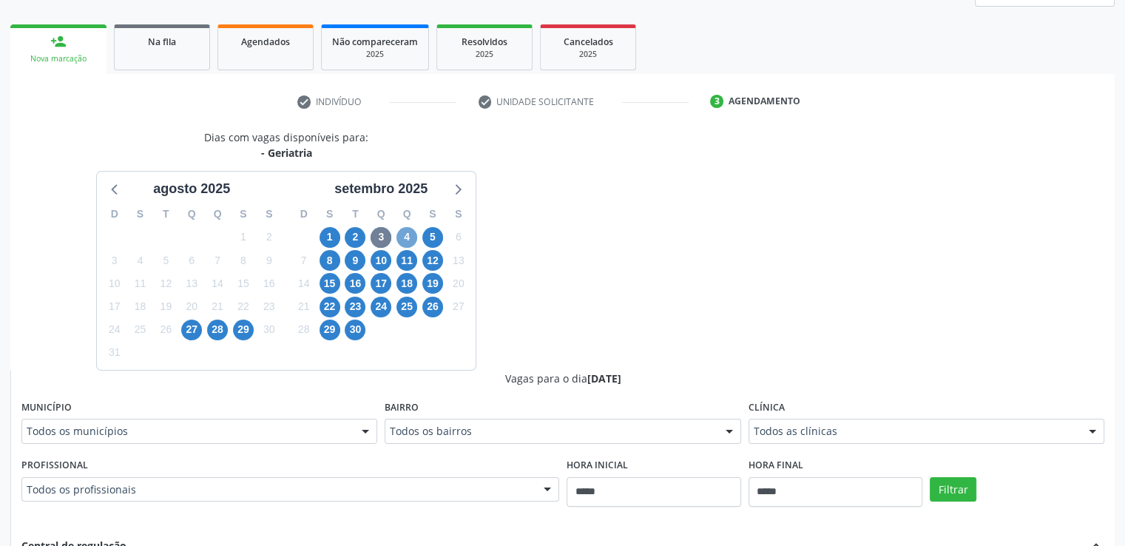
click at [405, 236] on span "4" at bounding box center [407, 237] width 21 height 21
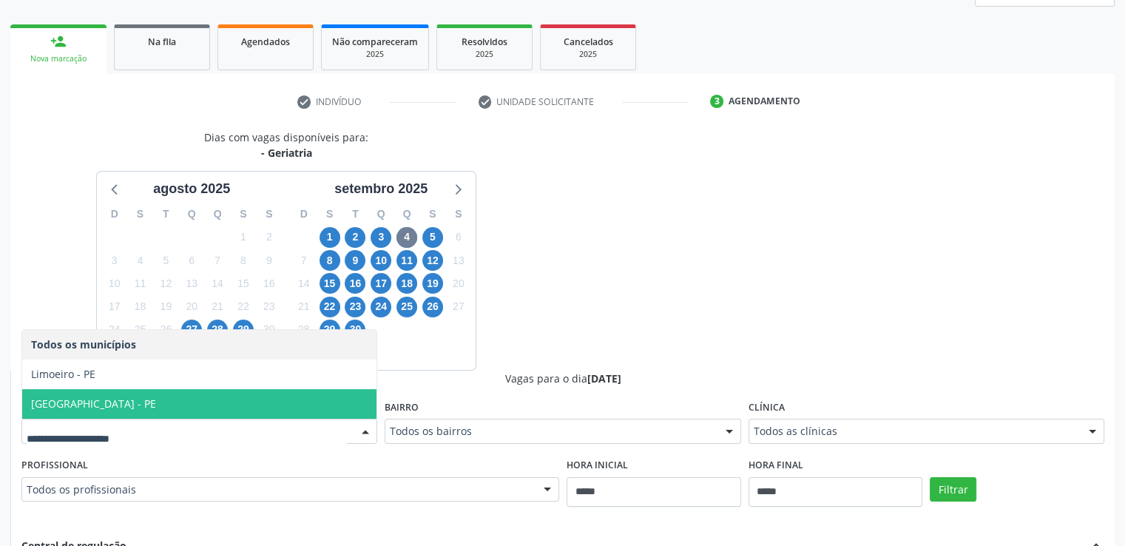
click at [297, 406] on span "[GEOGRAPHIC_DATA] - PE" at bounding box center [199, 404] width 354 height 30
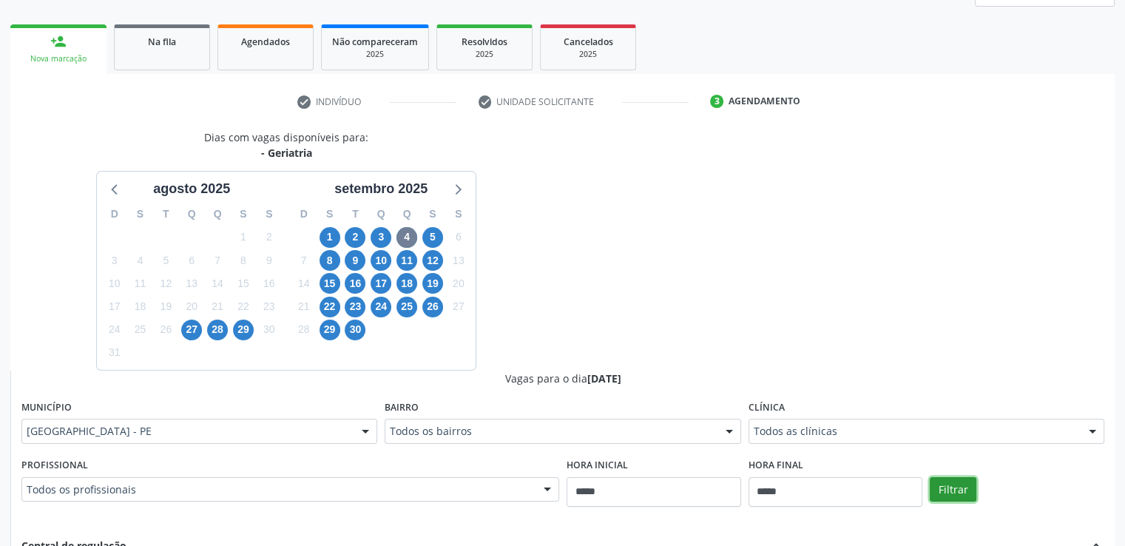
click at [955, 481] on button "Filtrar" at bounding box center [953, 489] width 47 height 25
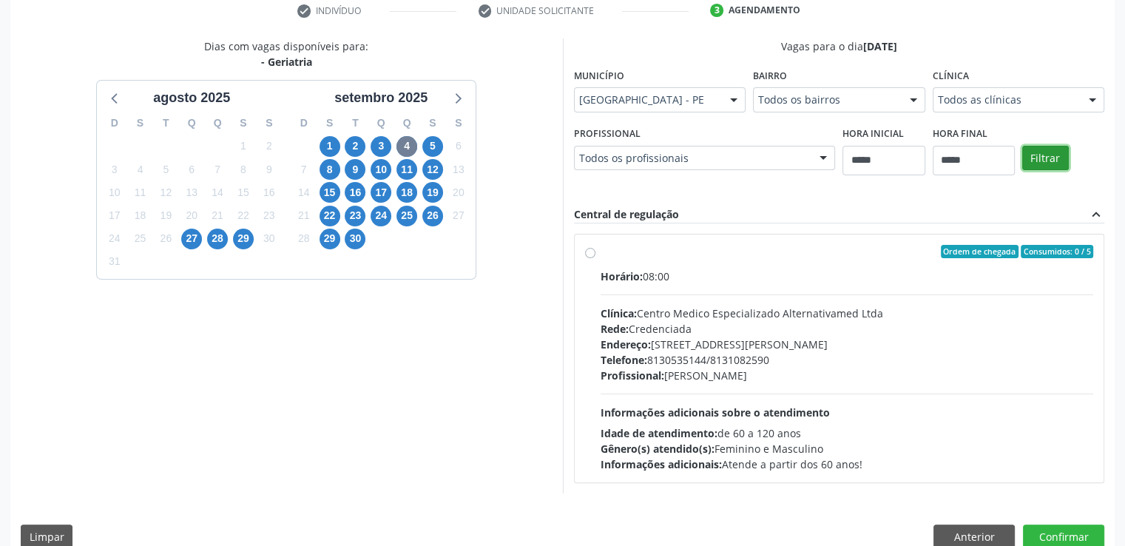
scroll to position [311, 0]
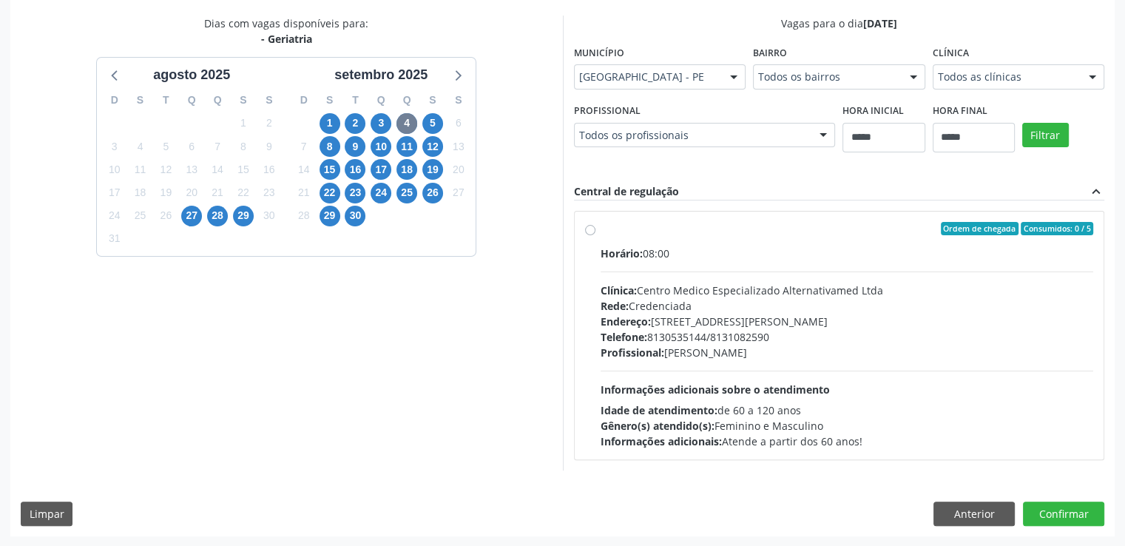
drag, startPoint x: 597, startPoint y: 285, endPoint x: 775, endPoint y: 339, distance: 186.3
click at [775, 339] on div "Ordem de chegada Consumidos: 0 / 5 Horário: 08:00 Clínica: Centro Medico Especi…" at bounding box center [839, 335] width 509 height 227
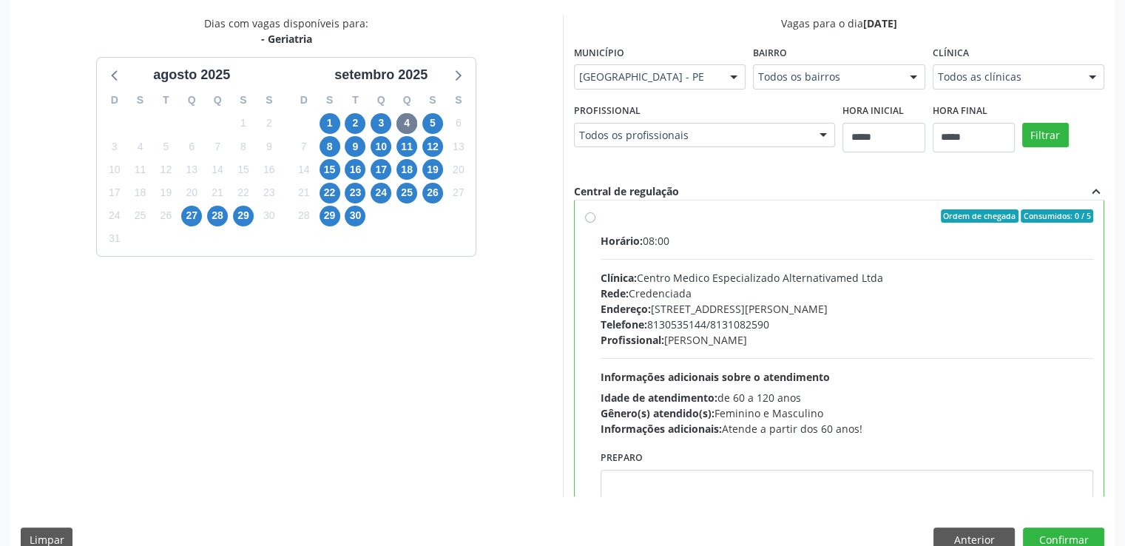
scroll to position [0, 0]
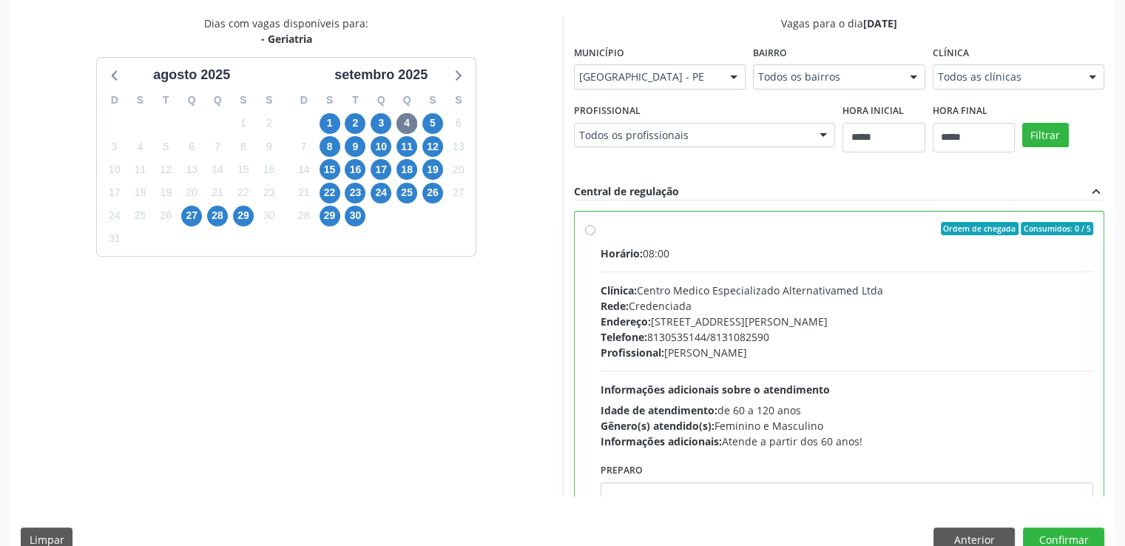
click at [929, 363] on div "Horário: 08:00 Clínica: Centro Medico Especializado Alternativamed Ltda Rede: C…" at bounding box center [848, 347] width 494 height 203
click at [431, 124] on span "5" at bounding box center [432, 123] width 21 height 21
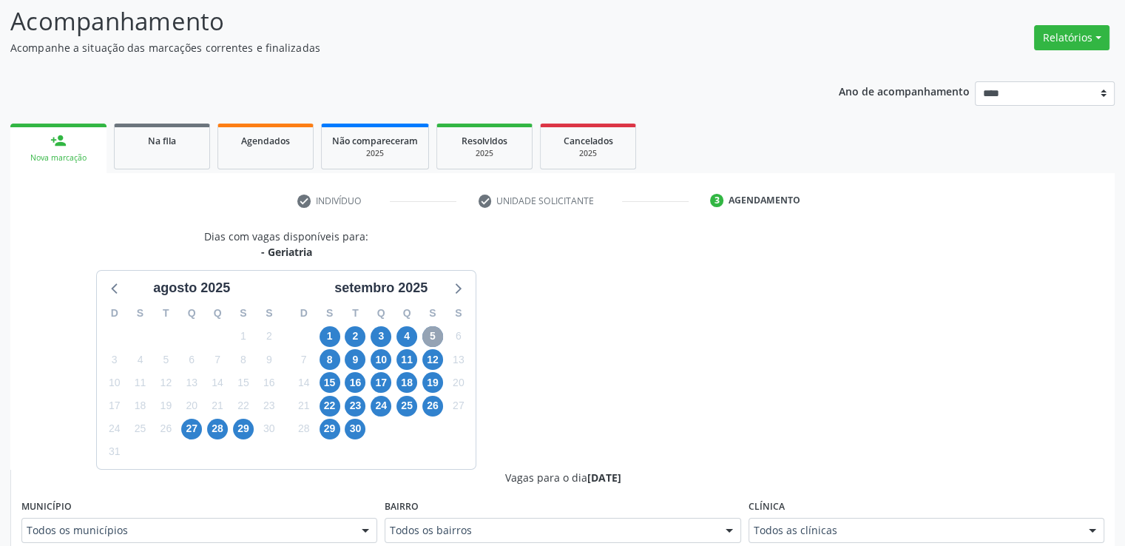
scroll to position [311, 0]
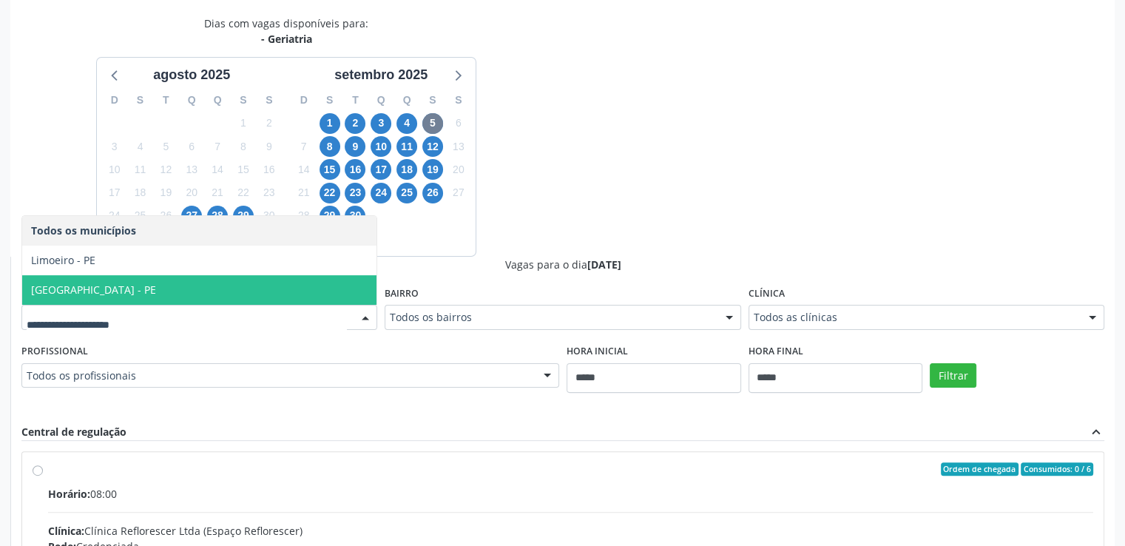
click at [317, 289] on span "[GEOGRAPHIC_DATA] - PE" at bounding box center [199, 290] width 354 height 30
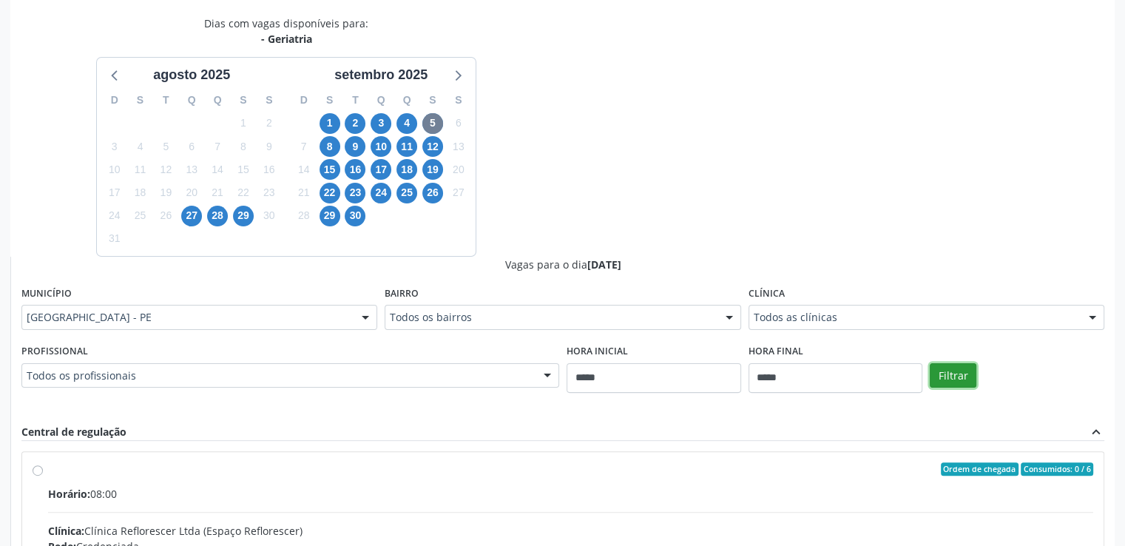
click at [946, 385] on button "Filtrar" at bounding box center [953, 375] width 47 height 25
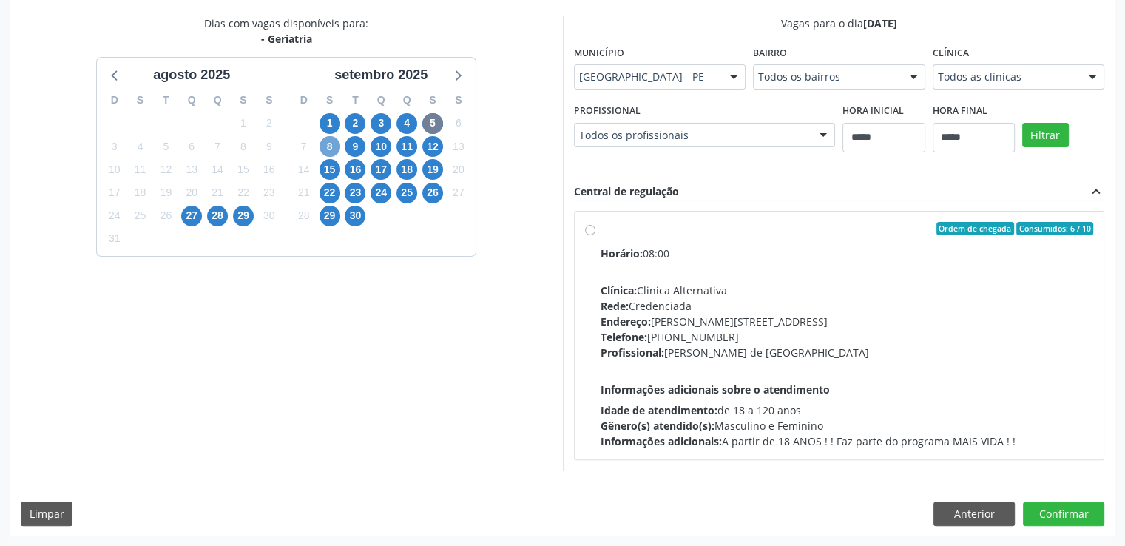
click at [331, 141] on span "8" at bounding box center [330, 146] width 21 height 21
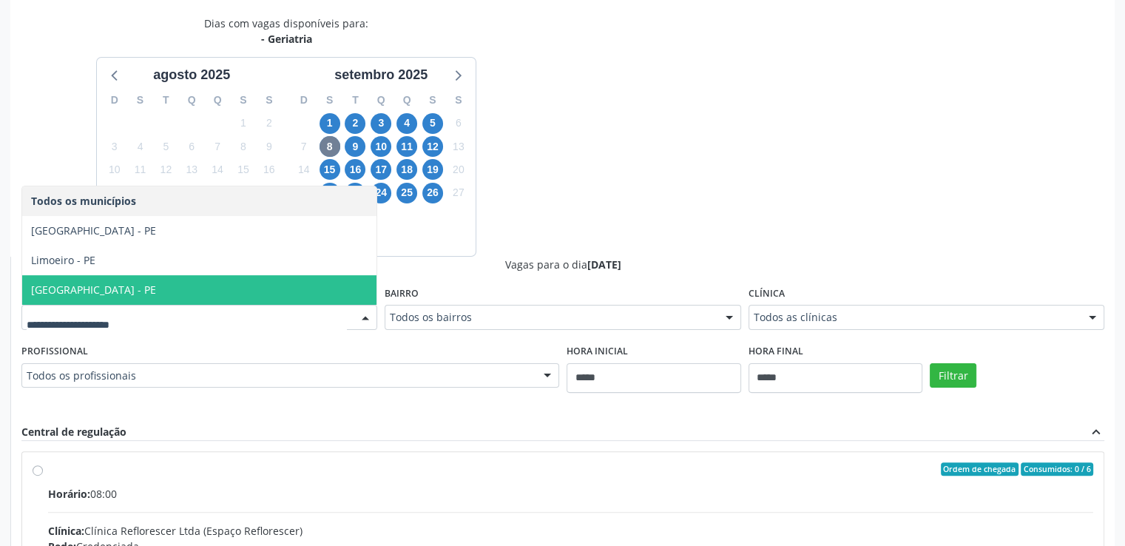
click at [292, 297] on span "[GEOGRAPHIC_DATA] - PE" at bounding box center [199, 290] width 354 height 30
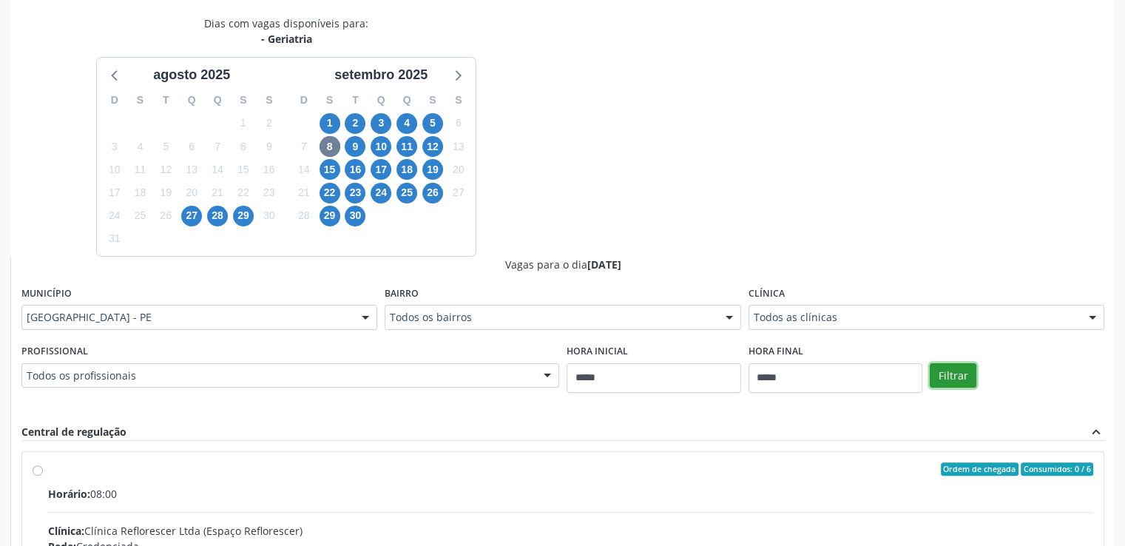
click at [966, 375] on button "Filtrar" at bounding box center [953, 375] width 47 height 25
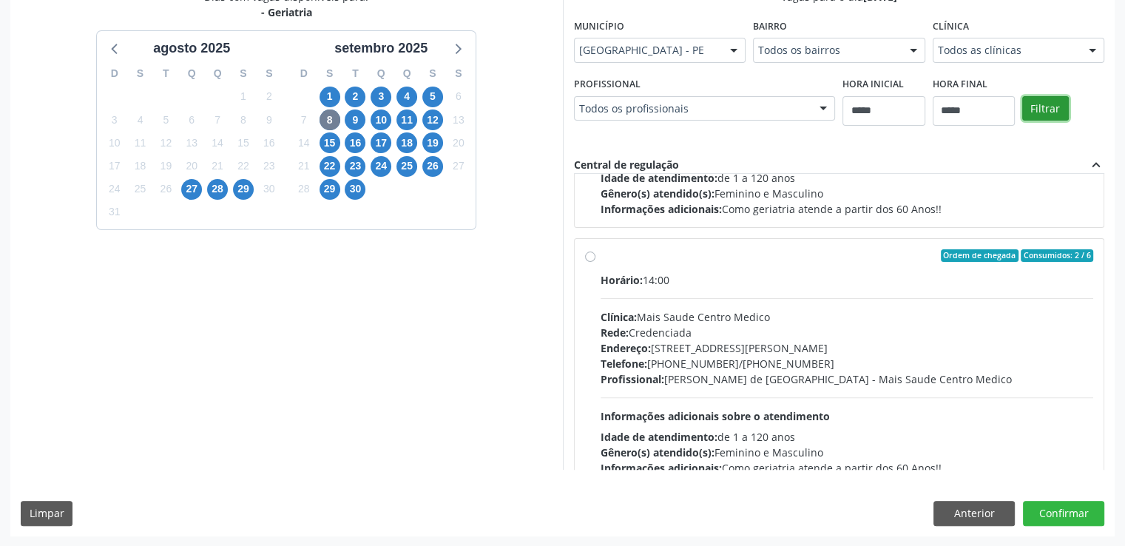
scroll to position [1267, 0]
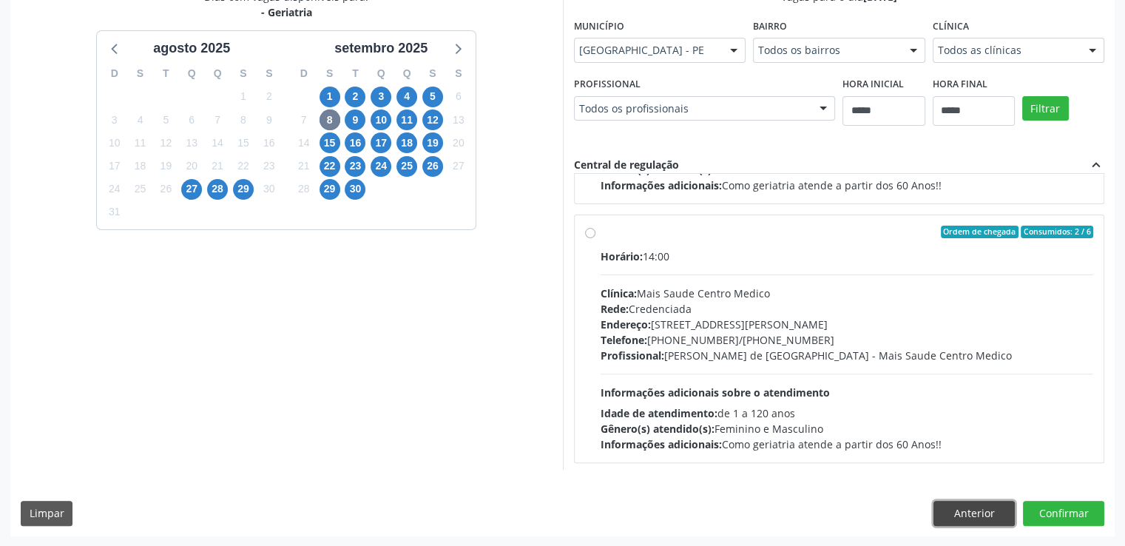
click at [967, 516] on button "Anterior" at bounding box center [974, 513] width 81 height 25
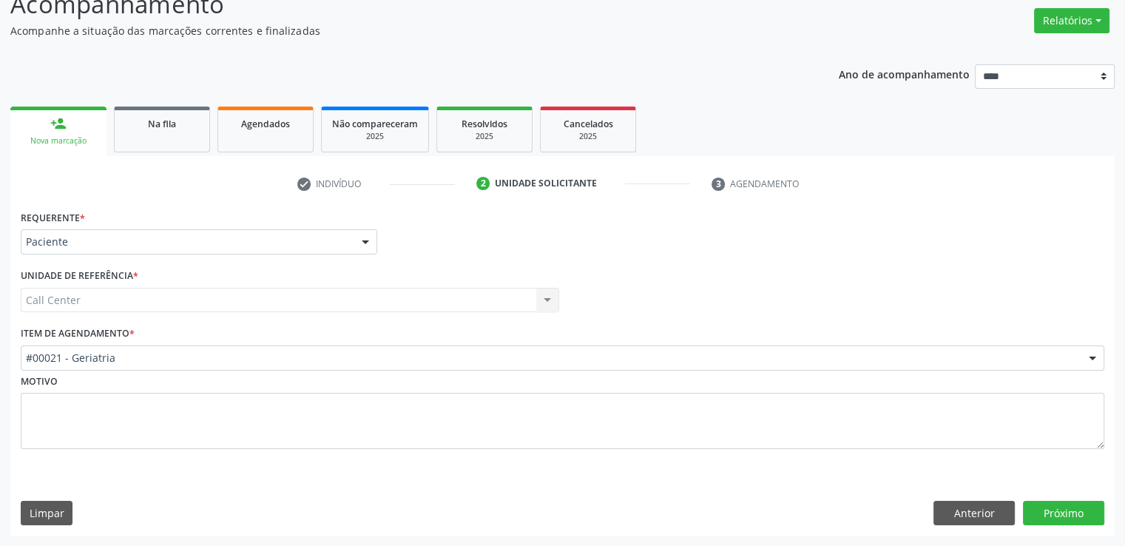
scroll to position [115, 0]
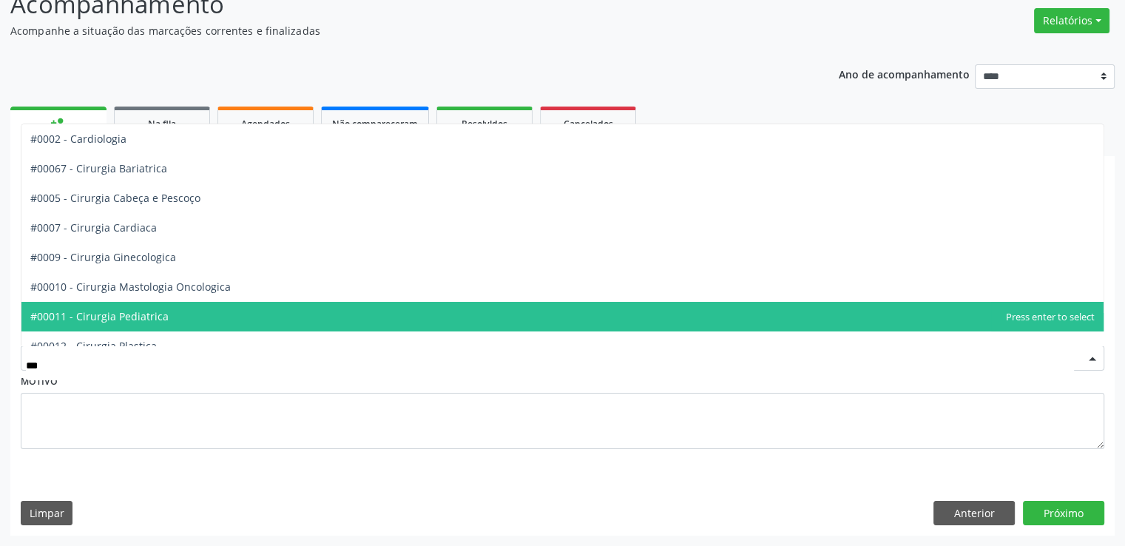
type input "****"
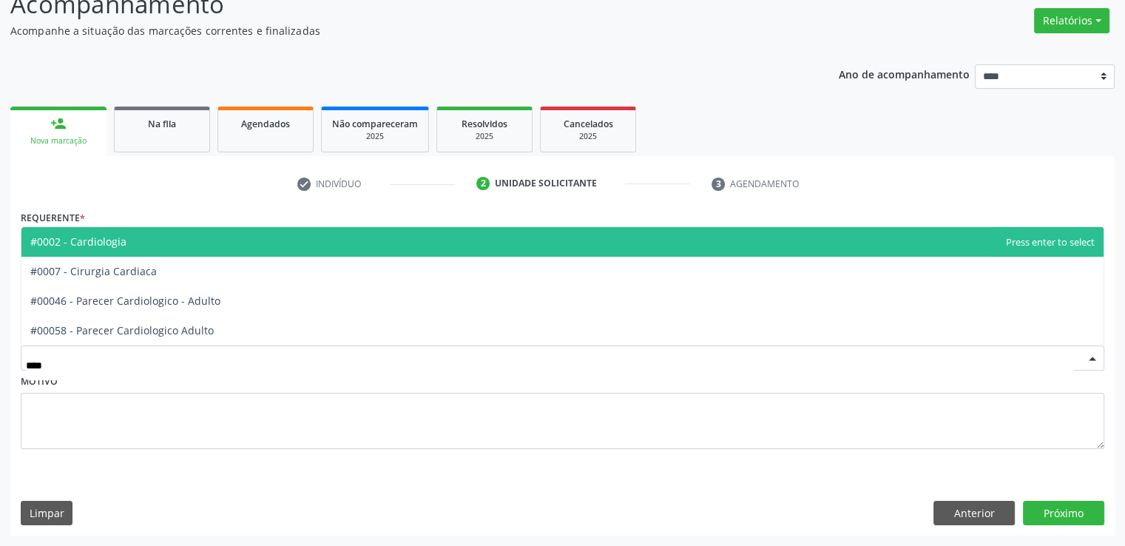
click at [126, 245] on span "#0002 - Cardiologia" at bounding box center [562, 242] width 1082 height 30
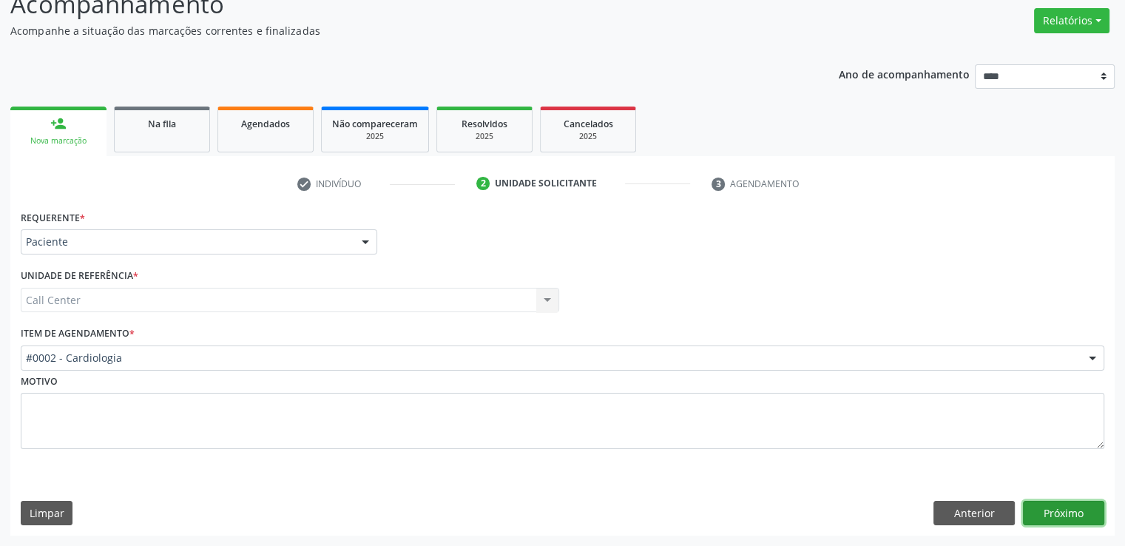
click at [1071, 510] on button "Próximo" at bounding box center [1063, 513] width 81 height 25
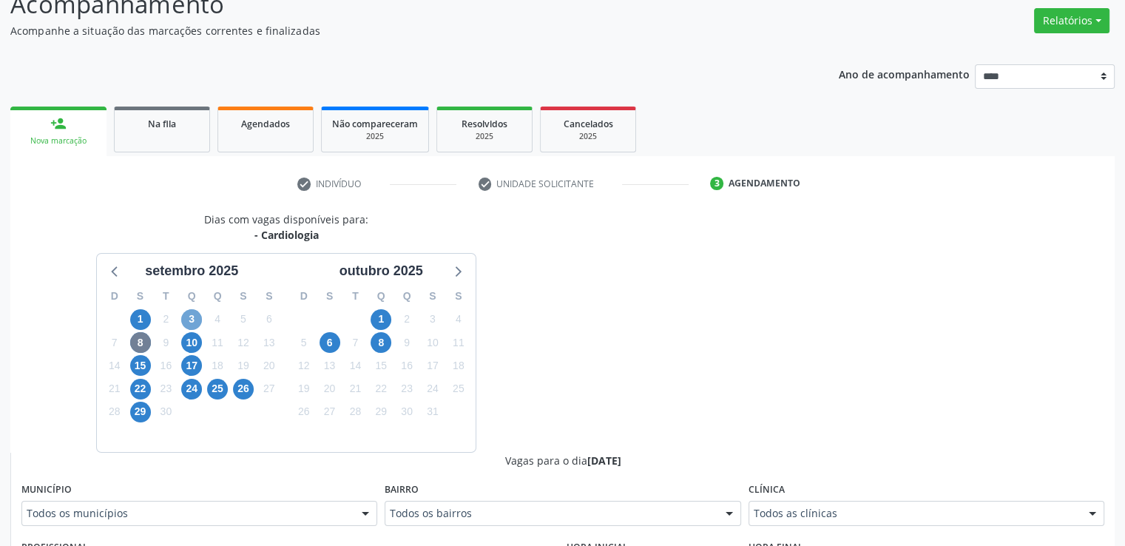
click at [188, 323] on span "3" at bounding box center [191, 319] width 21 height 21
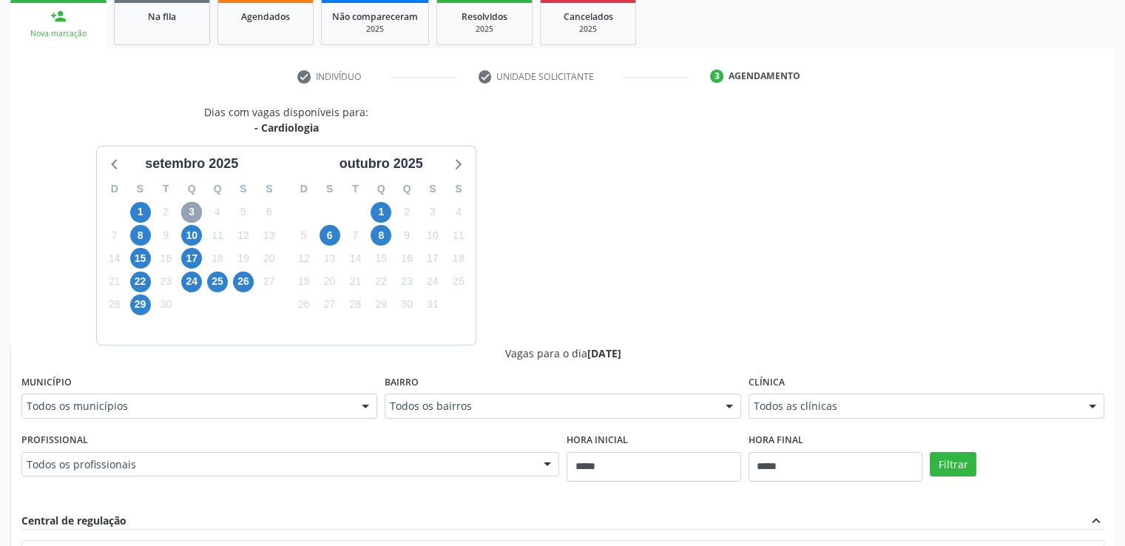
scroll to position [243, 0]
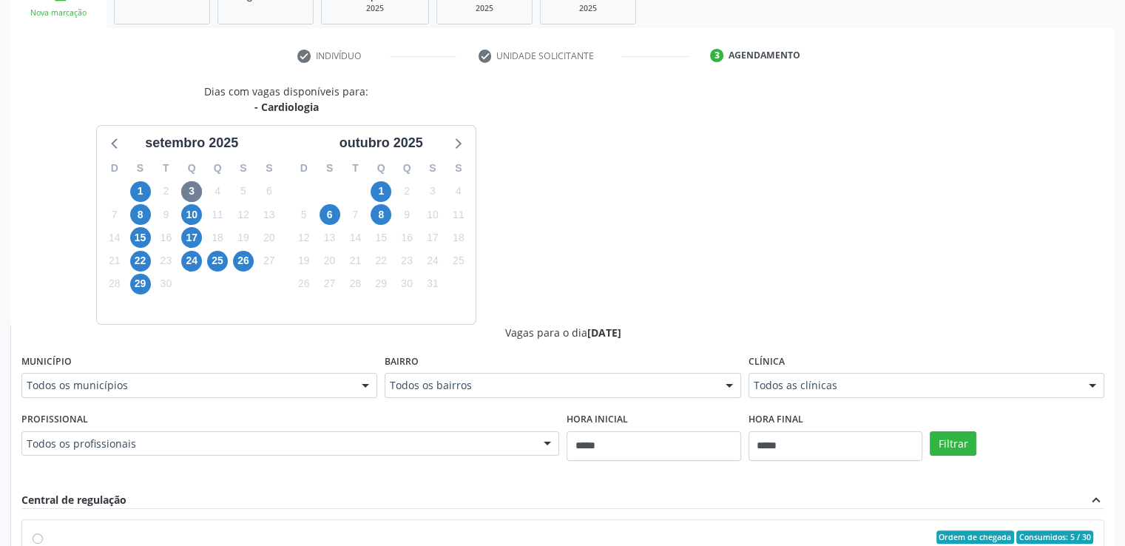
drag, startPoint x: 1120, startPoint y: 350, endPoint x: 275, endPoint y: 368, distance: 845.2
click at [275, 368] on div "Acompanhamento Acompanhe a situação das marcações correntes e finalizadas Relat…" at bounding box center [562, 347] width 1125 height 1017
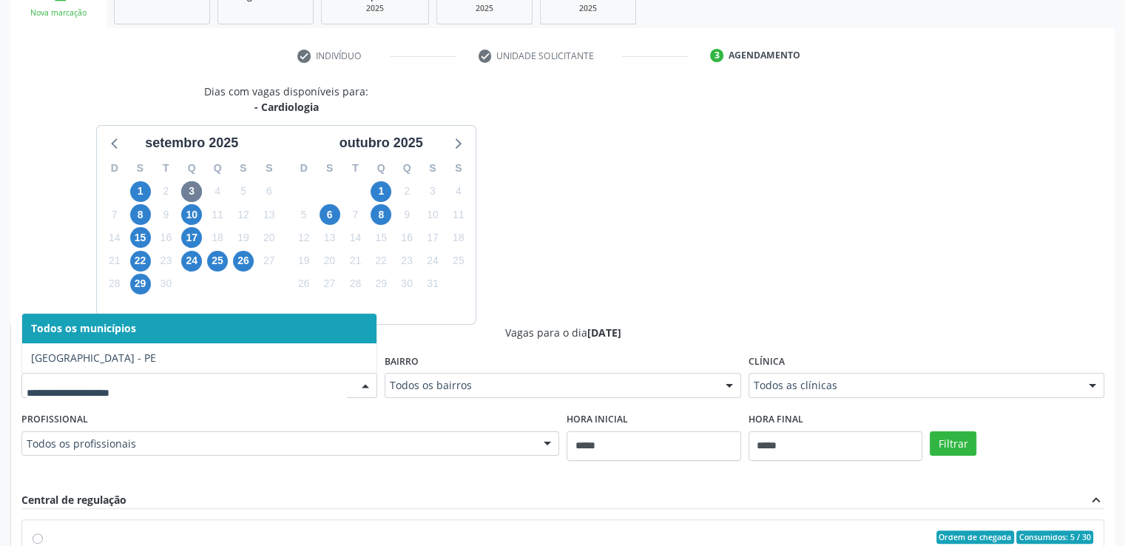
click at [257, 392] on div at bounding box center [199, 385] width 356 height 25
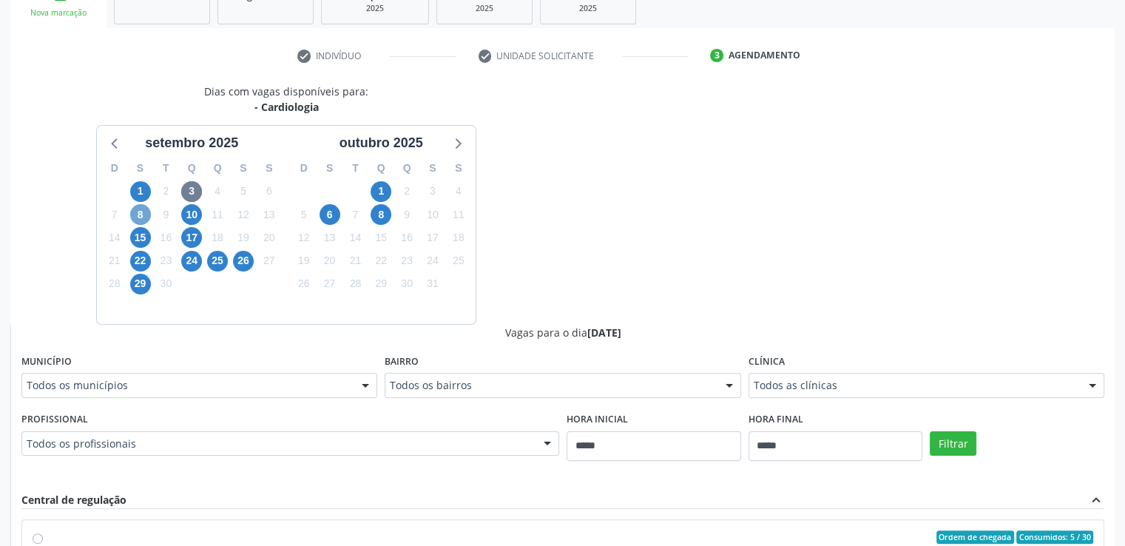
click at [146, 212] on span "8" at bounding box center [140, 214] width 21 height 21
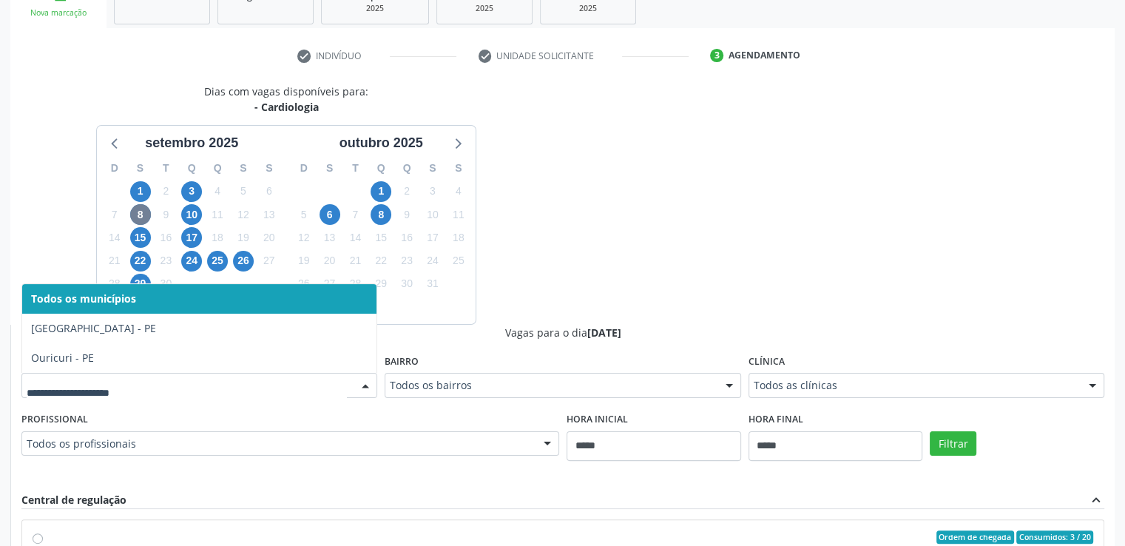
click at [361, 388] on div at bounding box center [365, 386] width 22 height 25
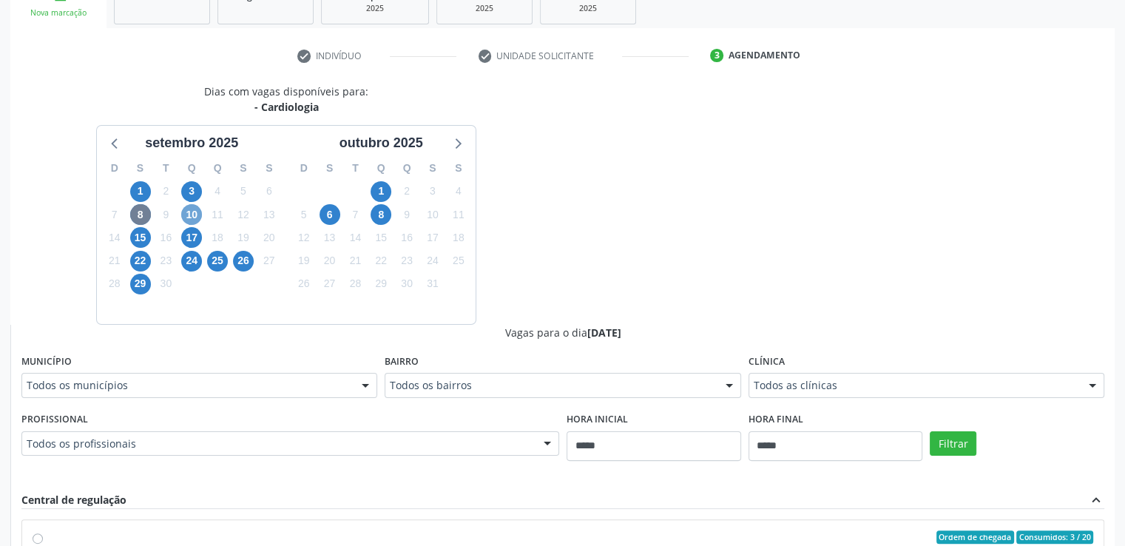
click at [183, 209] on span "10" at bounding box center [191, 214] width 21 height 21
